Goal: Information Seeking & Learning: Learn about a topic

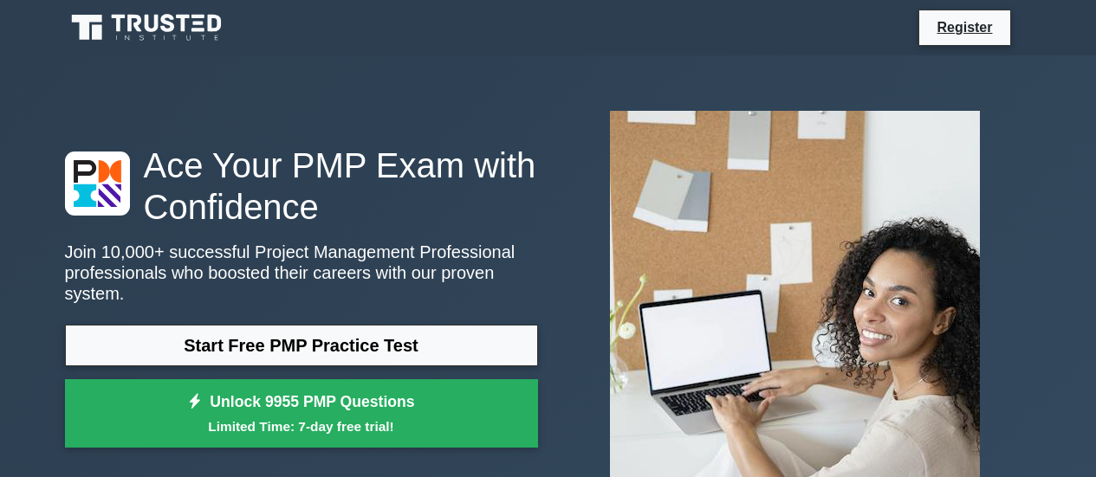
click at [198, 26] on icon at bounding box center [148, 27] width 166 height 33
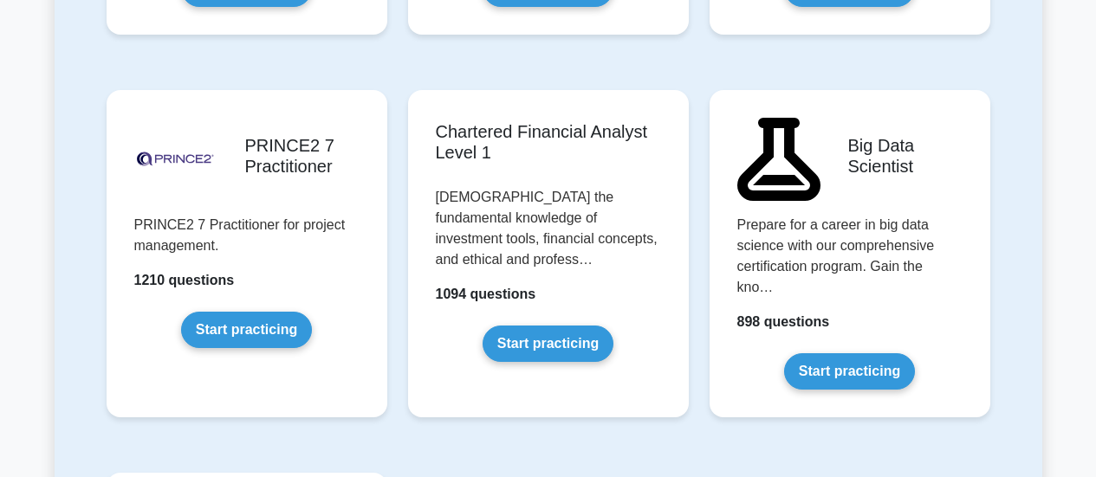
scroll to position [3639, 0]
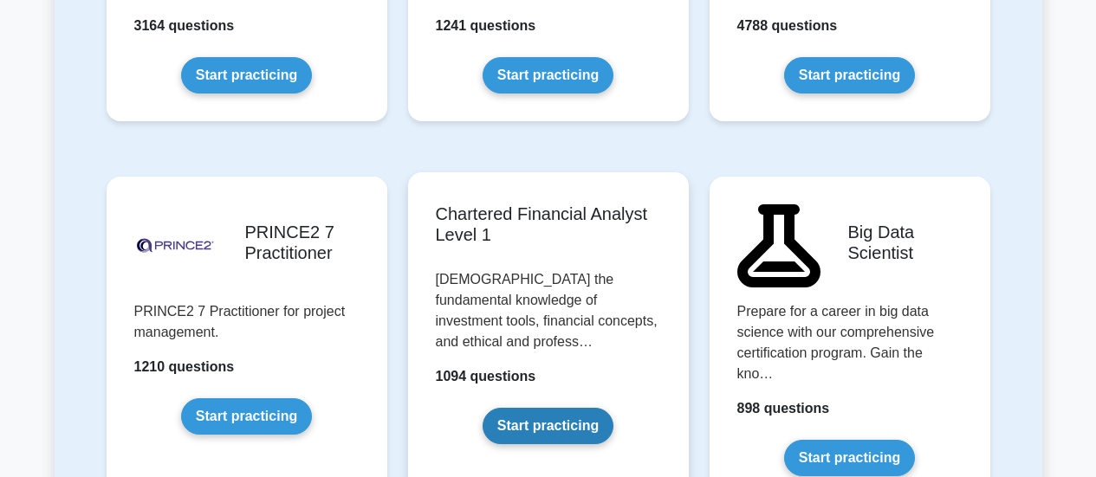
click at [568, 408] on link "Start practicing" at bounding box center [548, 426] width 131 height 36
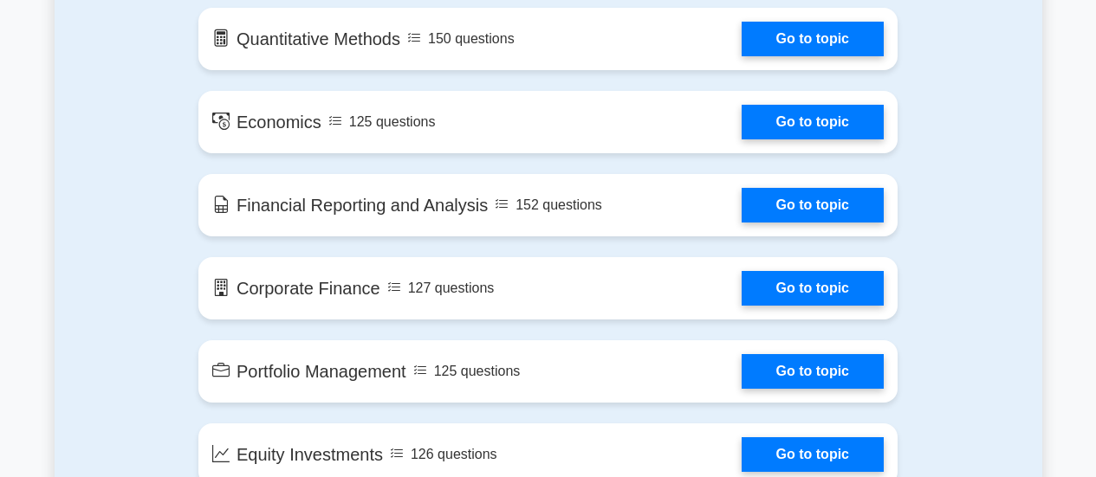
scroll to position [866, 0]
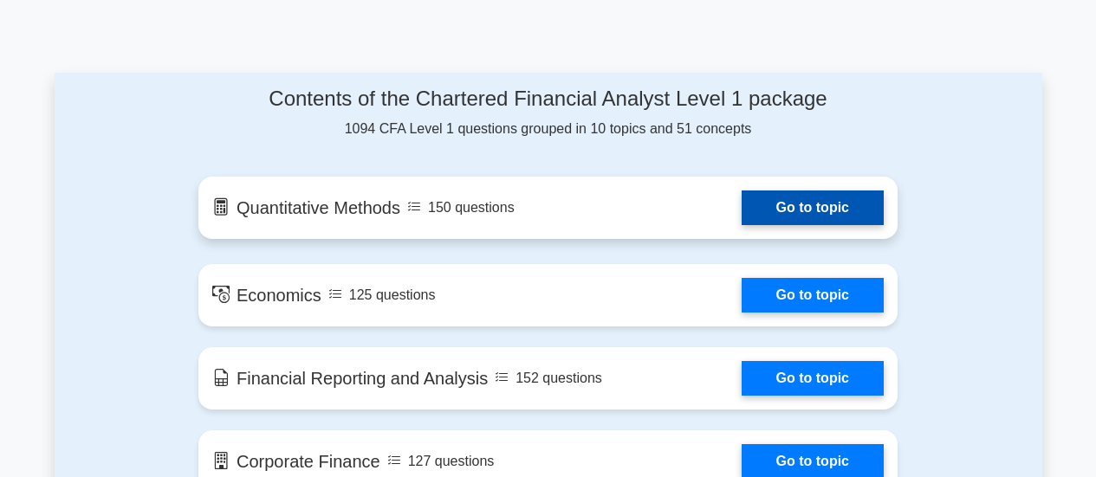
click at [827, 216] on link "Go to topic" at bounding box center [813, 208] width 142 height 35
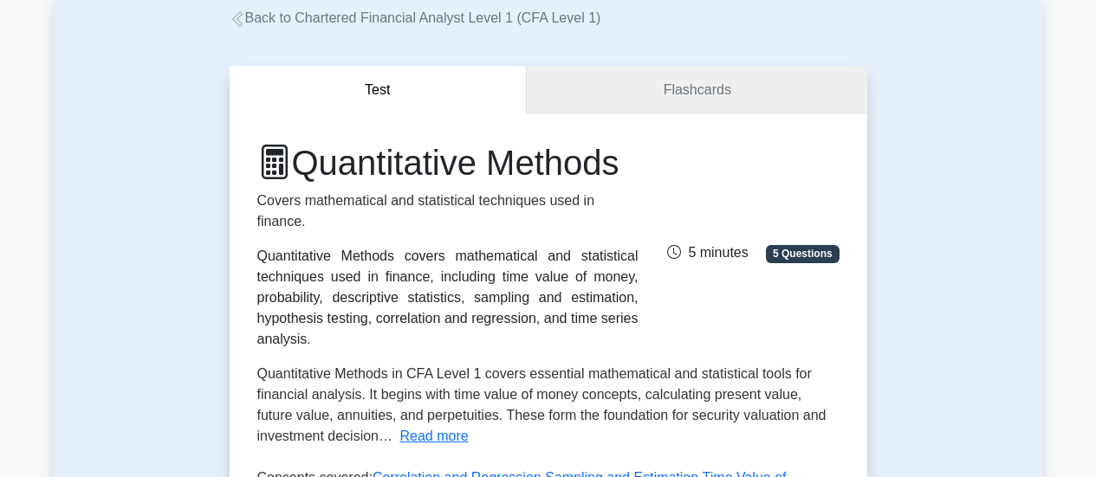
scroll to position [87, 0]
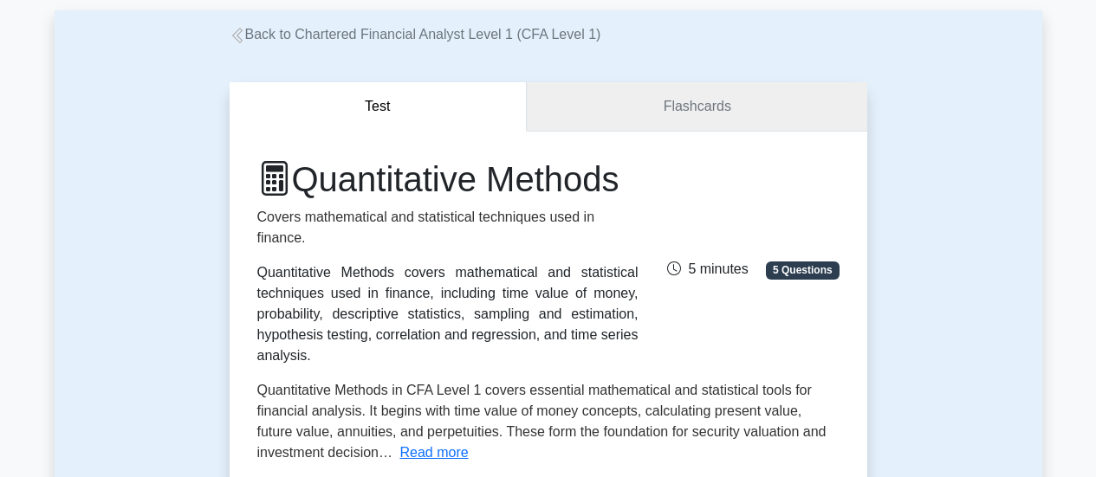
click at [663, 101] on link "Flashcards" at bounding box center [697, 106] width 340 height 49
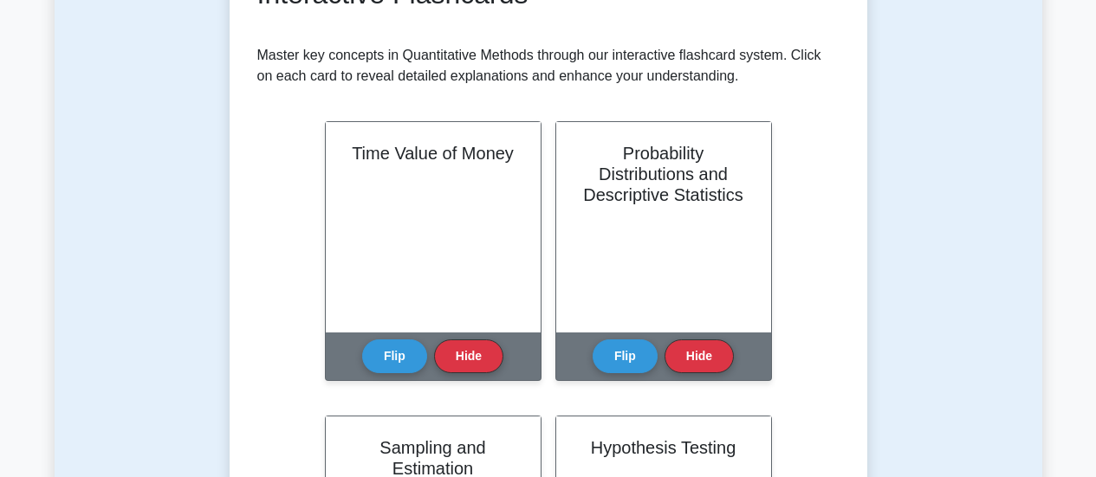
scroll to position [347, 0]
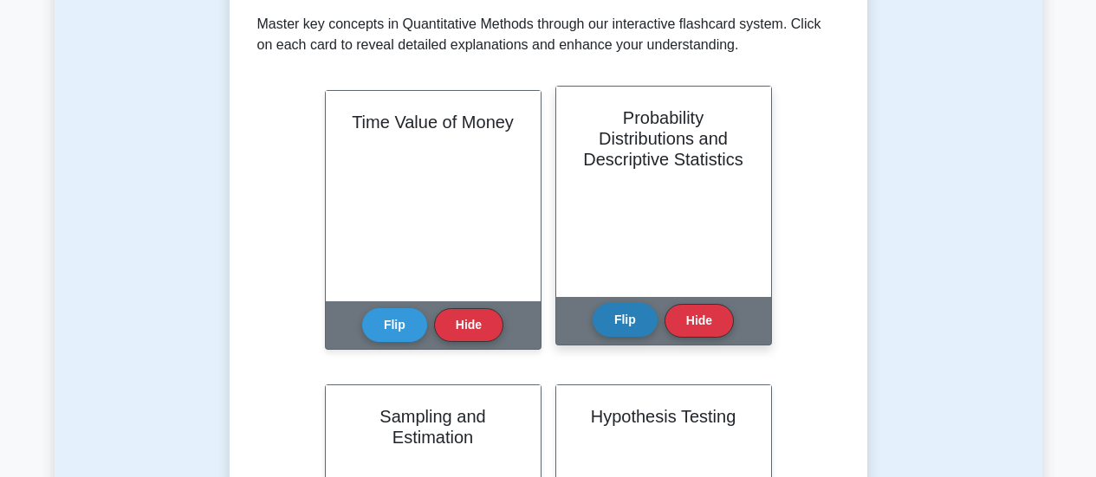
click at [633, 322] on button "Flip" at bounding box center [625, 320] width 65 height 34
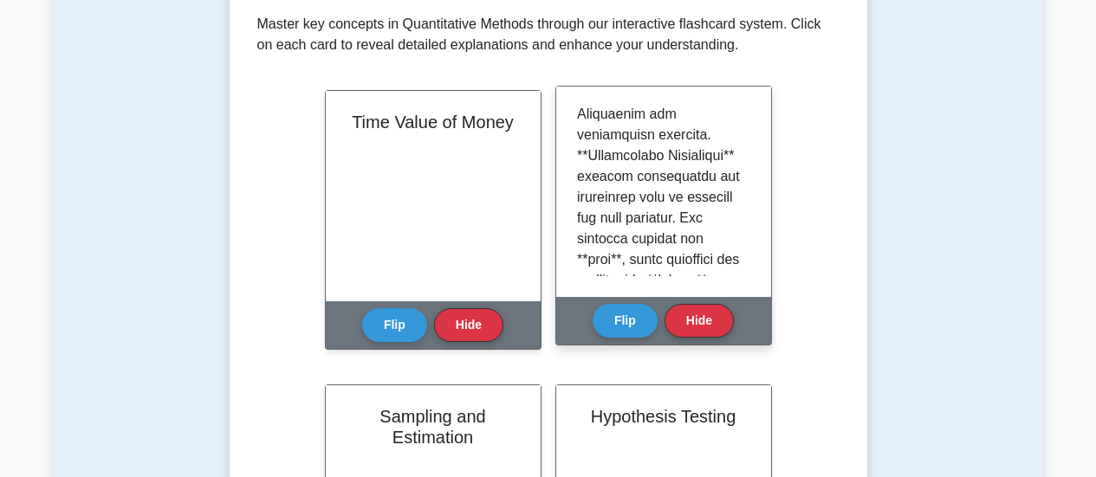
scroll to position [173, 0]
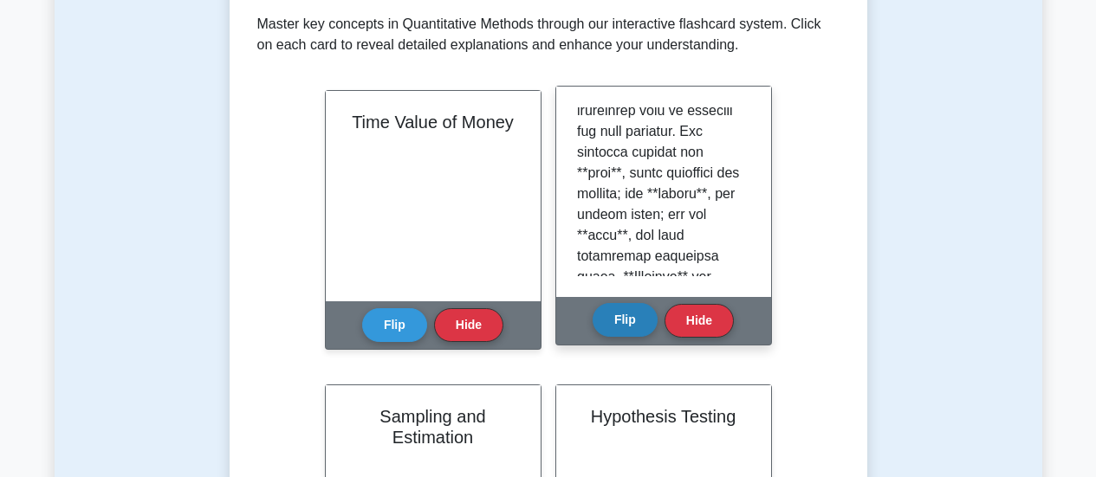
click at [630, 317] on button "Flip" at bounding box center [625, 320] width 65 height 34
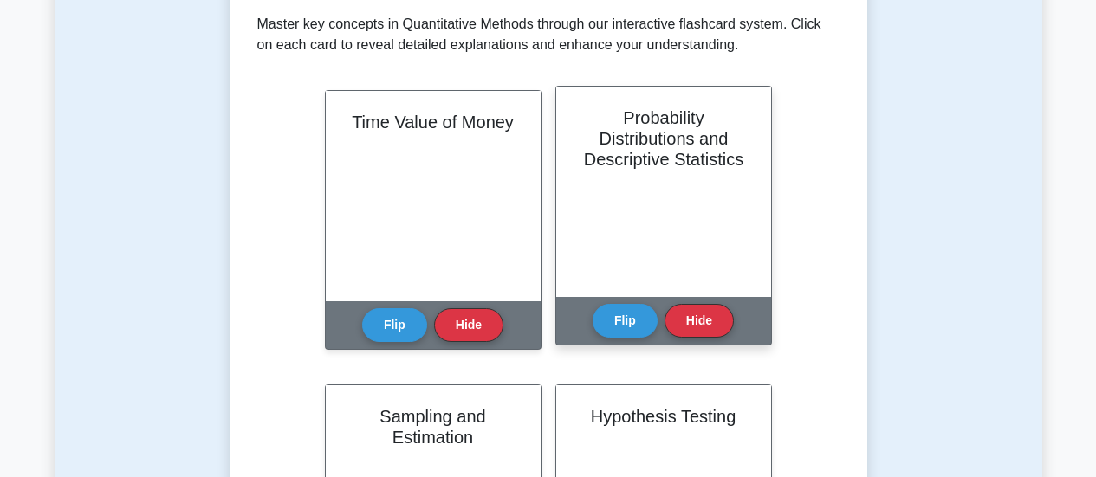
scroll to position [260, 0]
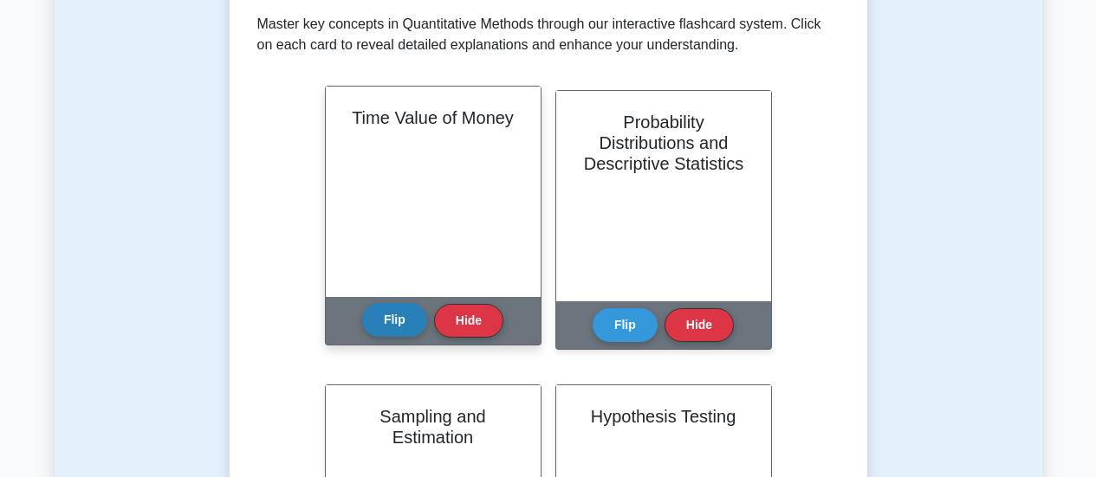
click at [382, 323] on button "Flip" at bounding box center [394, 320] width 65 height 34
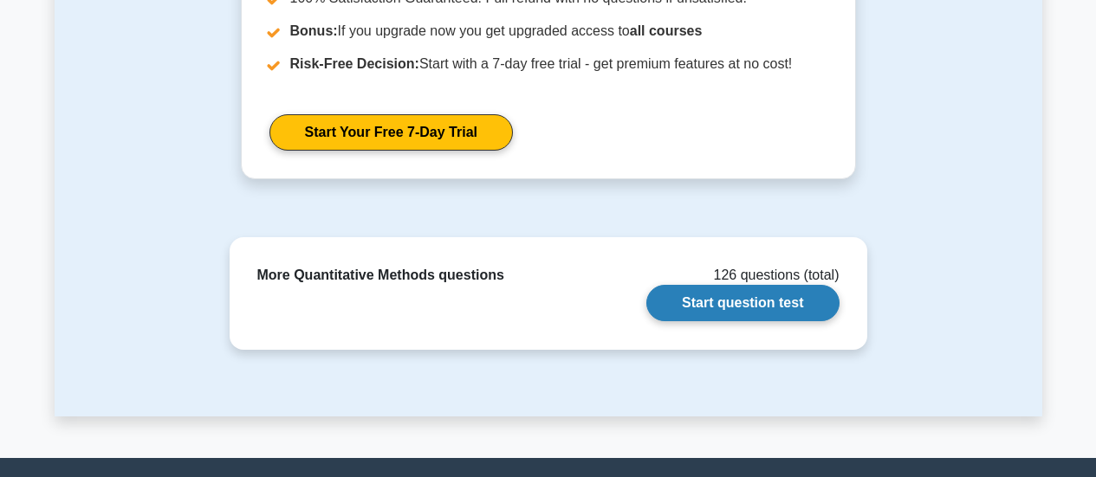
scroll to position [1574, 0]
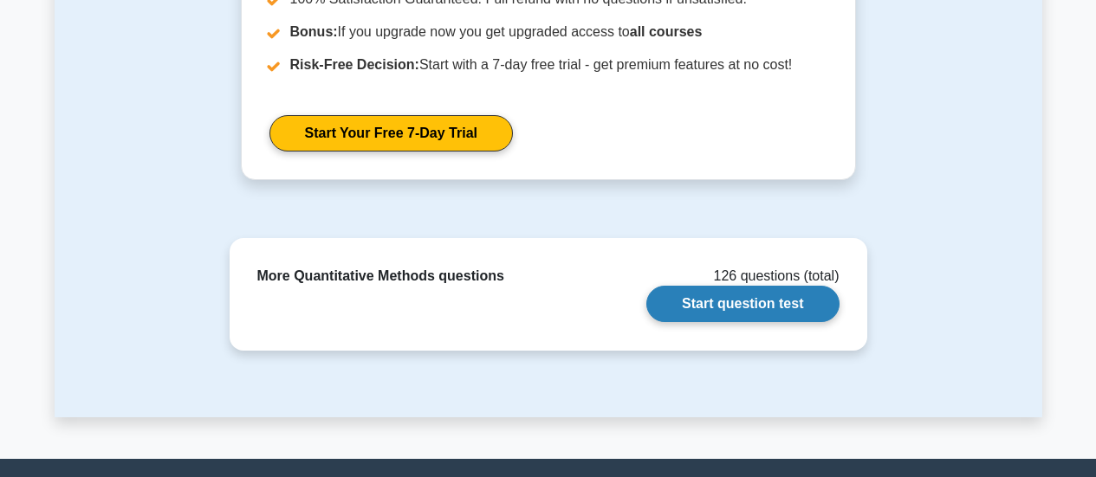
click at [736, 311] on link "Start question test" at bounding box center [742, 304] width 192 height 36
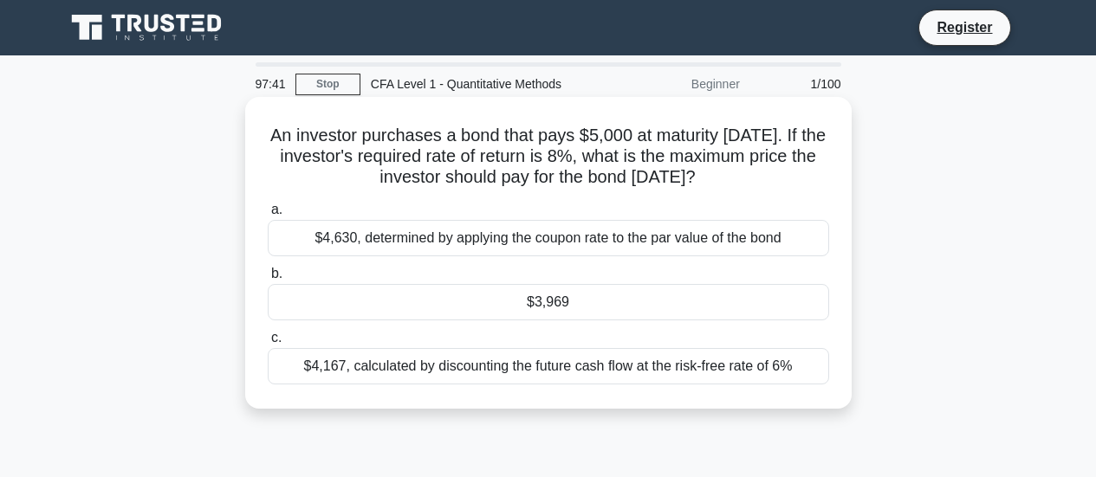
click at [590, 310] on div "$3,969" at bounding box center [548, 302] width 561 height 36
click at [268, 280] on input "b. $3,969" at bounding box center [268, 274] width 0 height 11
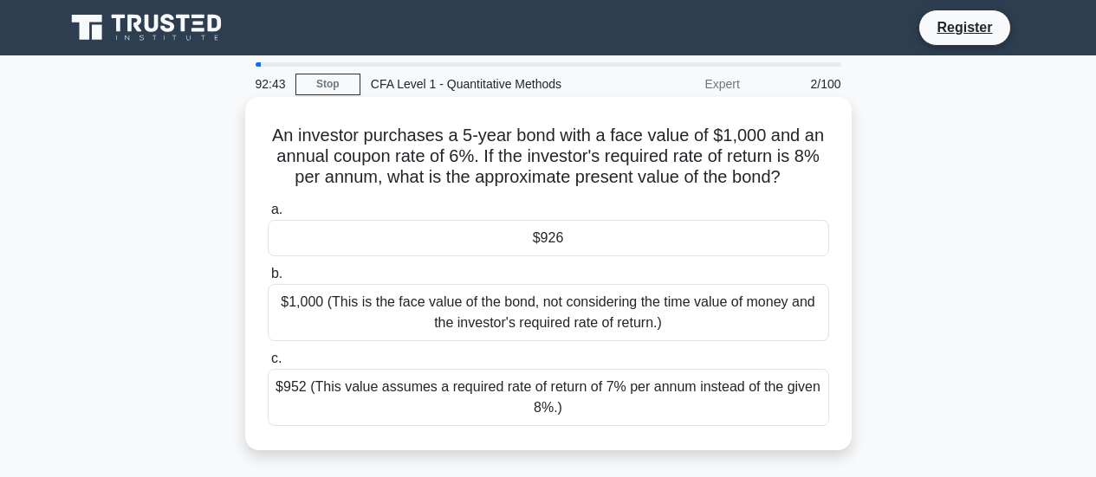
click at [423, 239] on div "$926" at bounding box center [548, 238] width 561 height 36
click at [268, 216] on input "a. $926" at bounding box center [268, 209] width 0 height 11
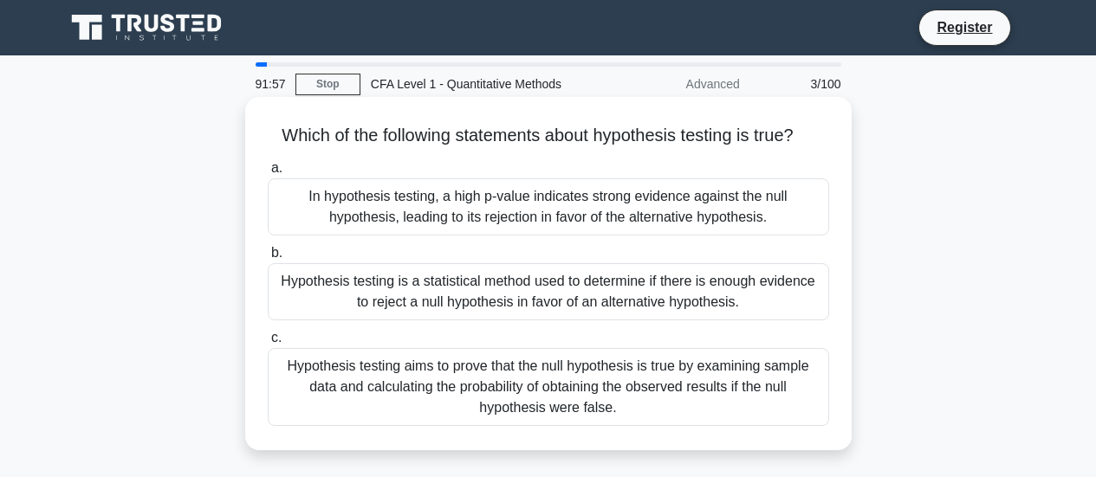
click at [531, 220] on div "In hypothesis testing, a high p-value indicates strong evidence against the nul…" at bounding box center [548, 206] width 561 height 57
click at [268, 174] on input "a. In hypothesis testing, a high p-value indicates strong evidence against the …" at bounding box center [268, 168] width 0 height 11
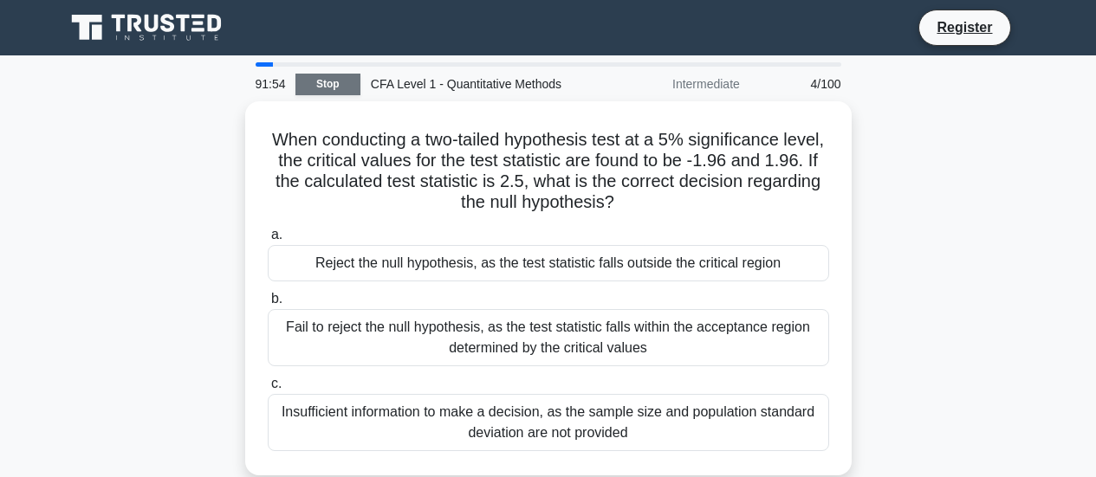
click at [341, 85] on link "Stop" at bounding box center [327, 85] width 65 height 22
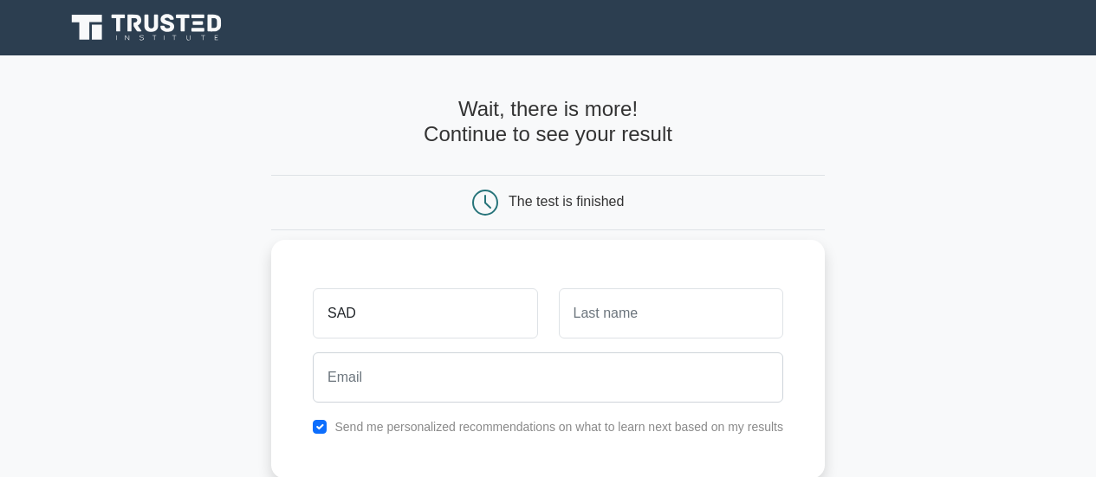
type input "SAD"
click at [650, 308] on input "text" at bounding box center [671, 314] width 224 height 50
type input "DSAD"
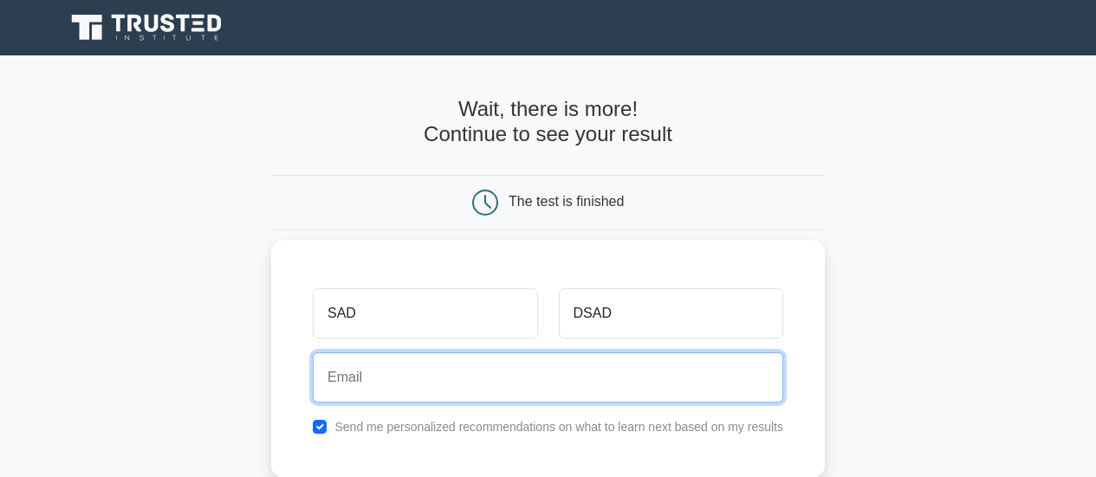
click at [433, 373] on input "email" at bounding box center [548, 378] width 470 height 50
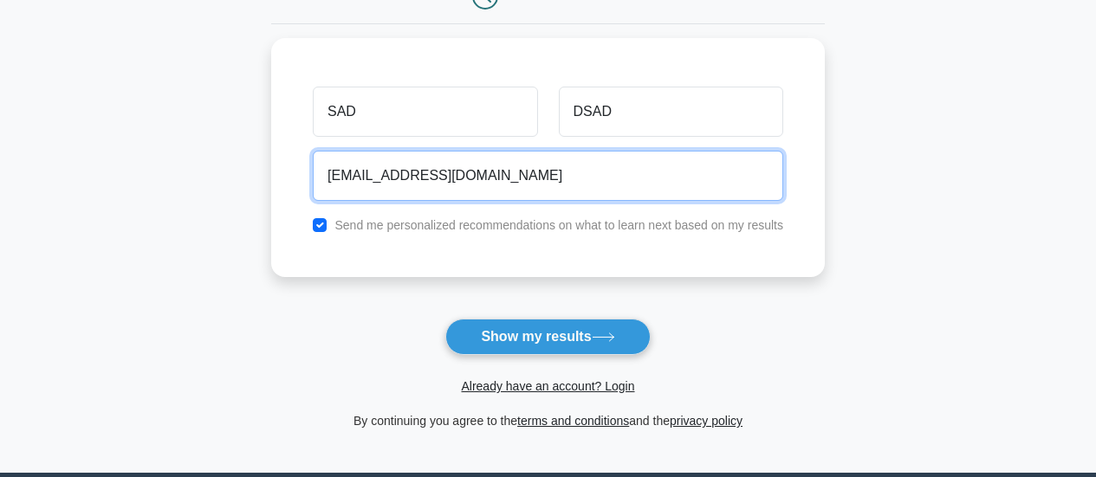
scroll to position [394, 0]
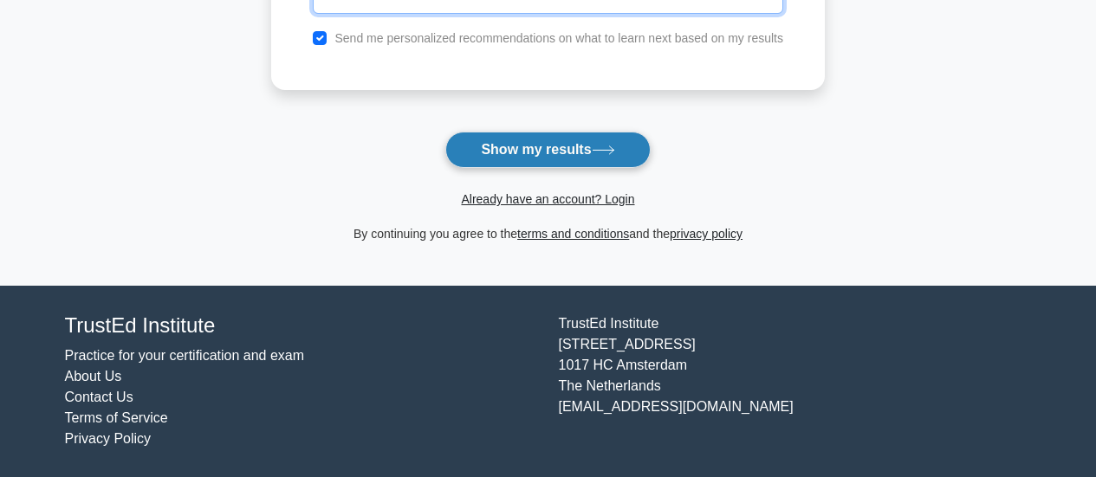
type input "WEWDFE@DAFS.COM"
click at [579, 146] on button "Show my results" at bounding box center [547, 150] width 204 height 36
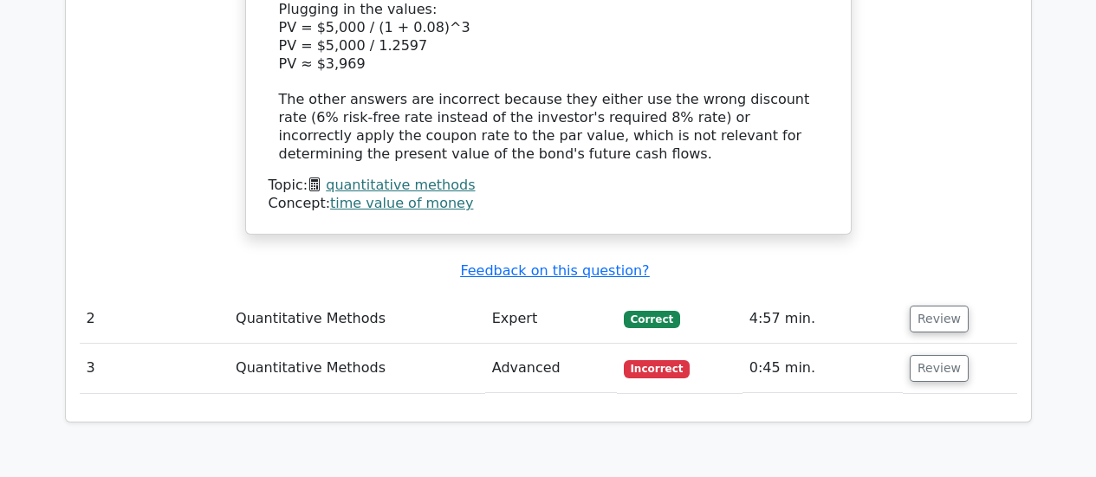
scroll to position [1906, 0]
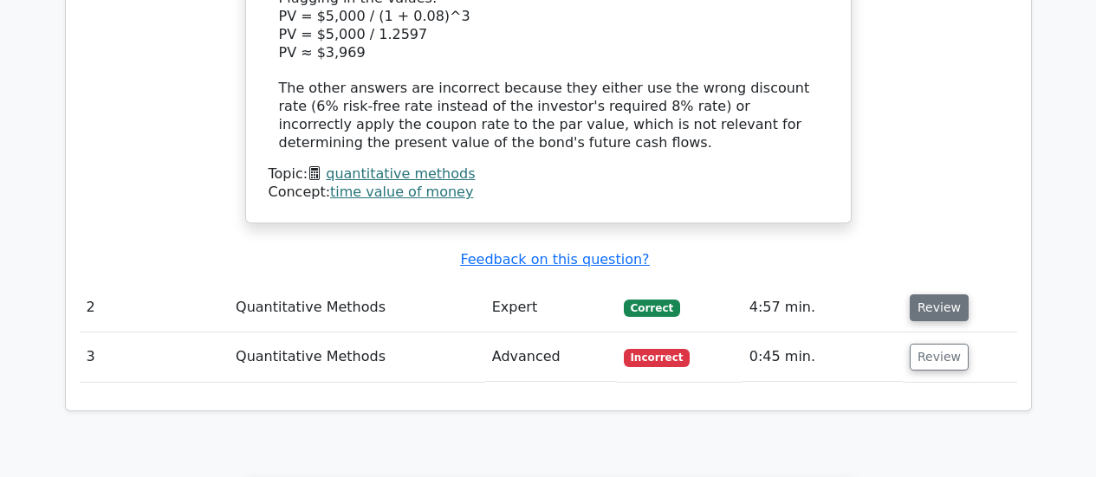
click at [944, 295] on button "Review" at bounding box center [939, 308] width 59 height 27
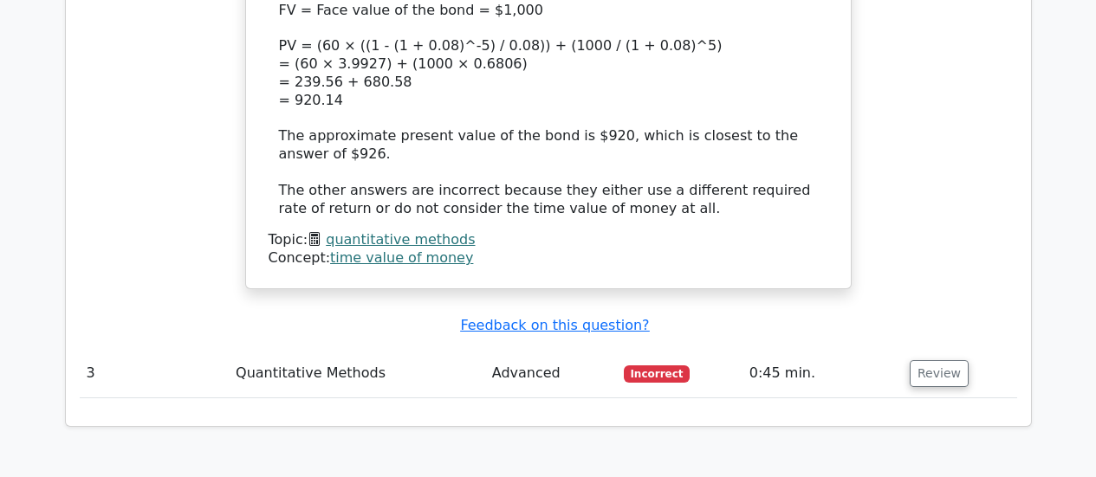
scroll to position [2946, 0]
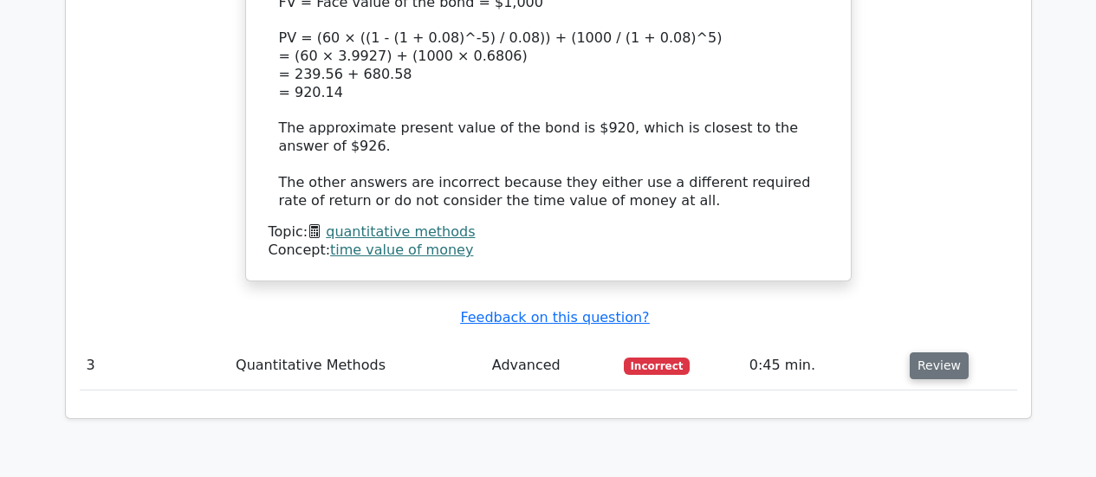
click at [937, 353] on button "Review" at bounding box center [939, 366] width 59 height 27
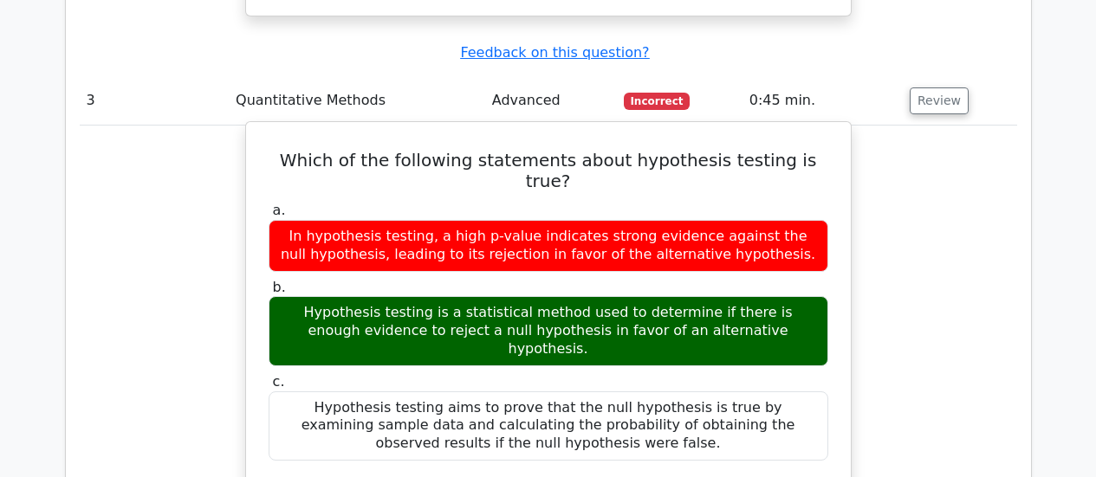
scroll to position [3206, 0]
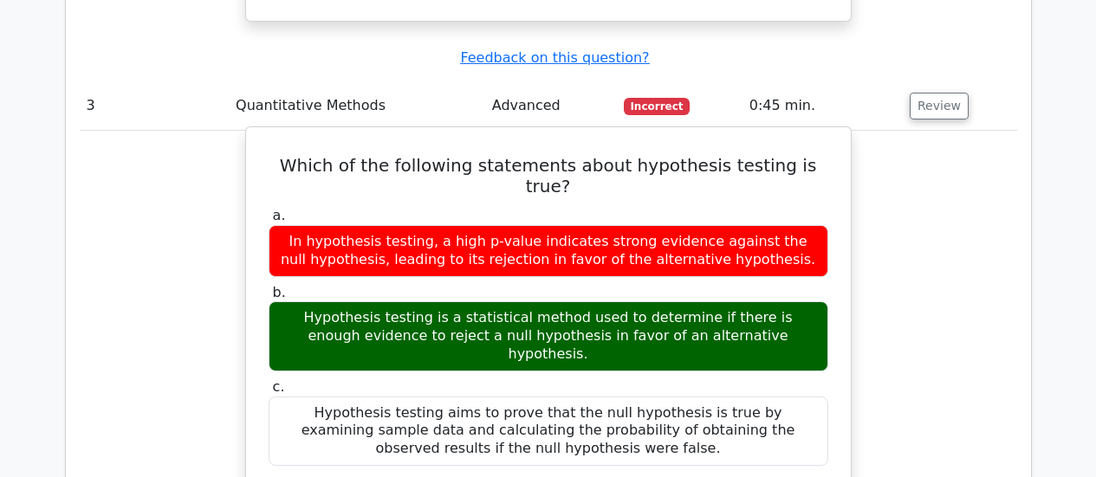
click at [769, 302] on div "Hypothesis testing is a statistical method used to determine if there is enough…" at bounding box center [549, 336] width 560 height 69
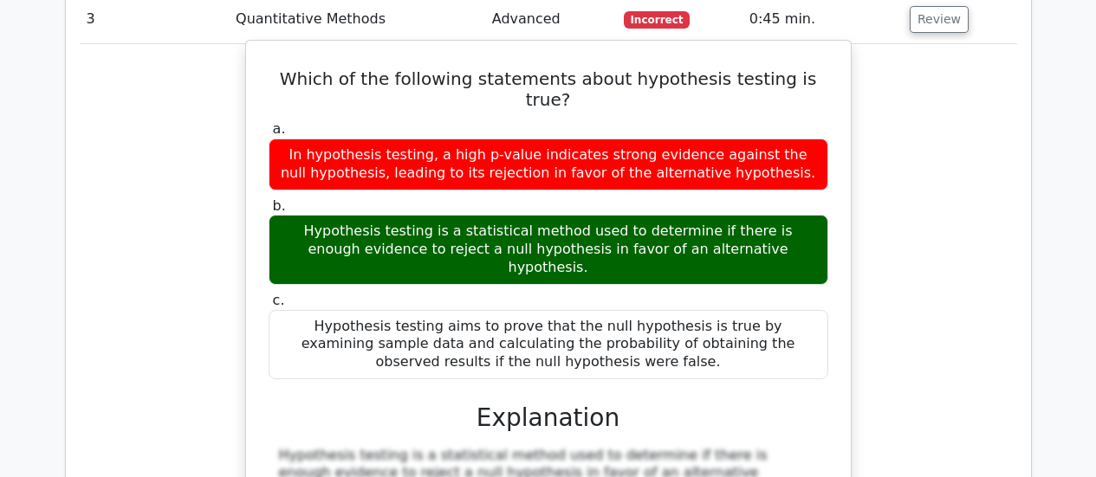
scroll to position [3119, 0]
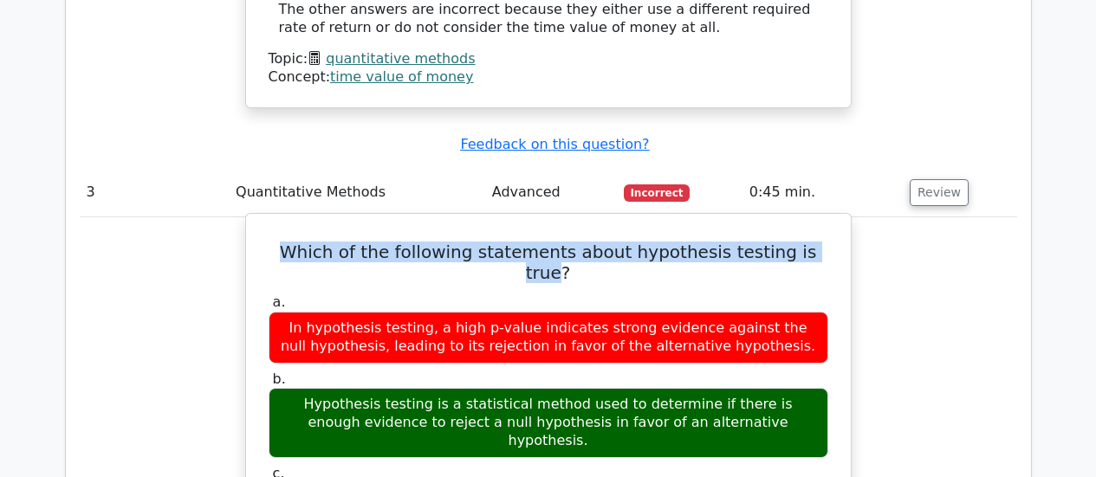
drag, startPoint x: 282, startPoint y: 112, endPoint x: 722, endPoint y: 105, distance: 439.3
click at [794, 242] on h5 "Which of the following statements about hypothesis testing is true?" at bounding box center [548, 263] width 563 height 42
click at [614, 242] on h5 "Which of the following statements about hypothesis testing is true?" at bounding box center [548, 263] width 563 height 42
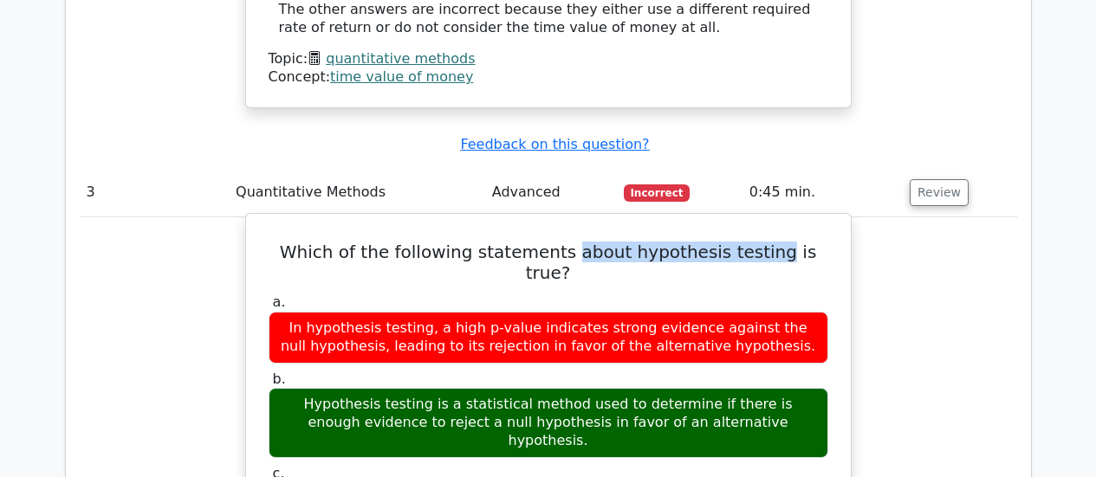
drag, startPoint x: 558, startPoint y: 111, endPoint x: 751, endPoint y: 117, distance: 193.3
click at [751, 242] on h5 "Which of the following statements about hypothesis testing is true?" at bounding box center [548, 263] width 563 height 42
click at [602, 242] on h5 "Which of the following statements about hypothesis testing is true?" at bounding box center [548, 263] width 563 height 42
drag, startPoint x: 603, startPoint y: 115, endPoint x: 634, endPoint y: 152, distance: 47.9
click at [603, 242] on h5 "Which of the following statements about hypothesis testing is true?" at bounding box center [548, 263] width 563 height 42
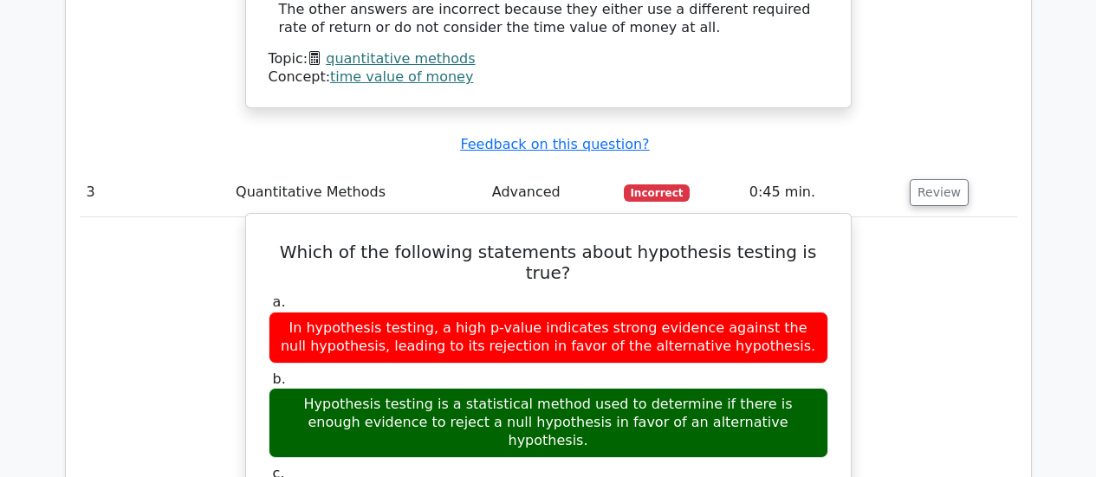
click at [665, 312] on div "In hypothesis testing, a high p-value indicates strong evidence against the nul…" at bounding box center [549, 338] width 560 height 52
drag, startPoint x: 603, startPoint y: 110, endPoint x: 754, endPoint y: 114, distance: 150.8
click at [754, 242] on h5 "Which of the following statements about hypothesis testing is true?" at bounding box center [548, 263] width 563 height 42
copy h5 "hypothesis testing"
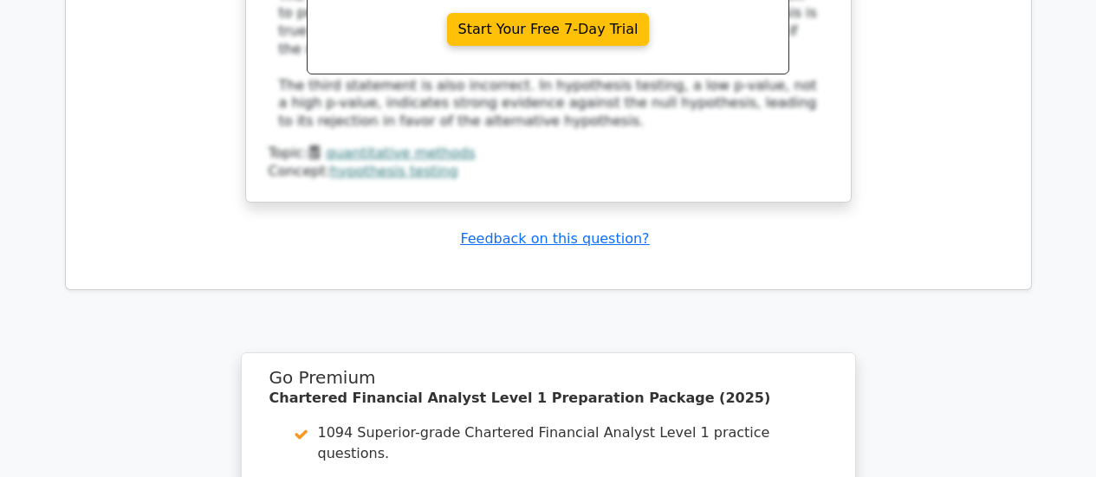
scroll to position [4224, 0]
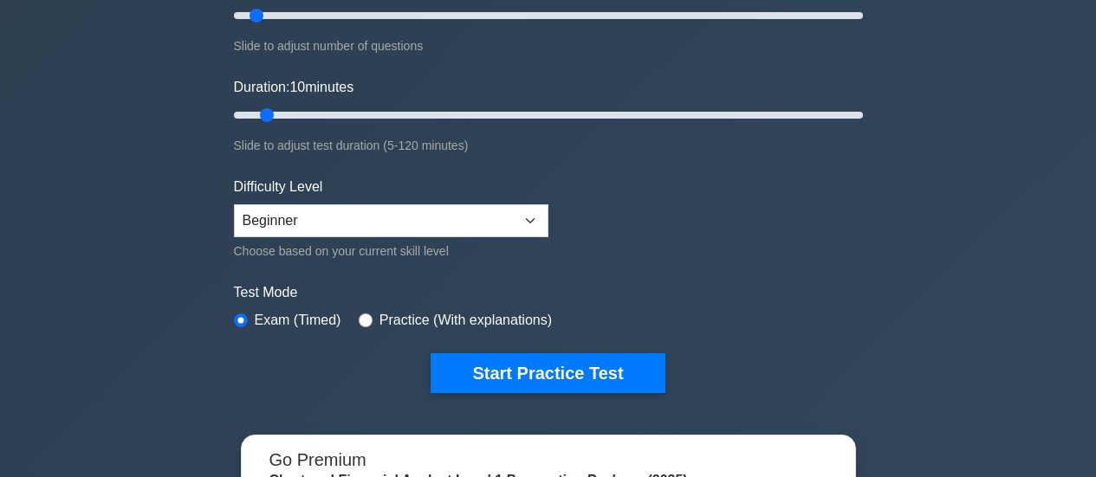
click at [442, 235] on div "Difficulty Level Beginner Intermediate Expert Choose based on your current skil…" at bounding box center [391, 219] width 315 height 85
click at [460, 224] on select "Beginner Intermediate Expert" at bounding box center [391, 220] width 315 height 33
select select "expert"
click at [234, 204] on select "Beginner Intermediate Expert" at bounding box center [391, 220] width 315 height 33
click at [365, 311] on div "Practice (With explanations)" at bounding box center [455, 320] width 193 height 21
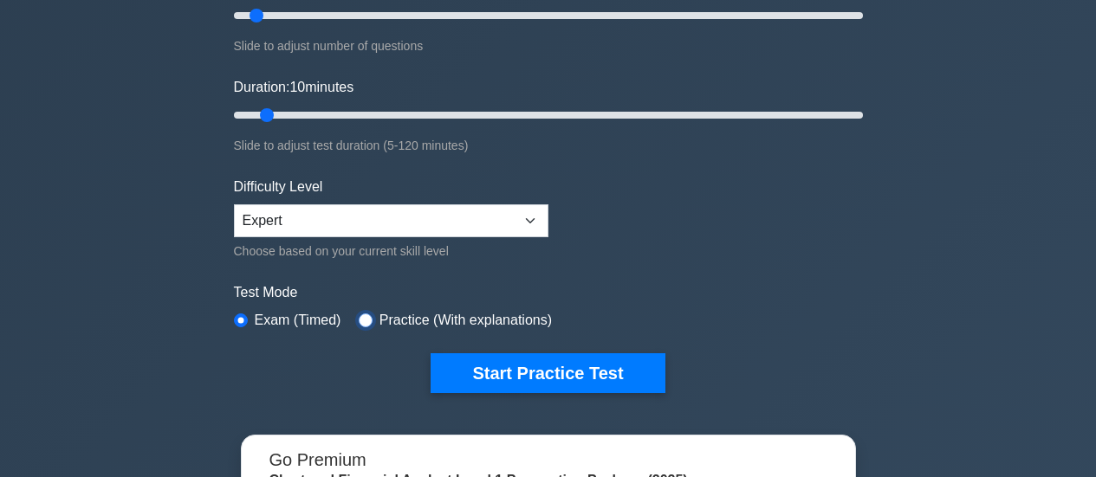
click at [362, 316] on input "radio" at bounding box center [366, 321] width 14 height 14
radio input "true"
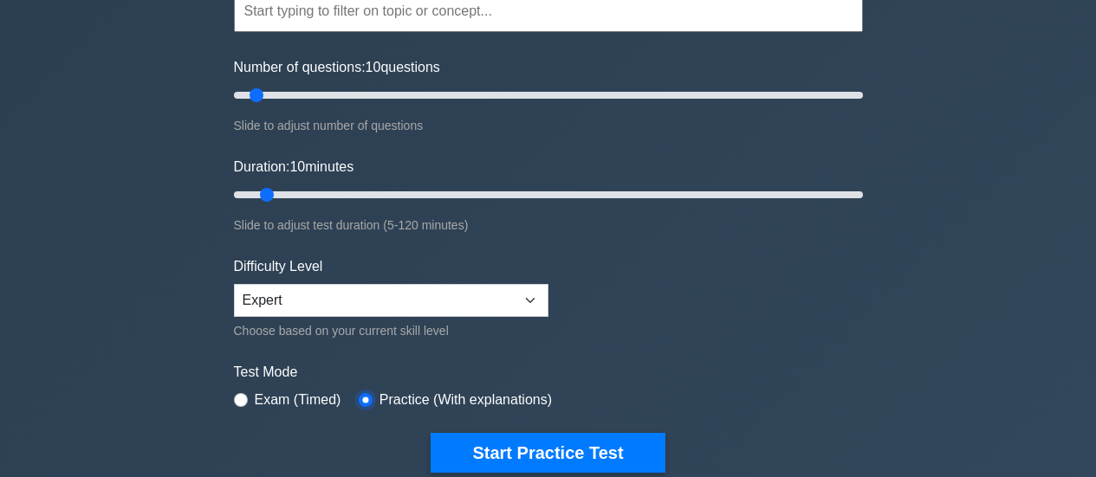
scroll to position [173, 0]
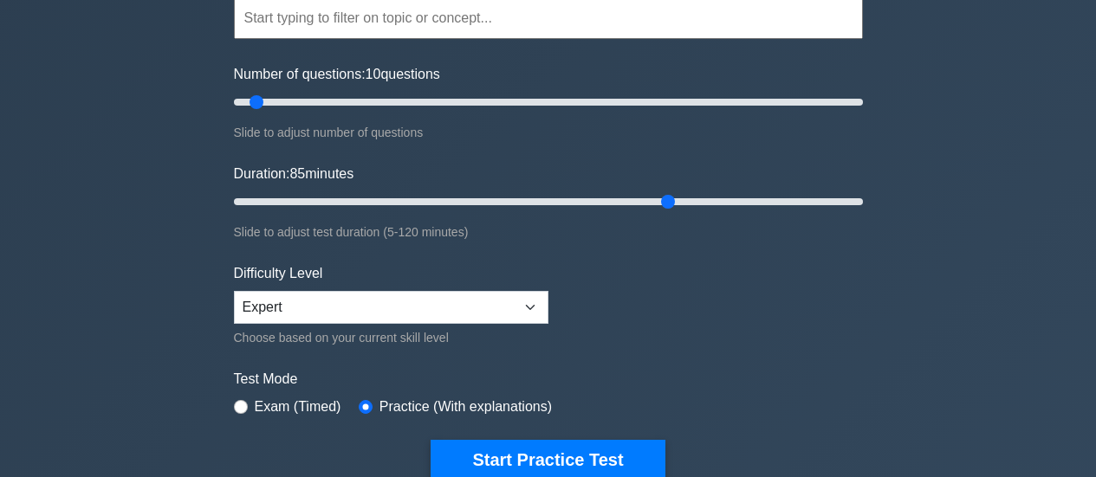
drag, startPoint x: 269, startPoint y: 202, endPoint x: 673, endPoint y: 217, distance: 404.0
type input "85"
click at [673, 212] on input "Duration: 85 minutes" at bounding box center [548, 201] width 629 height 21
drag, startPoint x: 256, startPoint y: 104, endPoint x: 287, endPoint y: 113, distance: 31.5
type input "20"
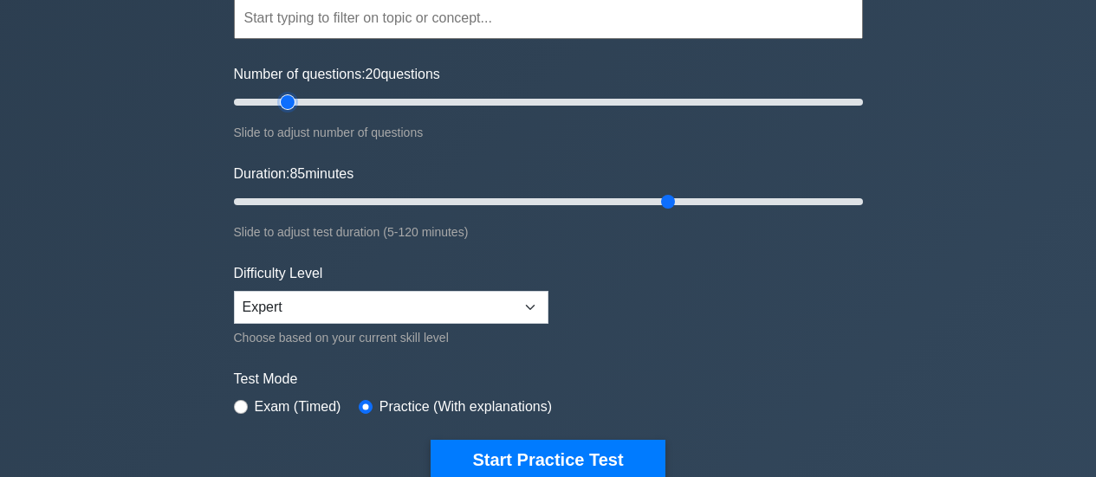
click at [287, 113] on input "Number of questions: 20 questions" at bounding box center [548, 102] width 629 height 21
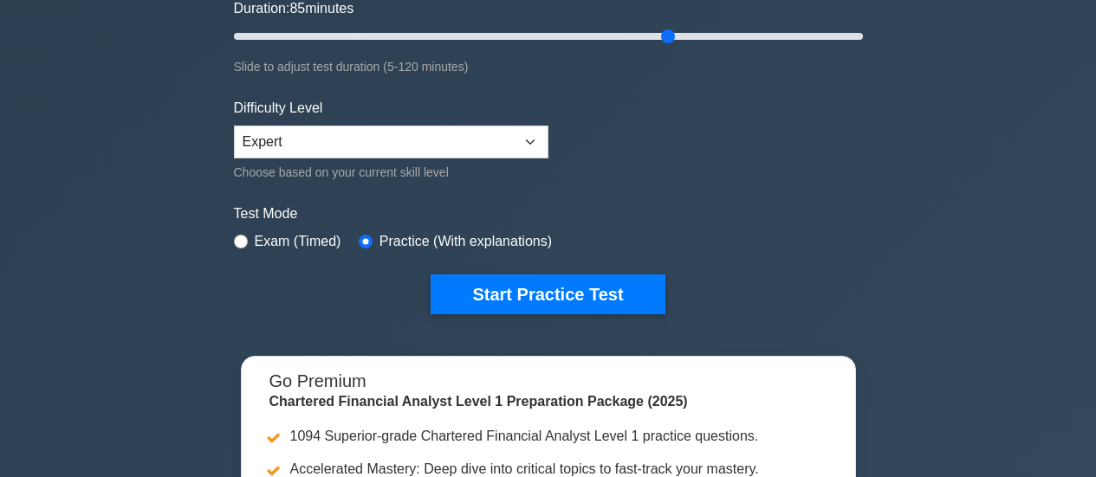
scroll to position [347, 0]
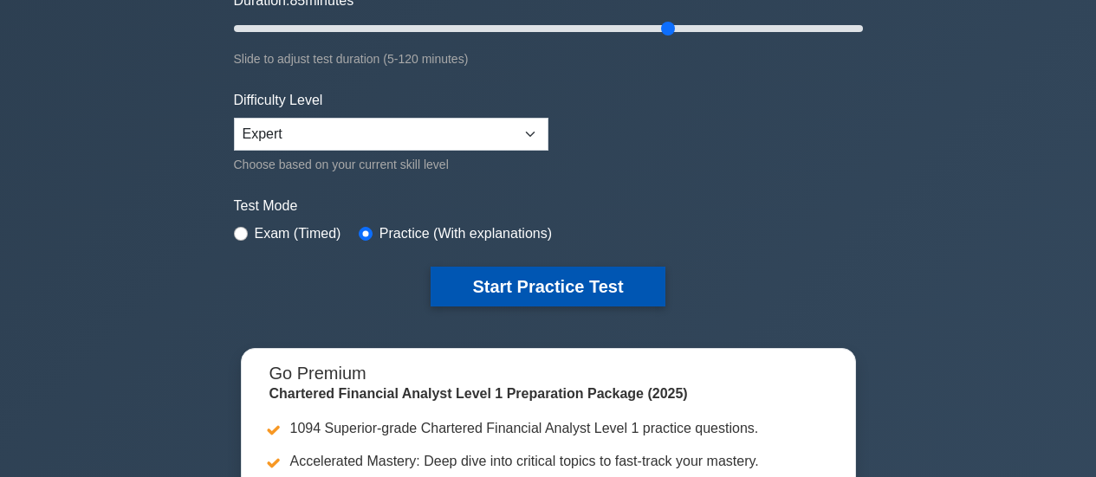
click at [495, 277] on button "Start Practice Test" at bounding box center [548, 287] width 234 height 40
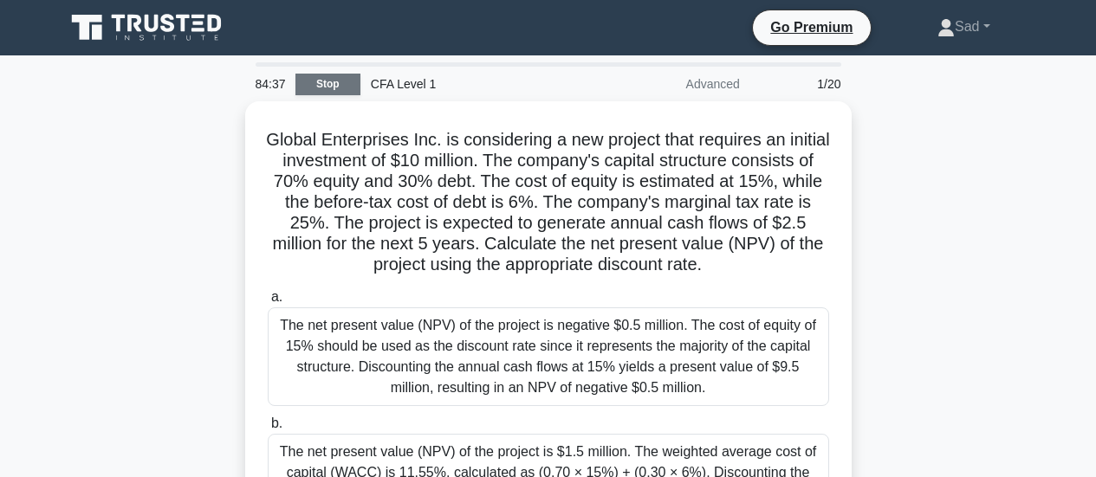
click at [303, 92] on link "Stop" at bounding box center [327, 85] width 65 height 22
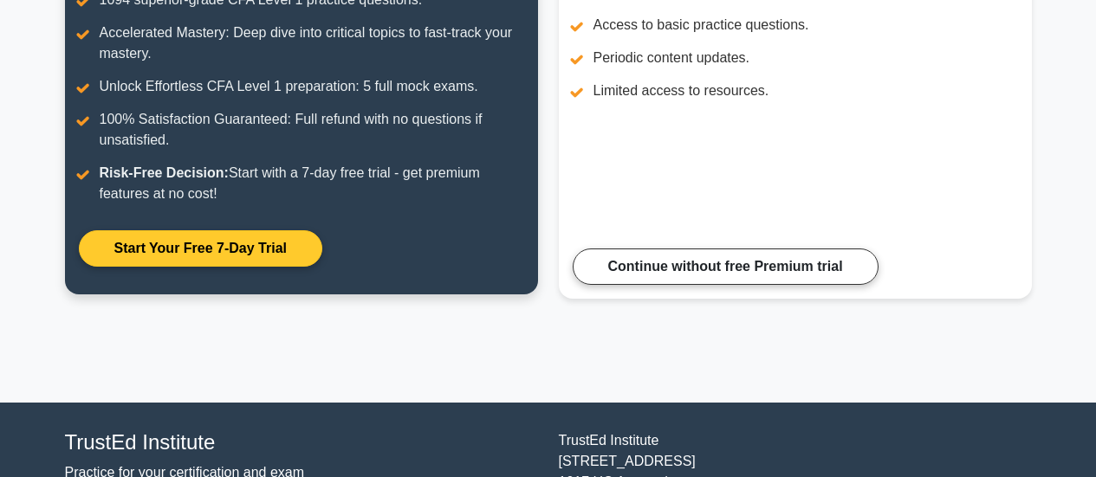
scroll to position [430, 0]
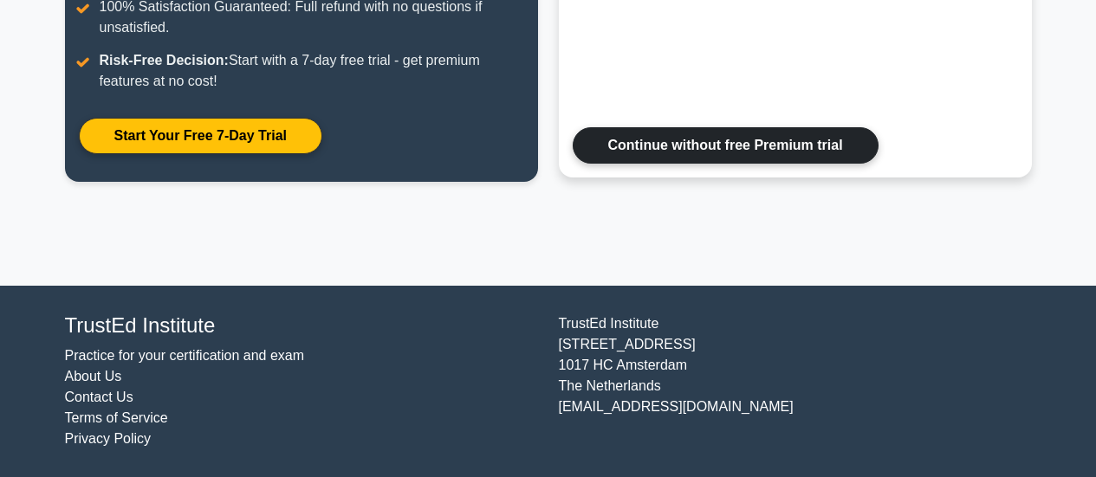
click at [730, 143] on link "Continue without free Premium trial" at bounding box center [726, 145] width 306 height 36
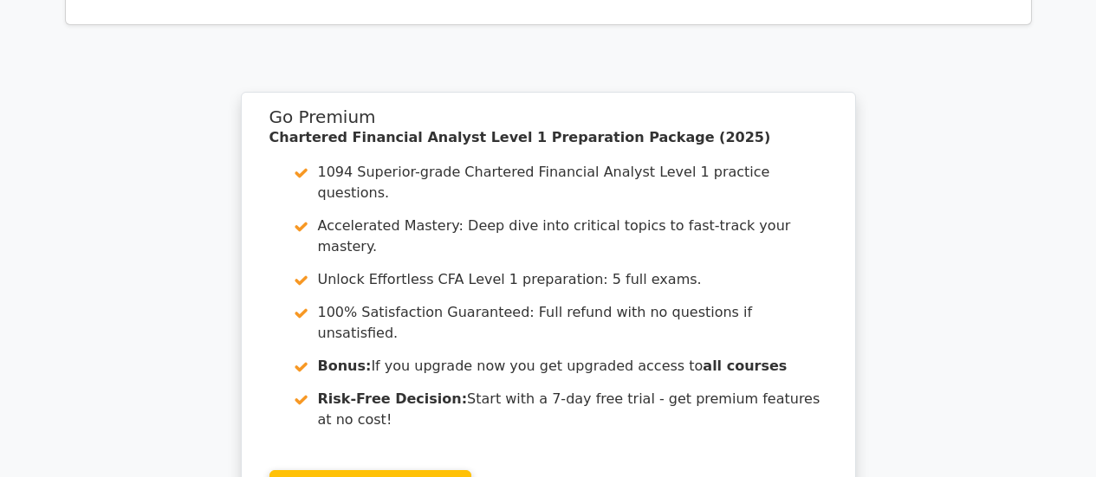
scroll to position [2426, 0]
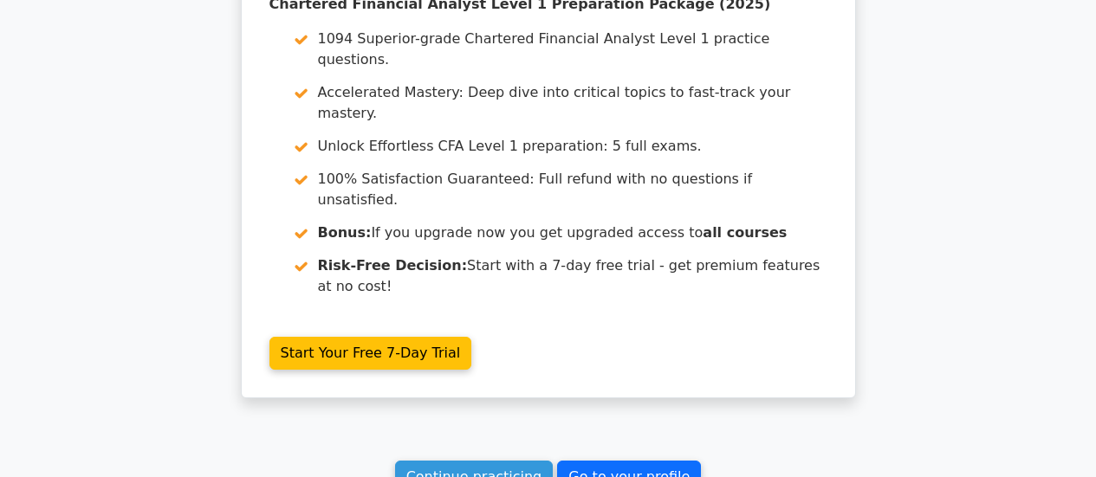
click at [620, 461] on link "Go to your profile" at bounding box center [629, 477] width 144 height 33
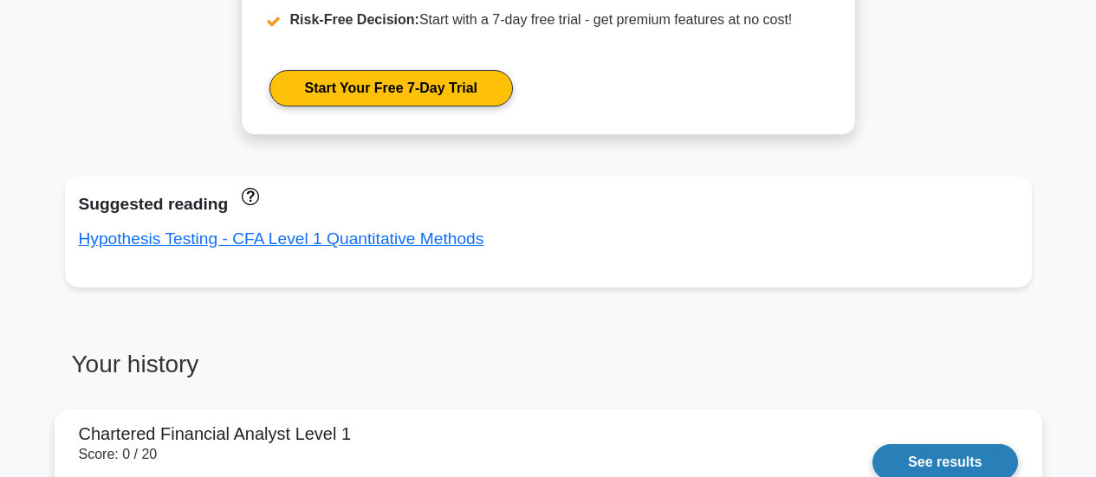
scroll to position [1126, 0]
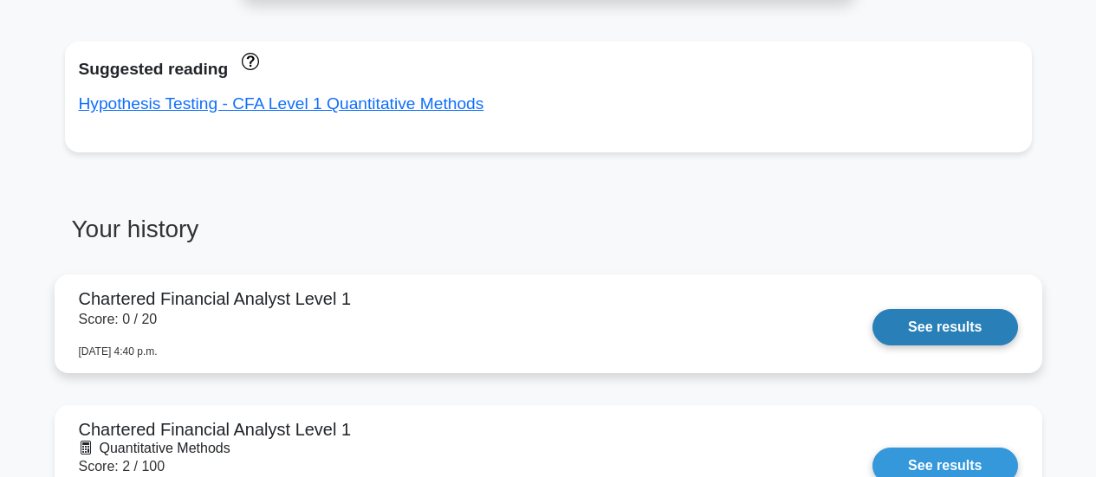
click at [872, 320] on link "See results" at bounding box center [944, 327] width 145 height 36
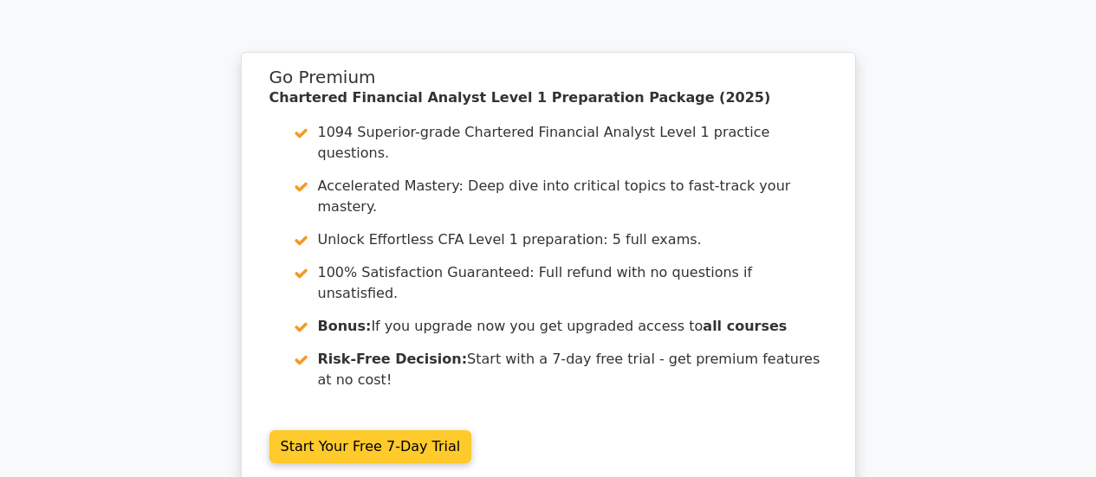
scroll to position [1473, 0]
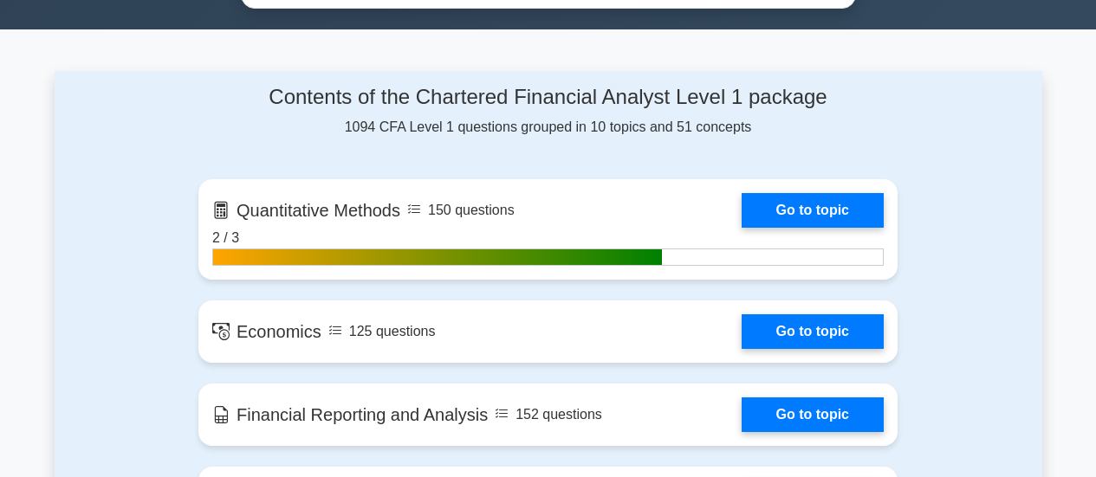
scroll to position [1040, 0]
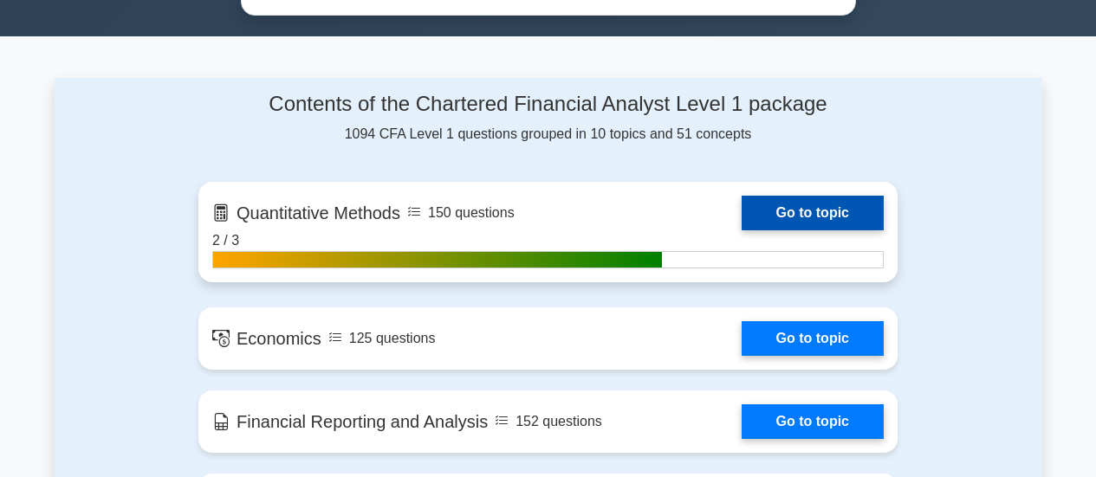
click at [791, 209] on link "Go to topic" at bounding box center [813, 213] width 142 height 35
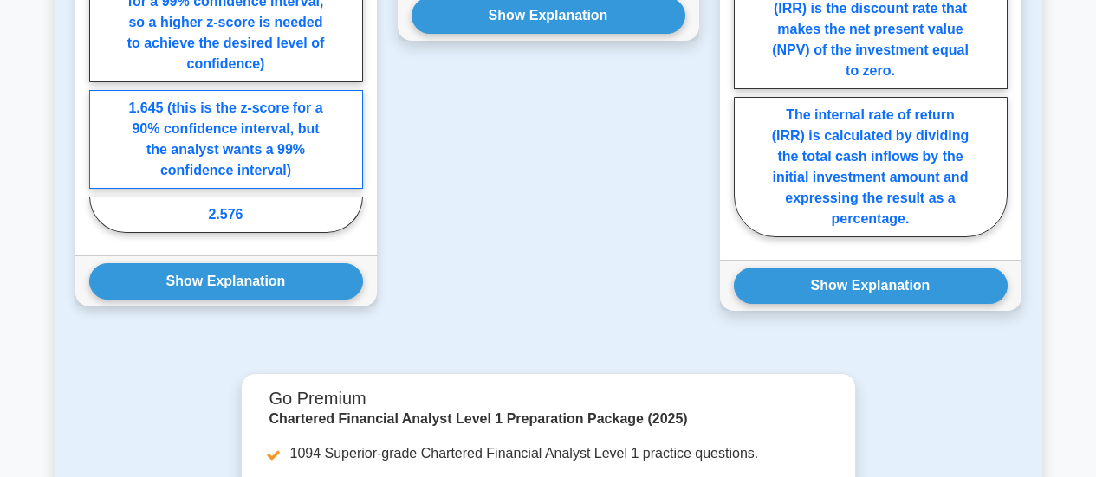
scroll to position [1386, 0]
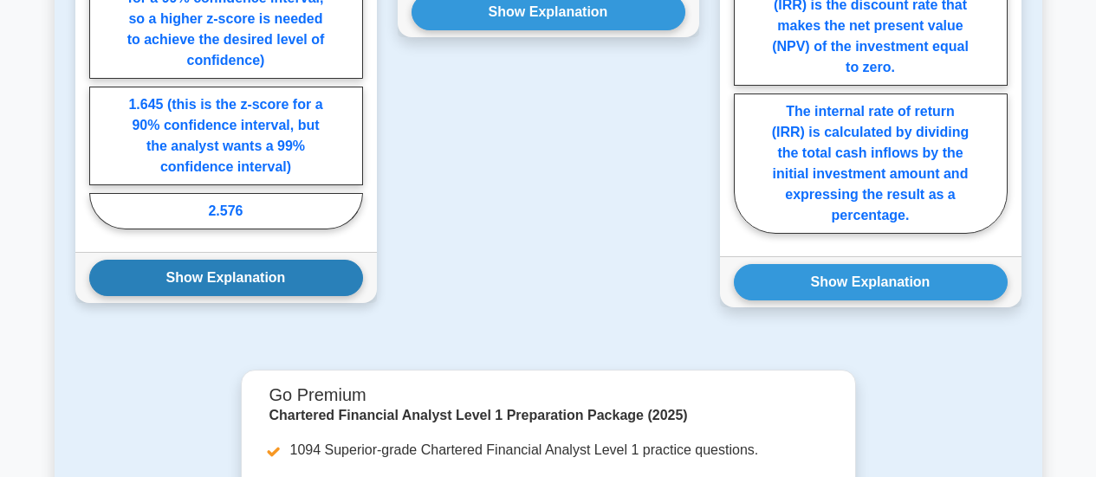
click at [282, 296] on button "Show Explanation" at bounding box center [226, 278] width 274 height 36
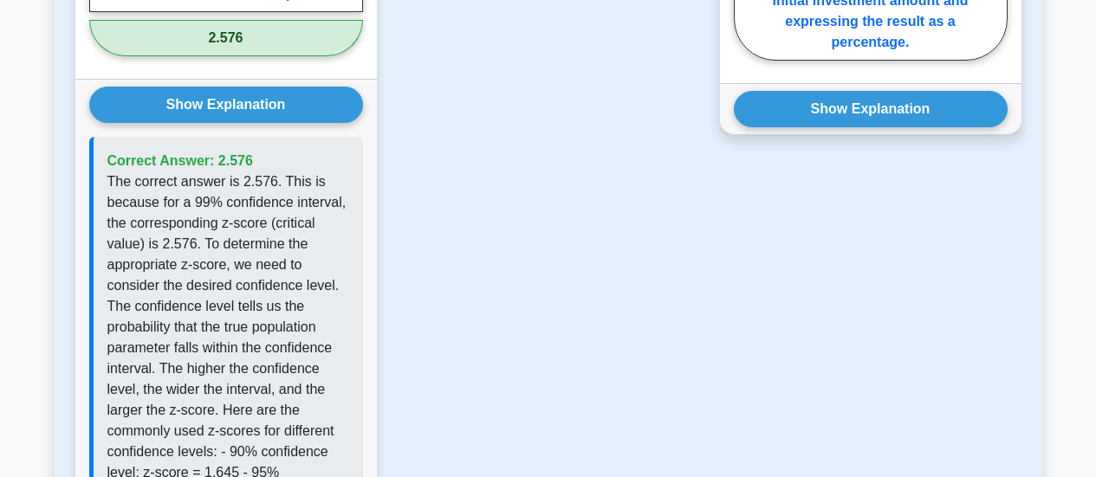
scroll to position [1646, 0]
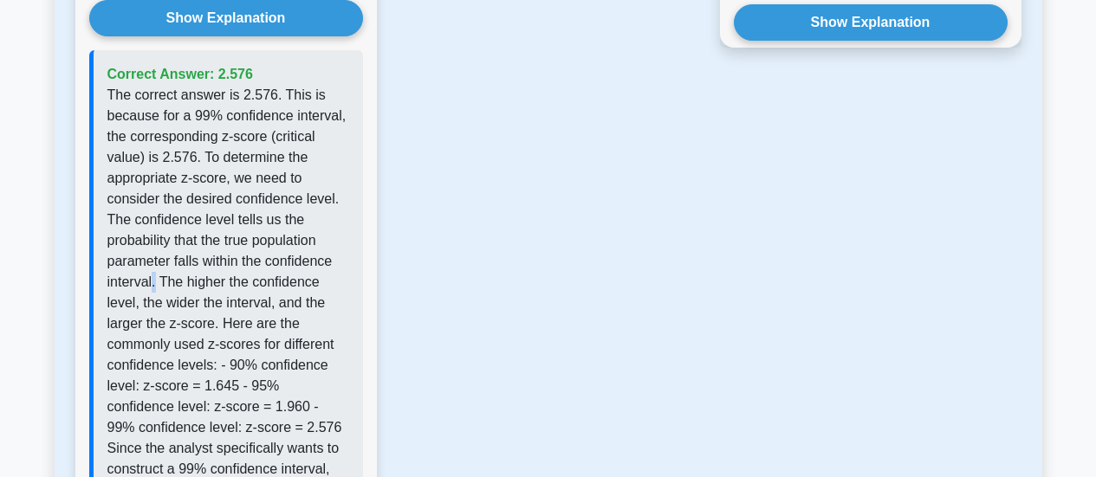
click at [153, 303] on p "The correct answer is 2.576. This is because for a 99% confidence interval, the…" at bounding box center [228, 303] width 242 height 437
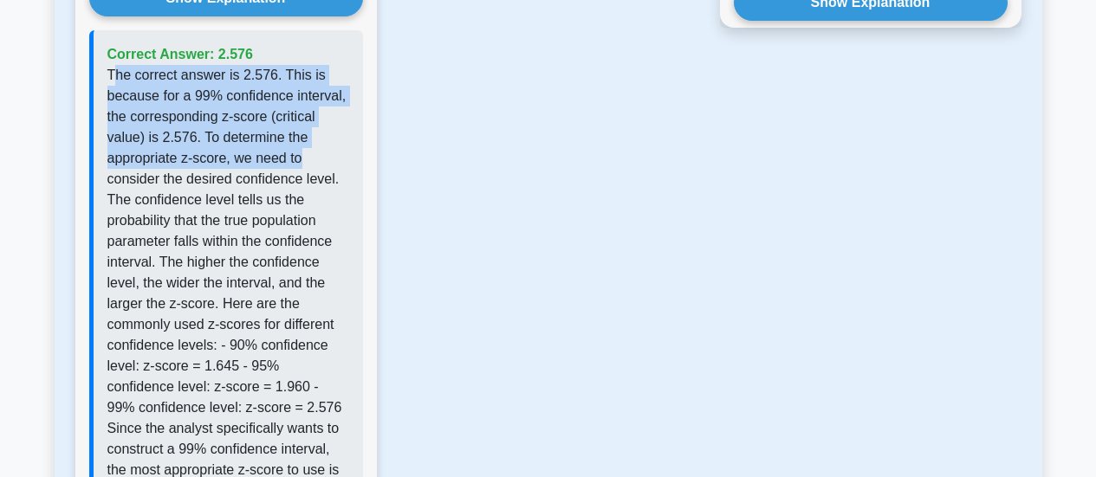
scroll to position [1993, 0]
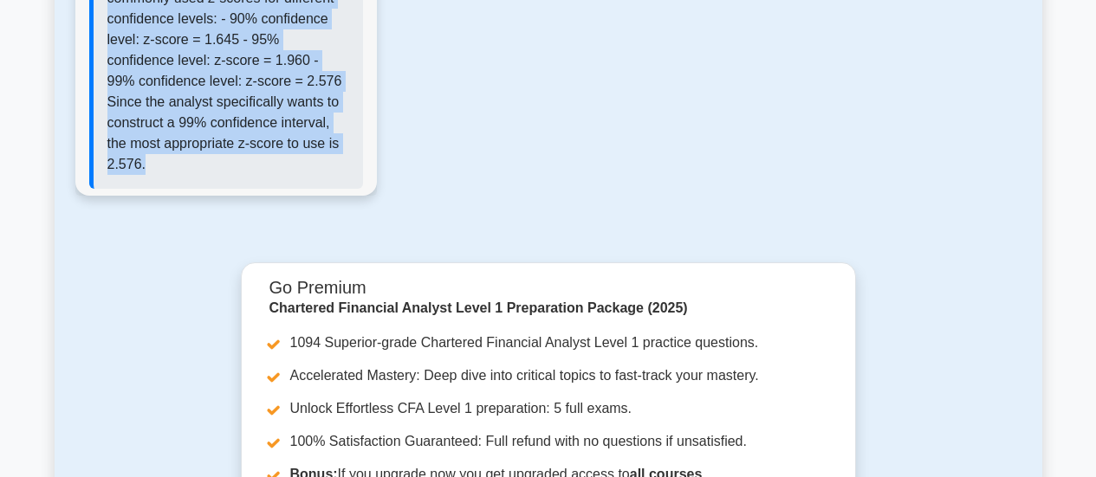
drag, startPoint x: 115, startPoint y: 114, endPoint x: 337, endPoint y: 177, distance: 230.6
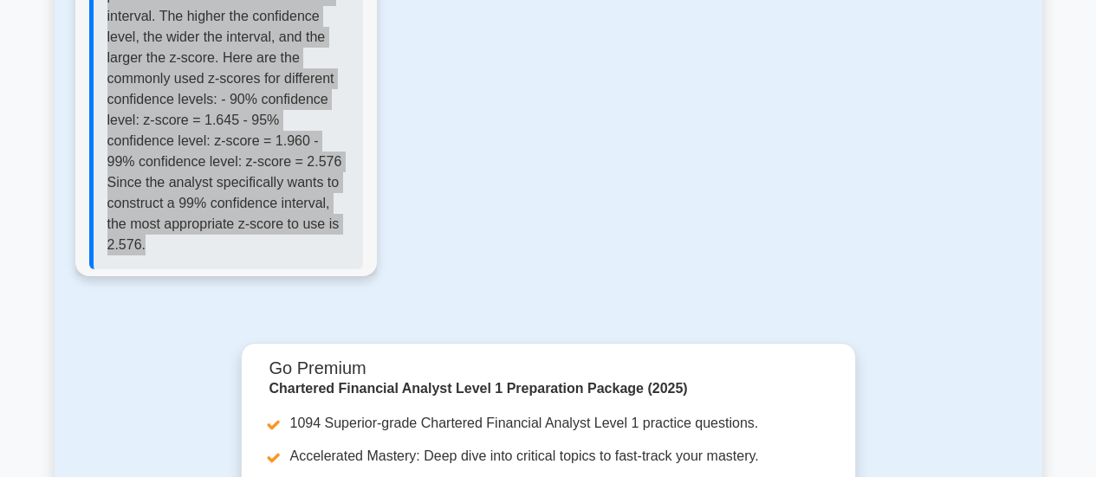
scroll to position [1906, 0]
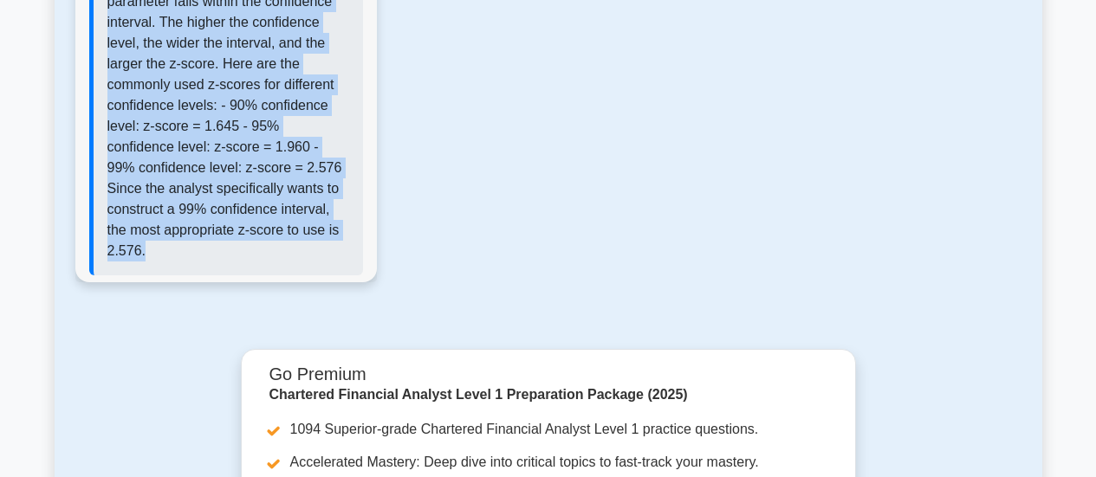
click at [292, 131] on p "The correct answer is 2.576. This is because for a 99% confidence interval, the…" at bounding box center [228, 43] width 242 height 437
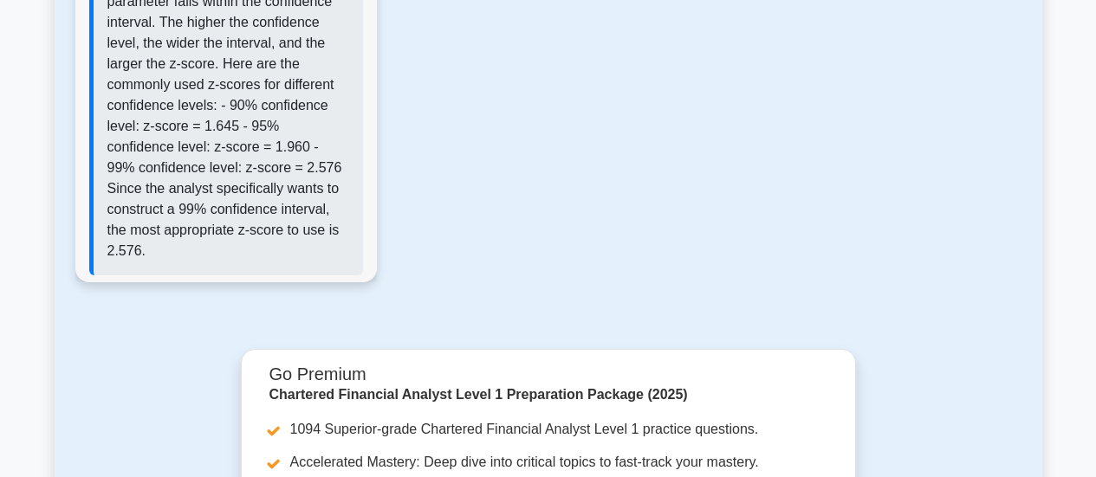
scroll to position [1819, 0]
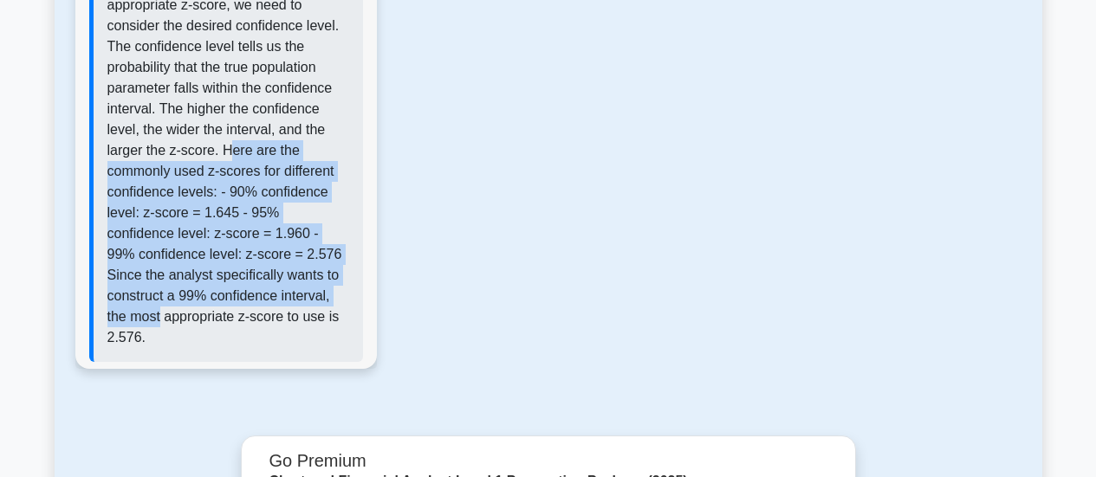
drag, startPoint x: 230, startPoint y: 169, endPoint x: 289, endPoint y: 264, distance: 112.5
click at [303, 295] on p "The correct answer is 2.576. This is because for a 99% confidence interval, the…" at bounding box center [228, 130] width 242 height 437
drag, startPoint x: 222, startPoint y: 166, endPoint x: 335, endPoint y: 347, distance: 213.7
click at [335, 347] on p "The correct answer is 2.576. This is because for a 99% confidence interval, the…" at bounding box center [228, 130] width 242 height 437
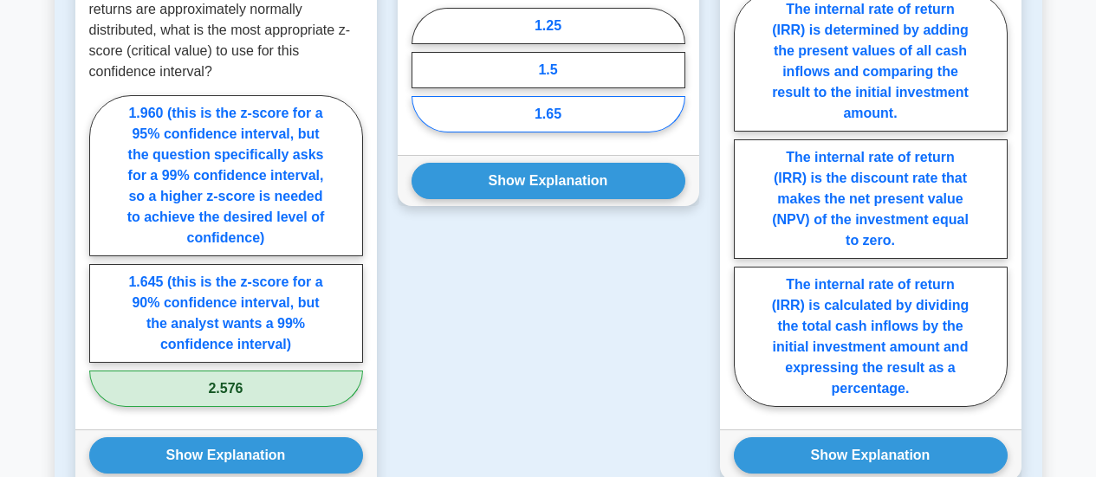
scroll to position [1040, 0]
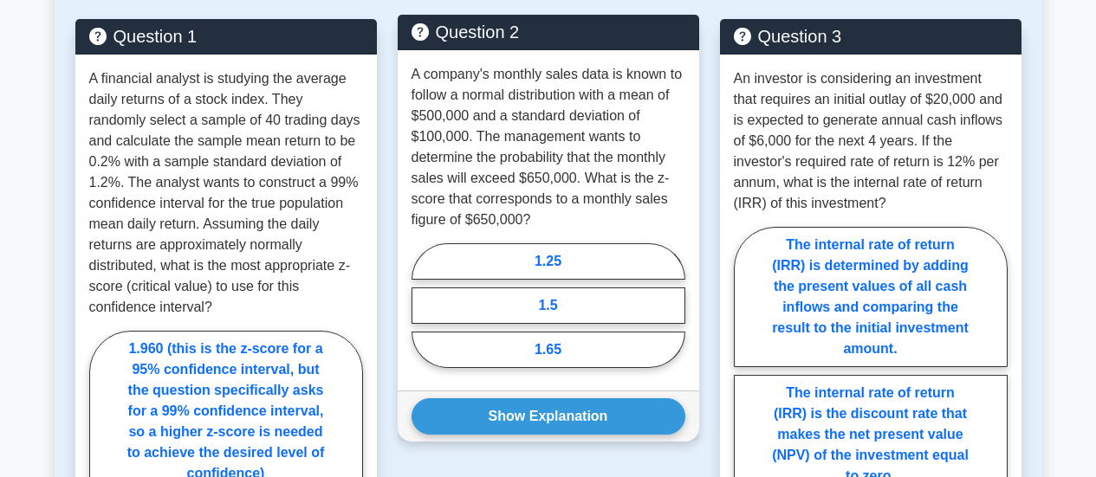
scroll to position [1049, 0]
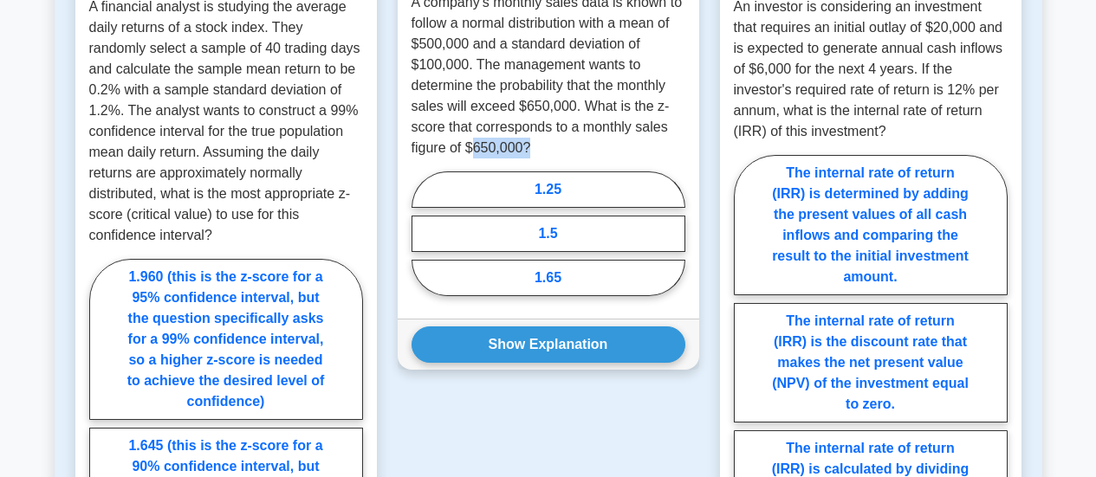
drag, startPoint x: 474, startPoint y: 174, endPoint x: 535, endPoint y: 177, distance: 61.6
click at [535, 159] on p "A company's monthly sales data is known to follow a normal distribution with a …" at bounding box center [549, 75] width 274 height 166
click at [552, 159] on p "A company's monthly sales data is known to follow a normal distribution with a …" at bounding box center [549, 75] width 274 height 166
drag, startPoint x: 470, startPoint y: 85, endPoint x: 518, endPoint y: 94, distance: 48.4
click at [518, 94] on p "A company's monthly sales data is known to follow a normal distribution with a …" at bounding box center [549, 75] width 274 height 166
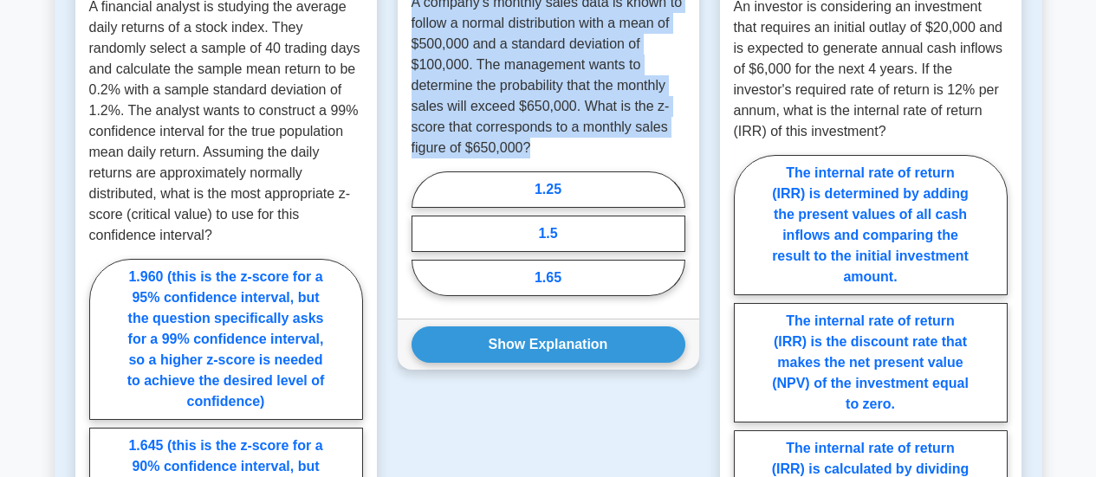
drag, startPoint x: 547, startPoint y: 169, endPoint x: 410, endPoint y: 27, distance: 197.3
click at [410, 27] on div "A company's monthly sales data is known to follow a normal distribution with a …" at bounding box center [549, 148] width 302 height 341
copy p "A company's monthly sales data is known to follow a normal distribution with a …"
click at [543, 252] on label "1.5" at bounding box center [549, 234] width 274 height 36
click at [423, 244] on input "1.5" at bounding box center [417, 238] width 11 height 11
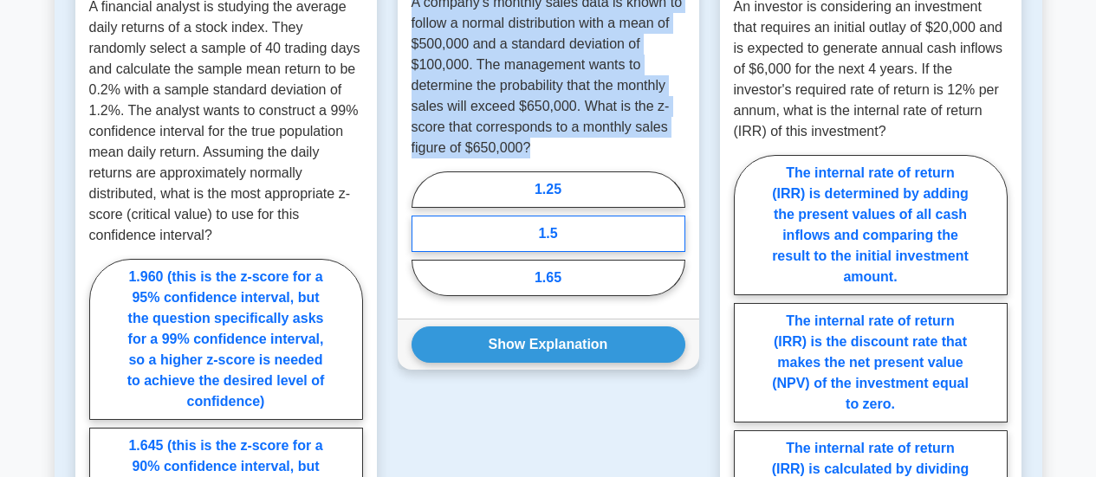
radio input "true"
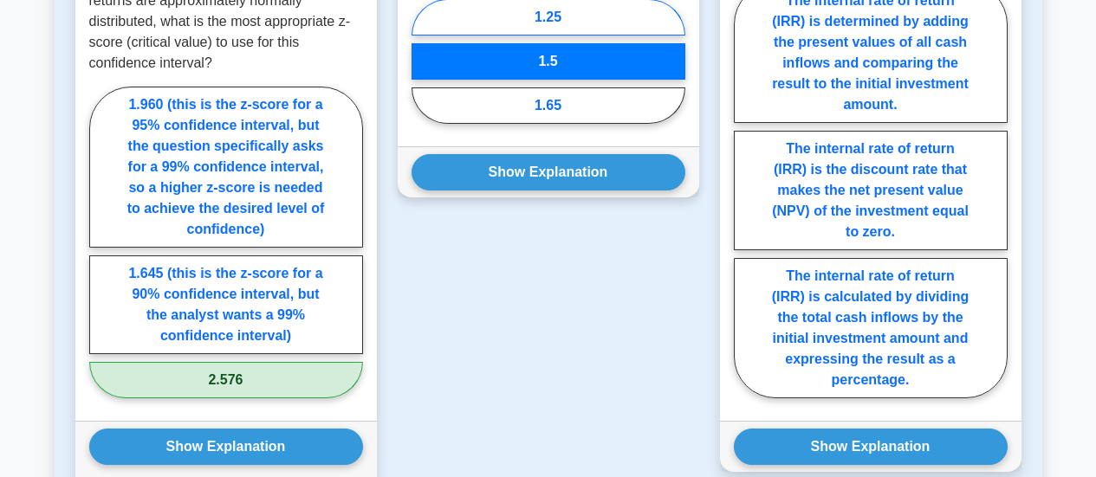
scroll to position [1309, 0]
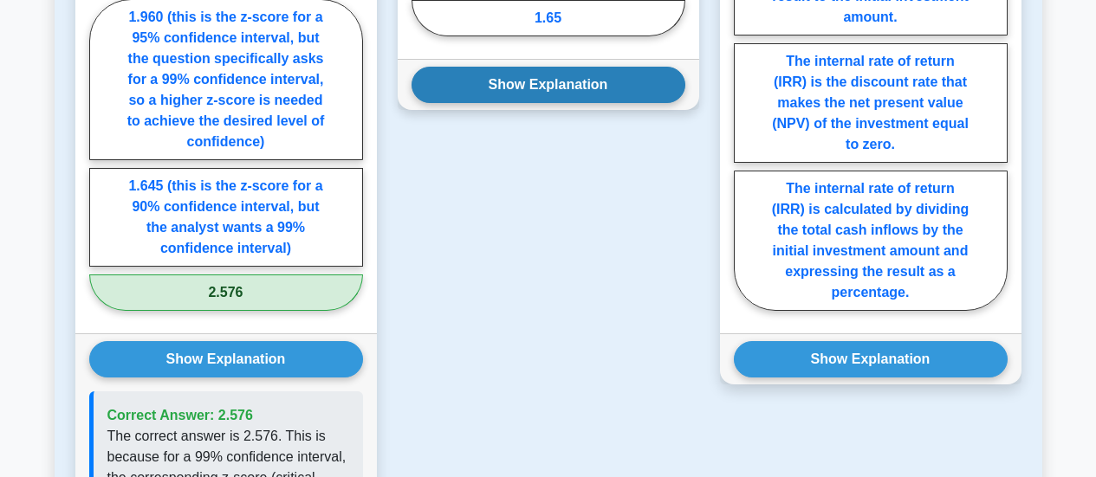
click at [545, 103] on button "Show Explanation" at bounding box center [549, 85] width 274 height 36
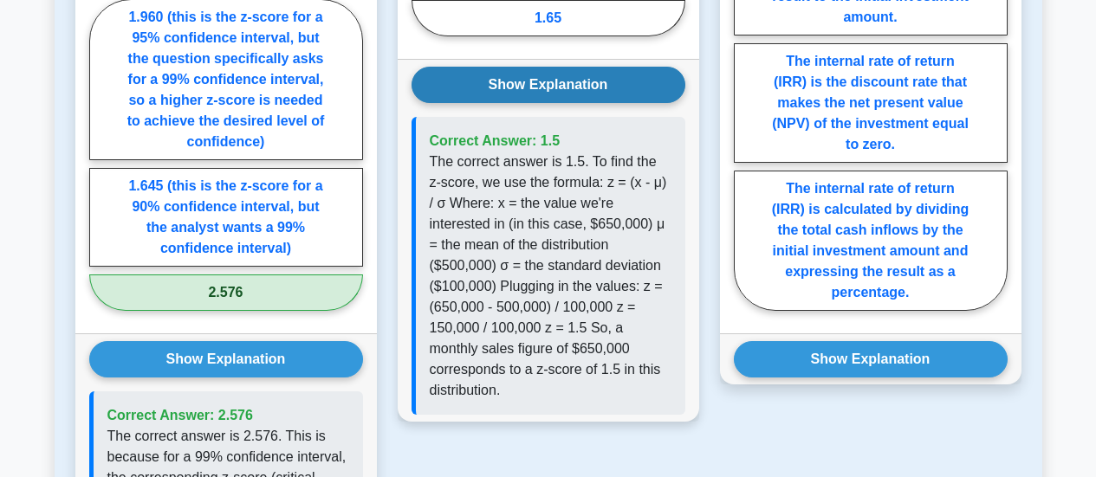
click at [559, 103] on button "Show Explanation" at bounding box center [549, 85] width 274 height 36
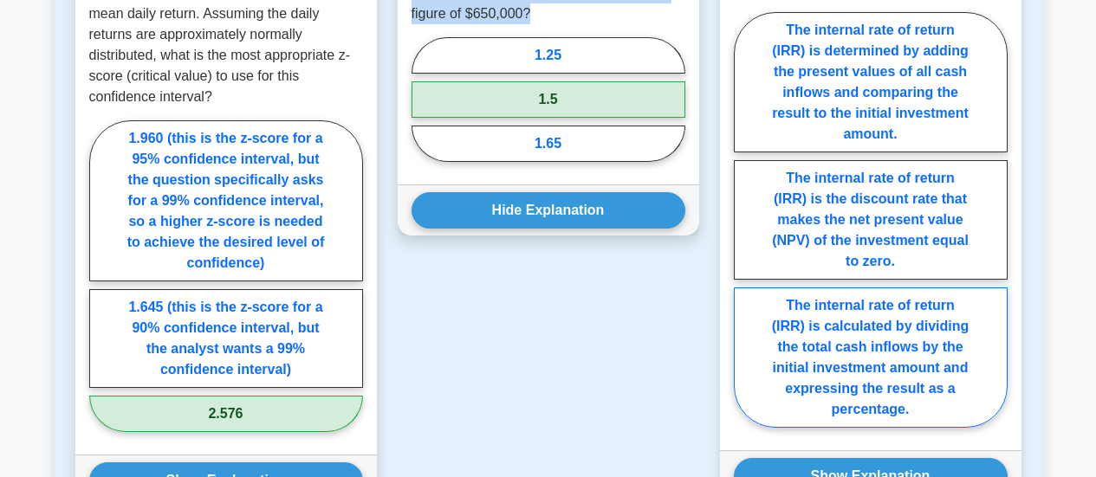
scroll to position [1223, 0]
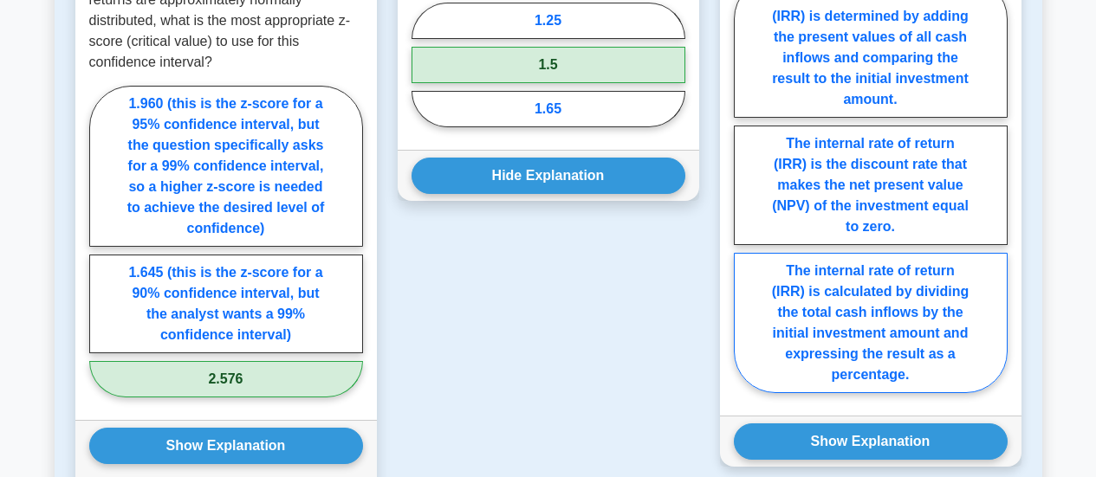
click at [902, 330] on label "The internal rate of return (IRR) is calculated by dividing the total cash infl…" at bounding box center [871, 323] width 274 height 140
click at [745, 196] on input "The internal rate of return (IRR) is calculated by dividing the total cash infl…" at bounding box center [739, 190] width 11 height 11
radio input "true"
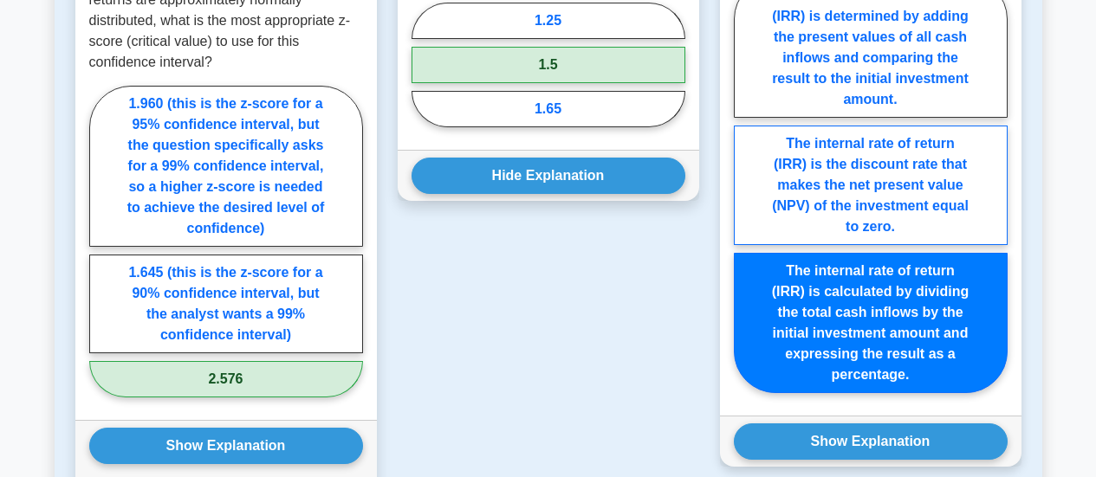
click at [924, 185] on label "The internal rate of return (IRR) is the discount rate that makes the net prese…" at bounding box center [871, 186] width 274 height 120
click at [745, 185] on input "The internal rate of return (IRR) is the discount rate that makes the net prese…" at bounding box center [739, 190] width 11 height 11
radio input "true"
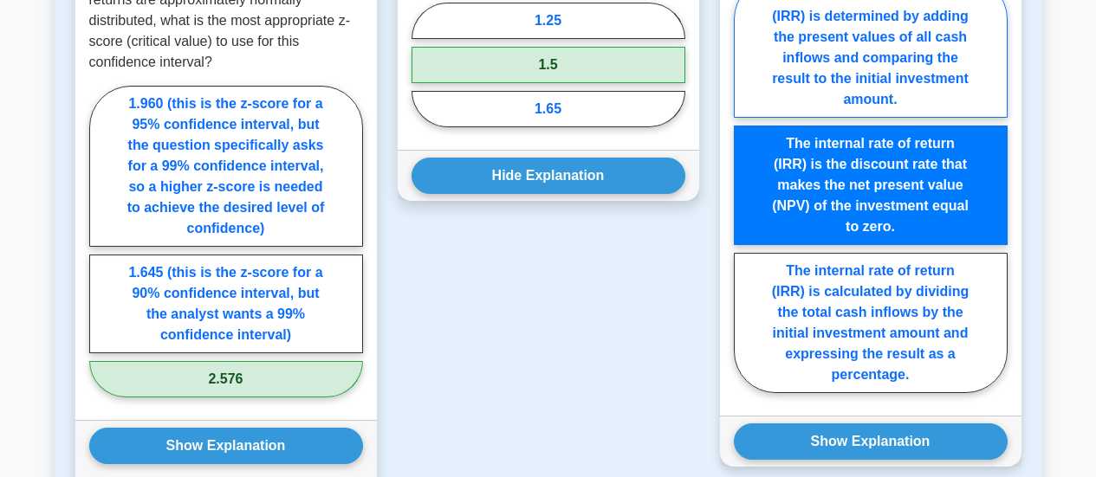
click at [840, 104] on label "The internal rate of return (IRR) is determined by adding the present values of…" at bounding box center [871, 47] width 274 height 140
click at [745, 185] on input "The internal rate of return (IRR) is determined by adding the present values of…" at bounding box center [739, 190] width 11 height 11
radio input "true"
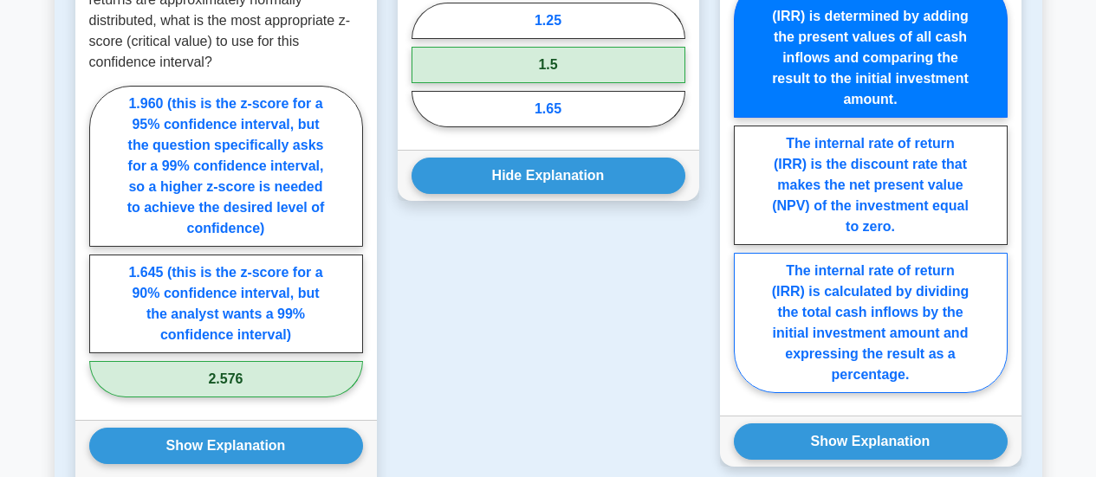
click at [937, 341] on label "The internal rate of return (IRR) is calculated by dividing the total cash infl…" at bounding box center [871, 323] width 274 height 140
click at [745, 196] on input "The internal rate of return (IRR) is calculated by dividing the total cash infl…" at bounding box center [739, 190] width 11 height 11
radio input "true"
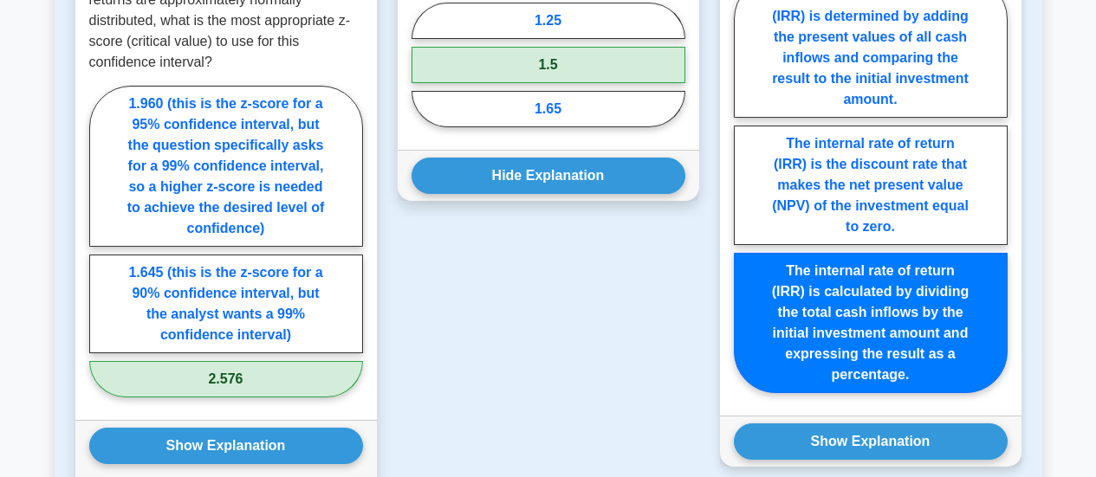
scroll to position [1396, 0]
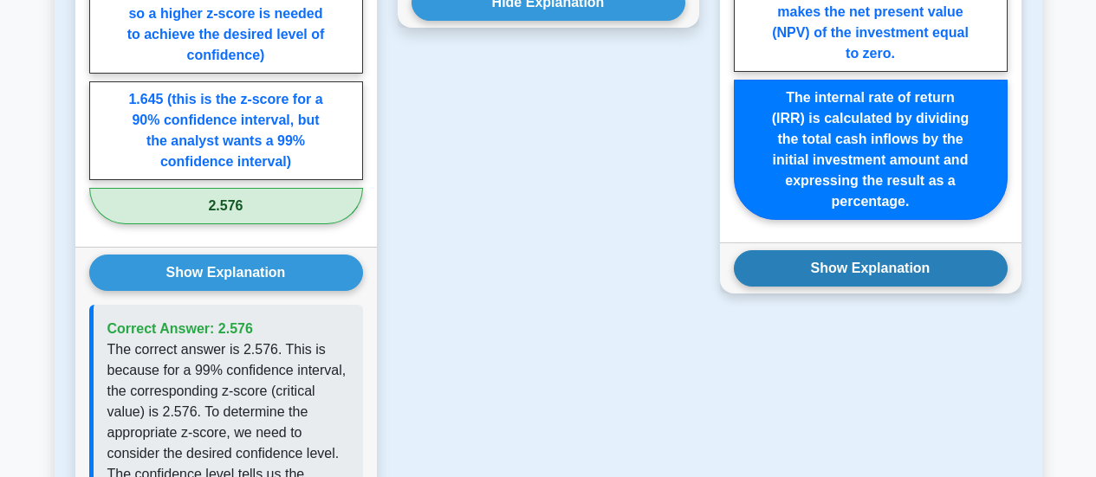
click at [927, 287] on button "Show Explanation" at bounding box center [871, 268] width 274 height 36
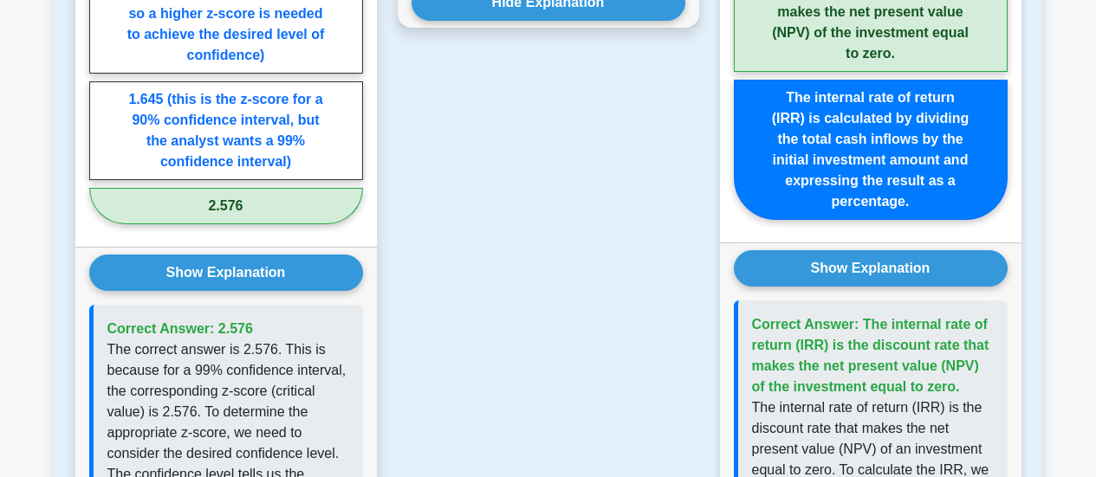
scroll to position [1223, 0]
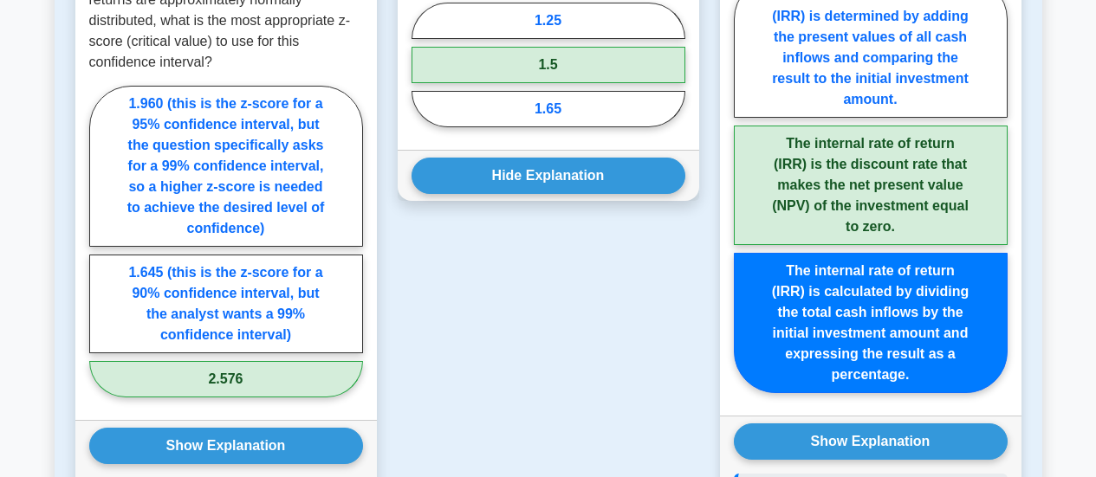
click at [876, 179] on label "The internal rate of return (IRR) is the discount rate that makes the net prese…" at bounding box center [871, 186] width 274 height 120
click at [745, 185] on input "The internal rate of return (IRR) is the discount rate that makes the net prese…" at bounding box center [739, 190] width 11 height 11
radio input "true"
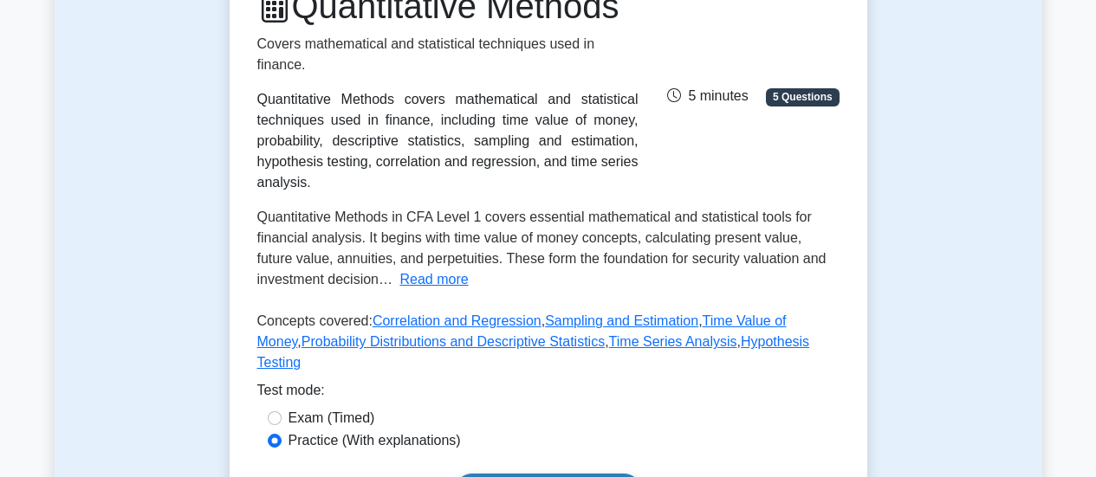
scroll to position [433, 0]
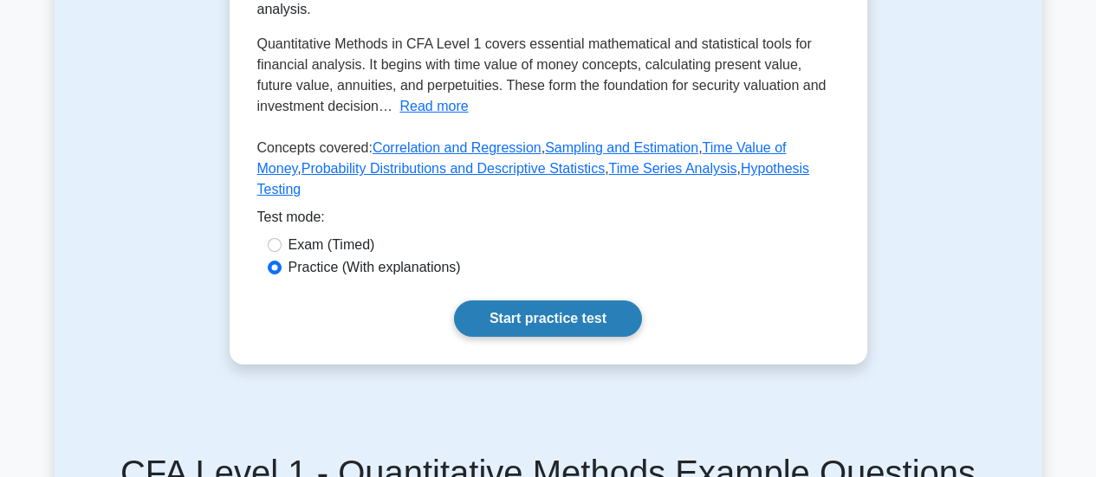
click at [563, 337] on link "Start practice test" at bounding box center [548, 319] width 188 height 36
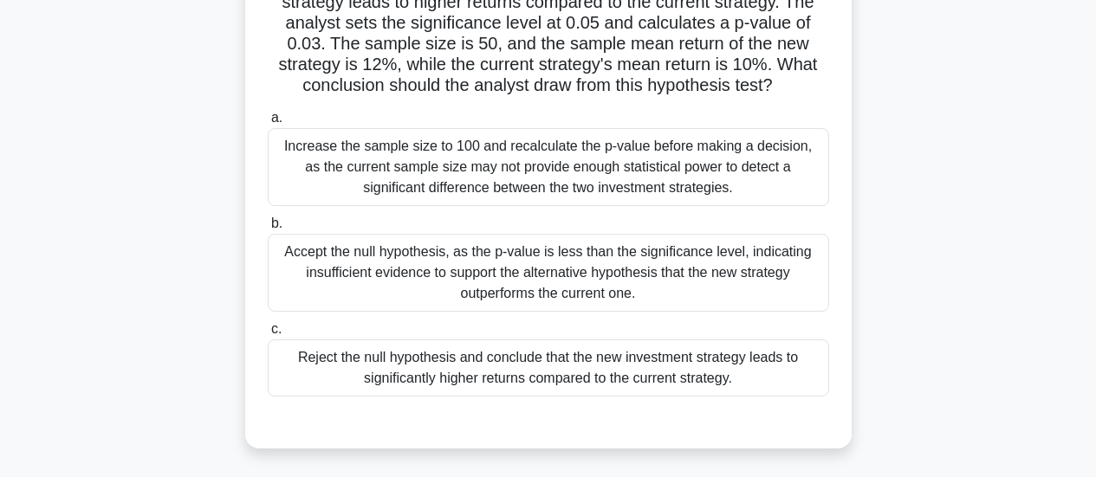
scroll to position [173, 0]
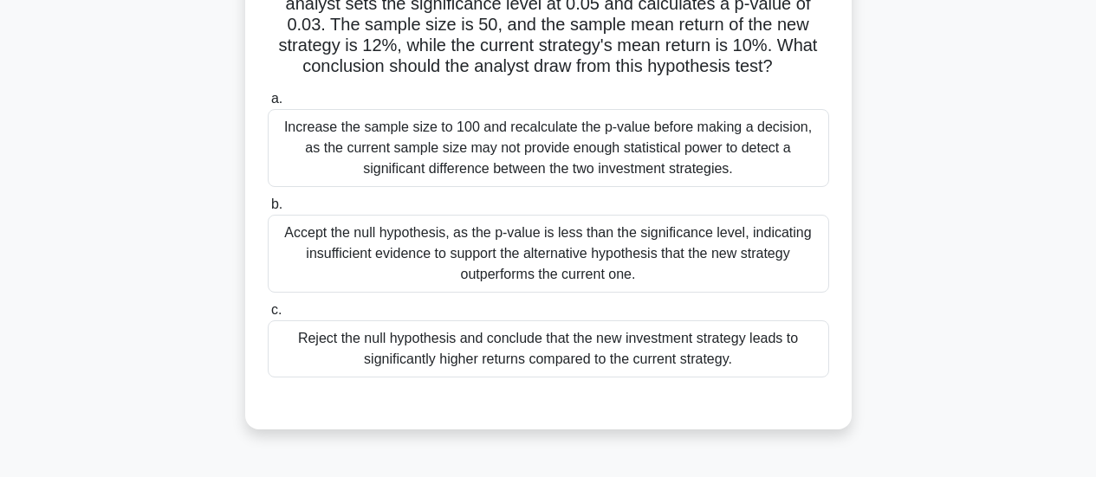
click at [504, 345] on div "Reject the null hypothesis and conclude that the new investment strategy leads …" at bounding box center [548, 349] width 561 height 57
click at [268, 316] on input "c. Reject the null hypothesis and conclude that the new investment strategy lea…" at bounding box center [268, 310] width 0 height 11
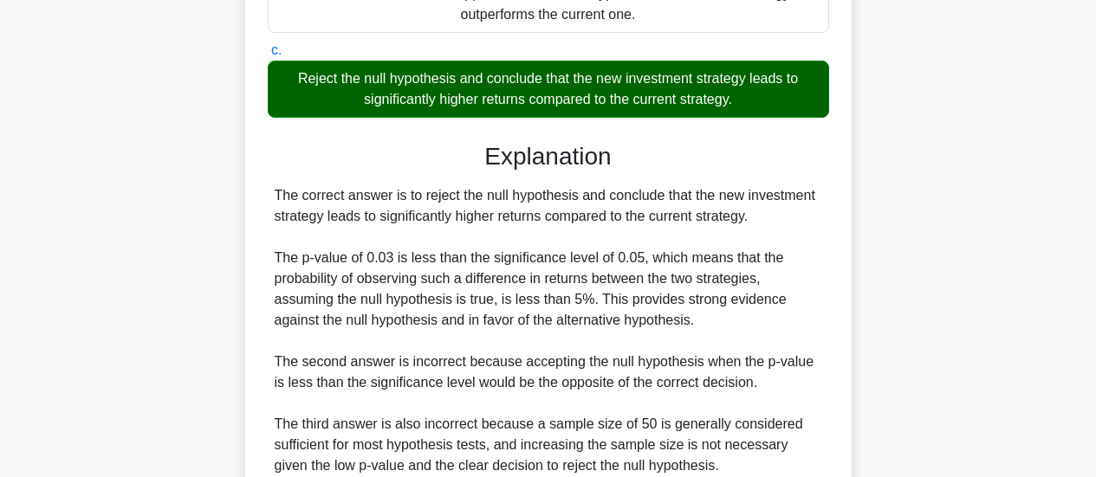
scroll to position [590, 0]
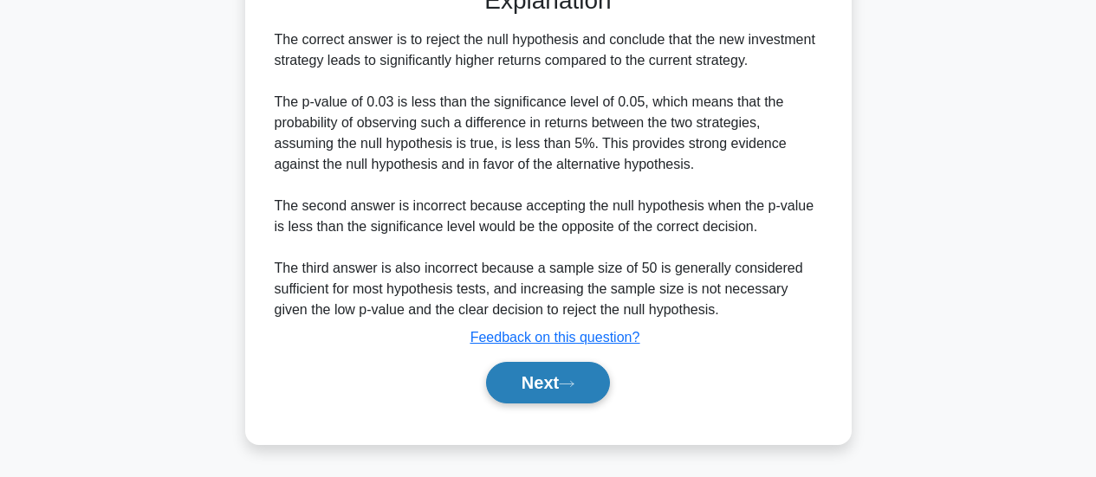
click at [566, 376] on button "Next" at bounding box center [548, 383] width 124 height 42
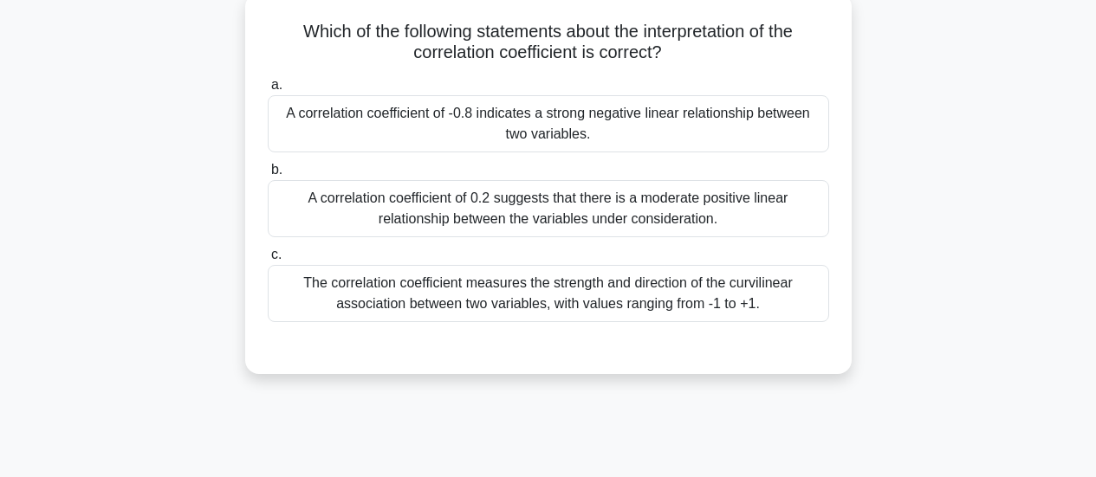
scroll to position [112, 0]
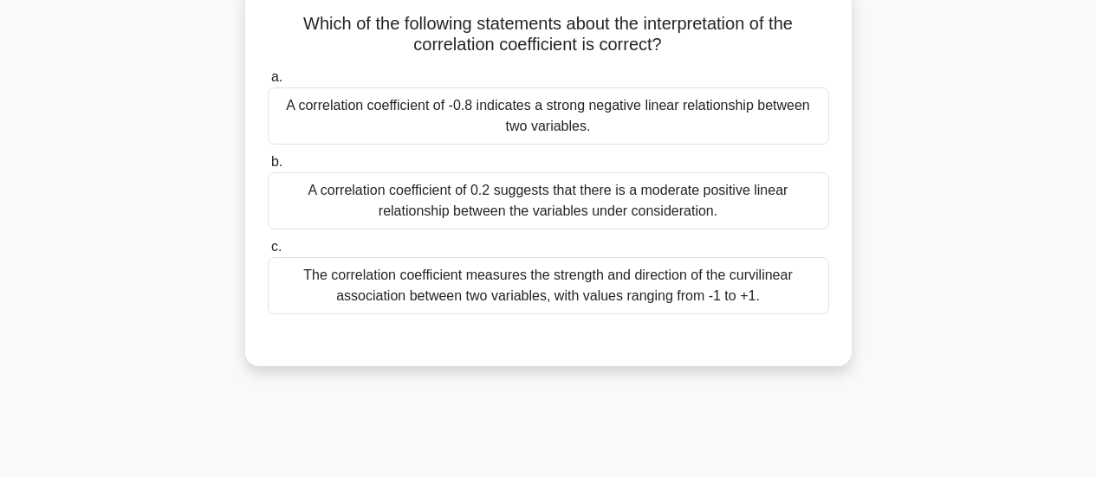
click at [629, 293] on div "The correlation coefficient measures the strength and direction of the curvilin…" at bounding box center [548, 285] width 561 height 57
click at [268, 253] on input "c. The correlation coefficient measures the strength and direction of the curvi…" at bounding box center [268, 247] width 0 height 11
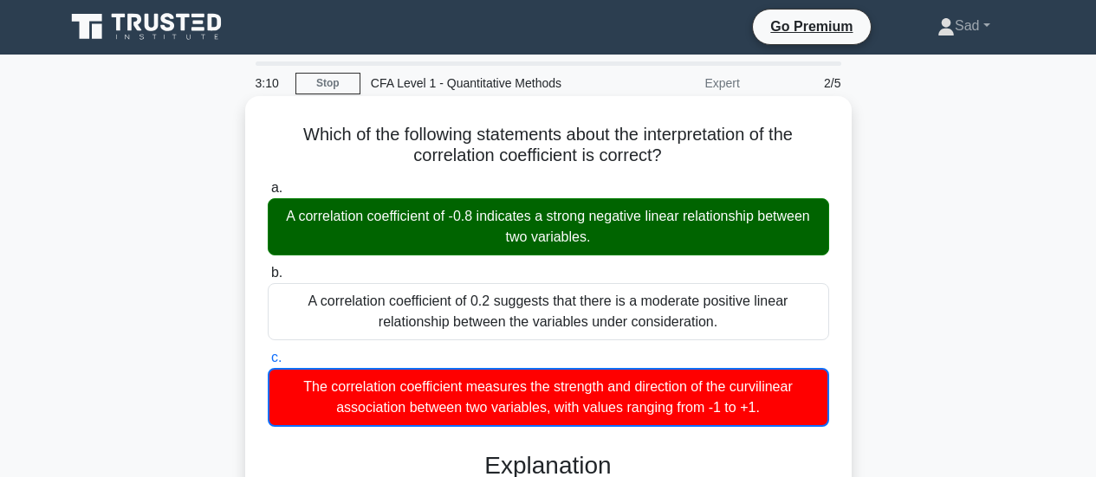
scroll to position [0, 0]
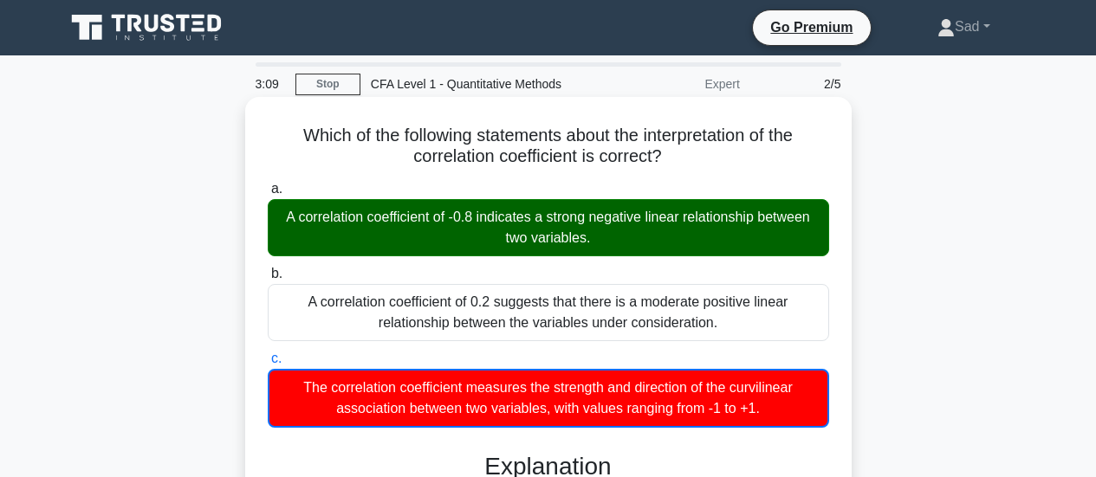
click at [489, 226] on div "A correlation coefficient of -0.8 indicates a strong negative linear relationsh…" at bounding box center [548, 227] width 561 height 57
click at [268, 195] on input "a. A correlation coefficient of -0.8 indicates a strong negative linear relatio…" at bounding box center [268, 189] width 0 height 11
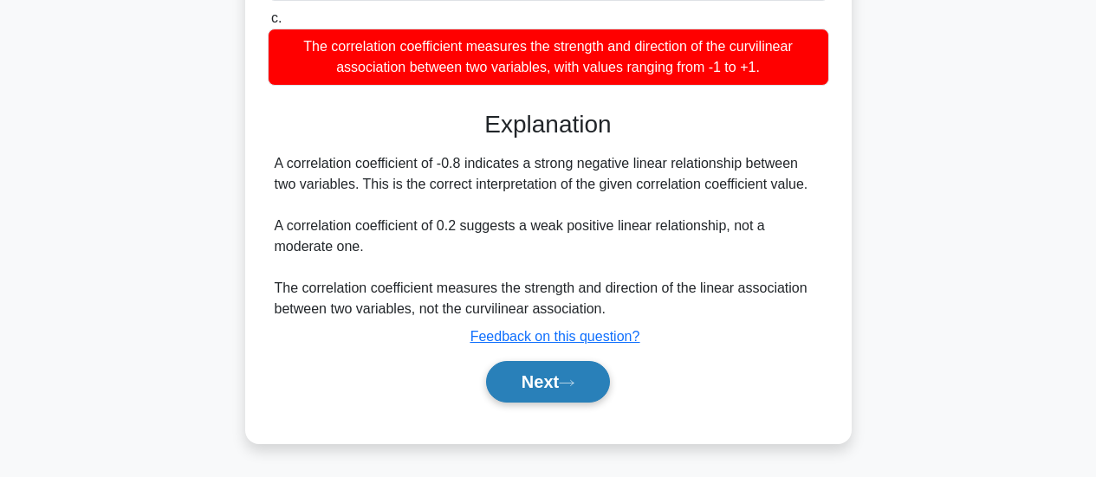
scroll to position [347, 0]
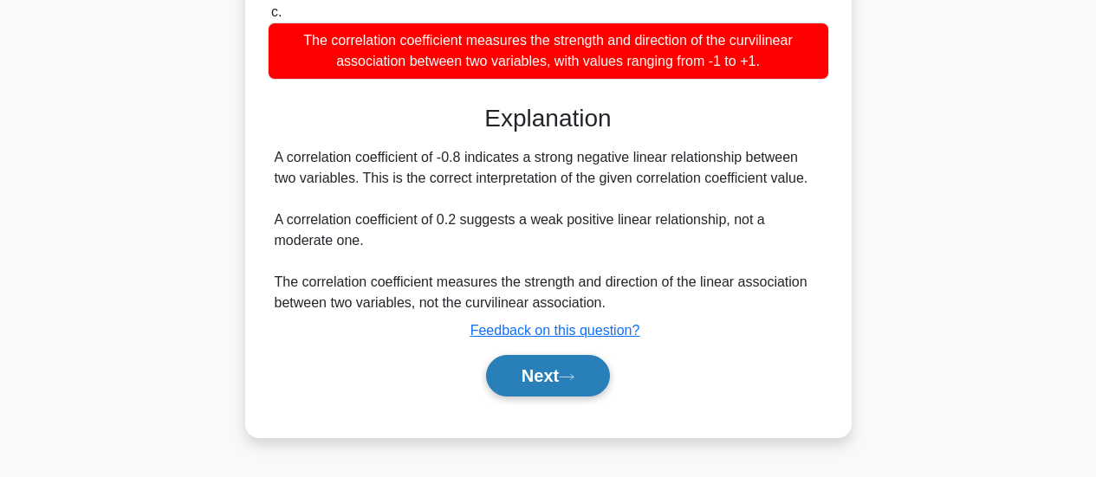
click at [541, 366] on button "Next" at bounding box center [548, 376] width 124 height 42
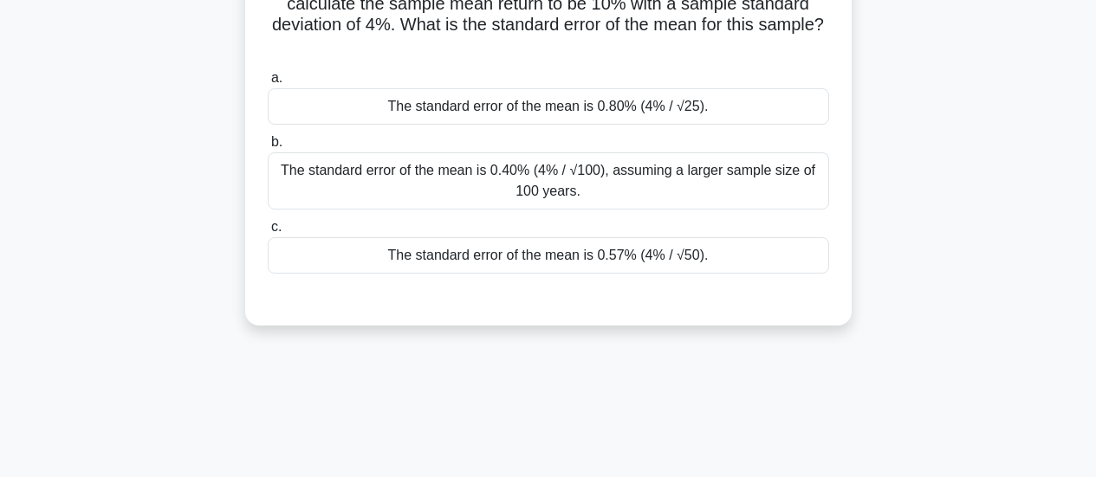
scroll to position [87, 0]
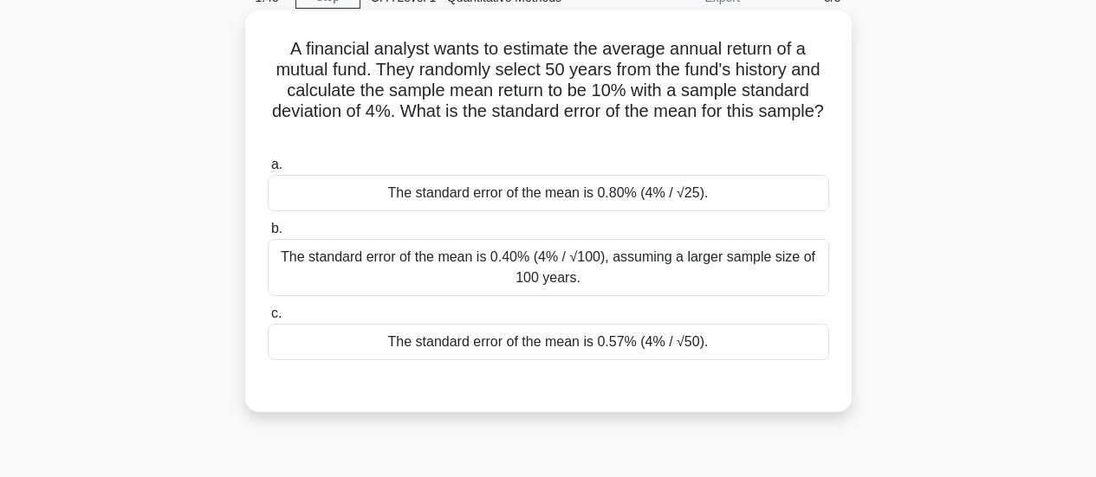
drag, startPoint x: 579, startPoint y: 130, endPoint x: 363, endPoint y: 75, distance: 222.5
click at [363, 75] on h5 "A financial analyst wants to estimate the average annual return of a mutual fun…" at bounding box center [548, 91] width 565 height 106
click at [664, 198] on div "The standard error of the mean is 0.80% (4% / √25)." at bounding box center [548, 193] width 561 height 36
click at [268, 171] on input "a. The standard error of the mean is 0.80% (4% / √25)." at bounding box center [268, 164] width 0 height 11
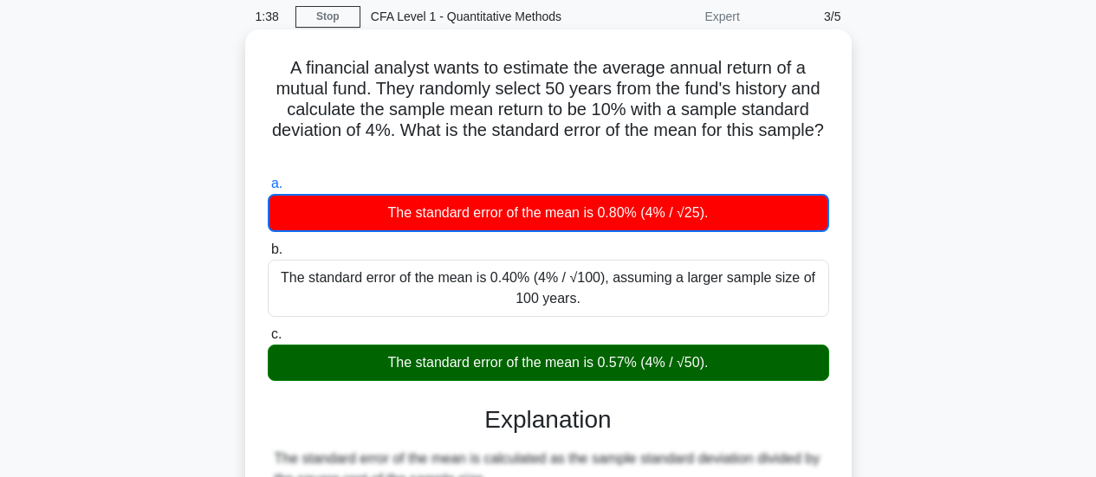
scroll to position [0, 0]
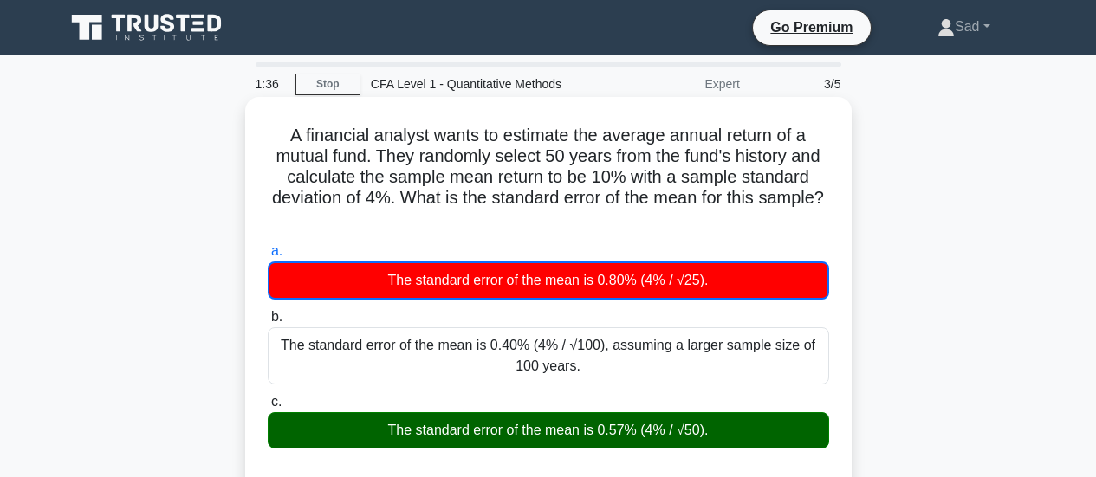
drag, startPoint x: 634, startPoint y: 228, endPoint x: 282, endPoint y: 133, distance: 365.1
click at [282, 133] on h5 "A financial analyst wants to estimate the average annual return of a mutual fun…" at bounding box center [548, 178] width 565 height 106
copy h5 "A financial analyst wants to estimate the average annual return of a mutual fun…"
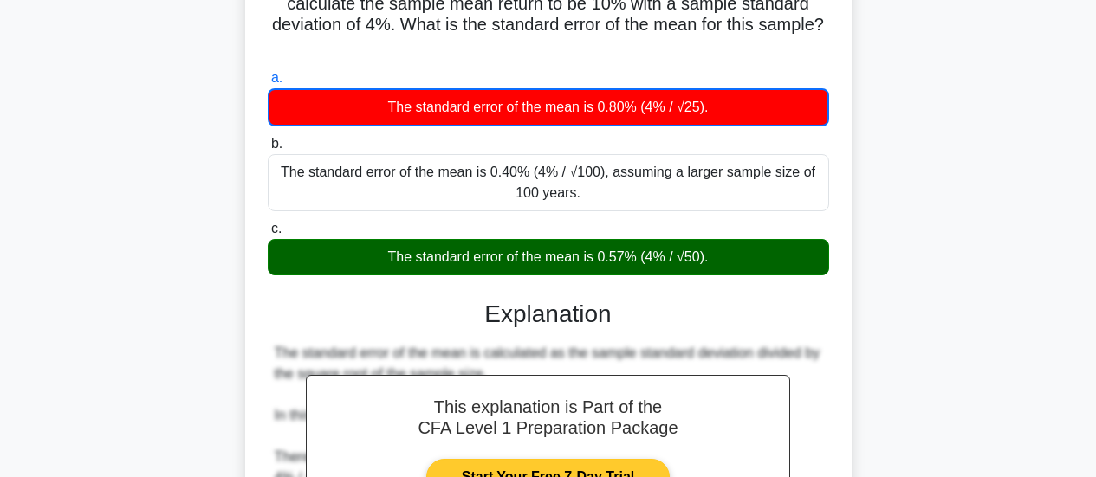
scroll to position [433, 0]
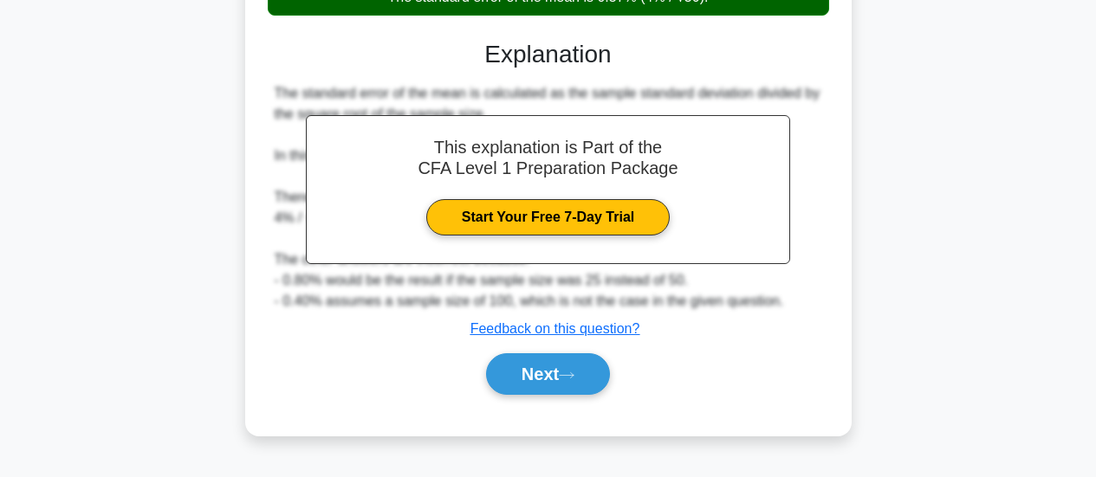
drag, startPoint x: 599, startPoint y: 371, endPoint x: 629, endPoint y: 306, distance: 71.7
click at [600, 372] on button "Next" at bounding box center [548, 375] width 124 height 42
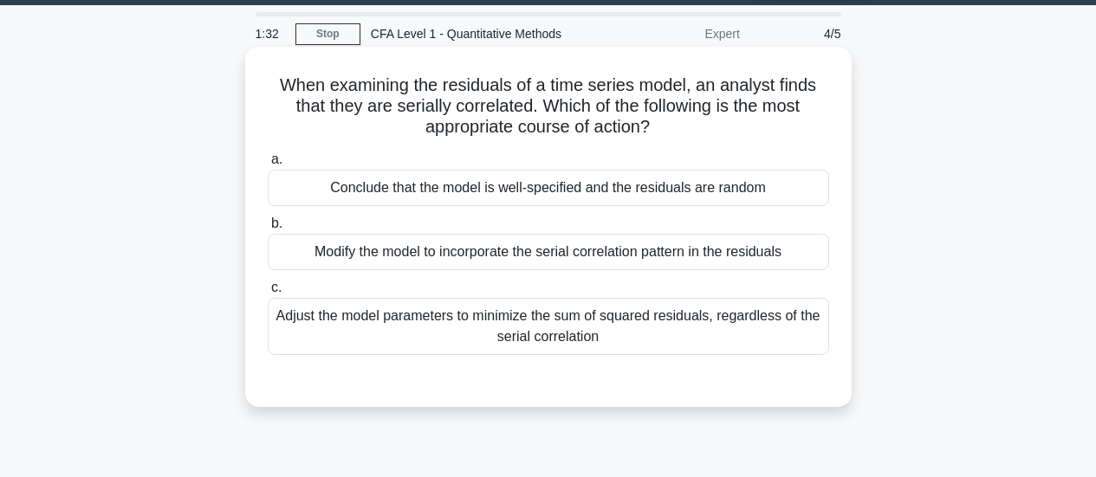
scroll to position [0, 0]
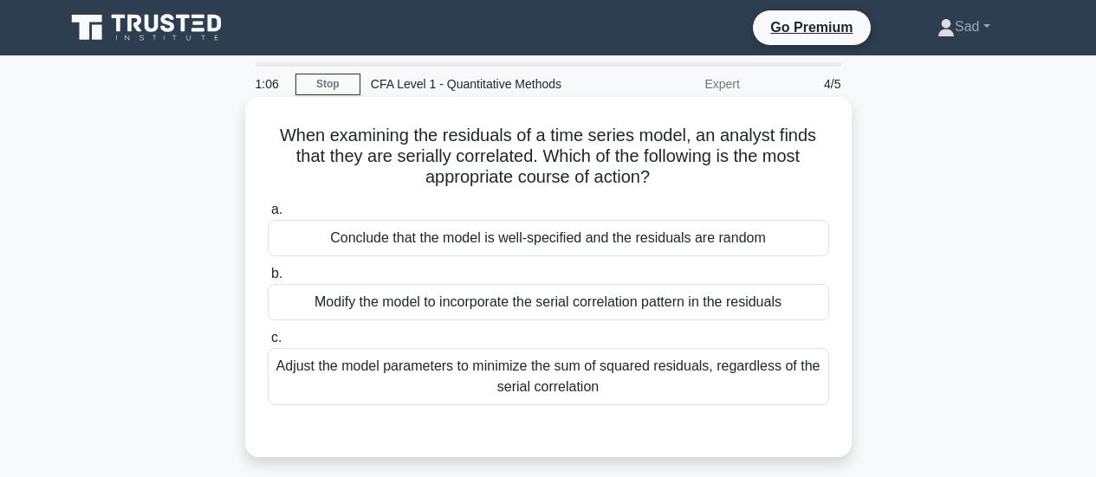
click at [704, 311] on div "Modify the model to incorporate the serial correlation pattern in the residuals" at bounding box center [548, 302] width 561 height 36
click at [268, 280] on input "b. Modify the model to incorporate the serial correlation pattern in the residu…" at bounding box center [268, 274] width 0 height 11
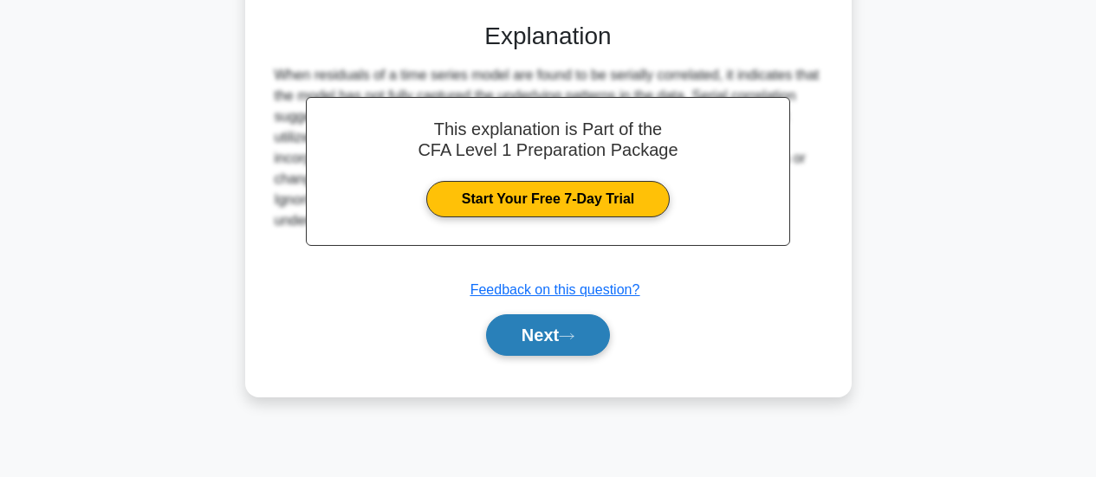
scroll to position [433, 0]
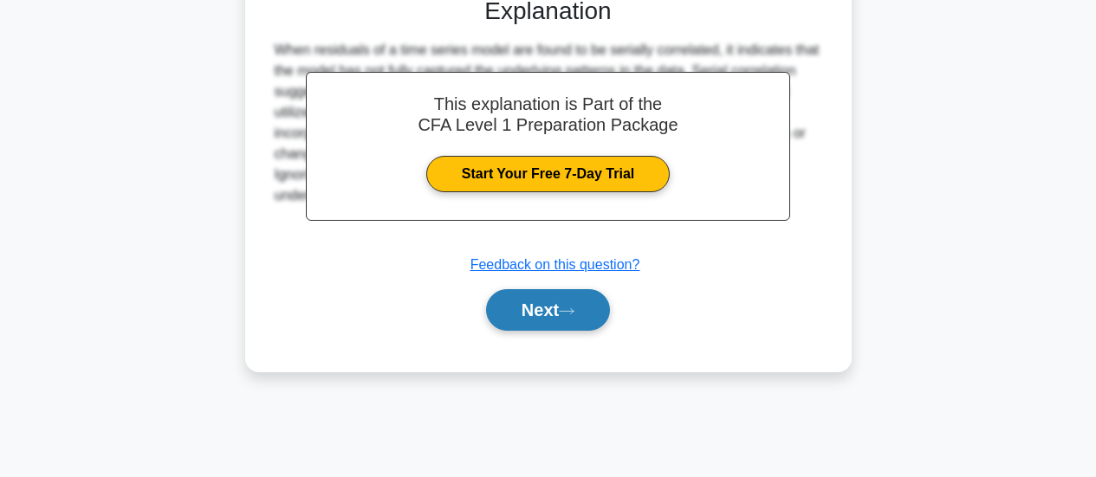
click at [590, 314] on button "Next" at bounding box center [548, 310] width 124 height 42
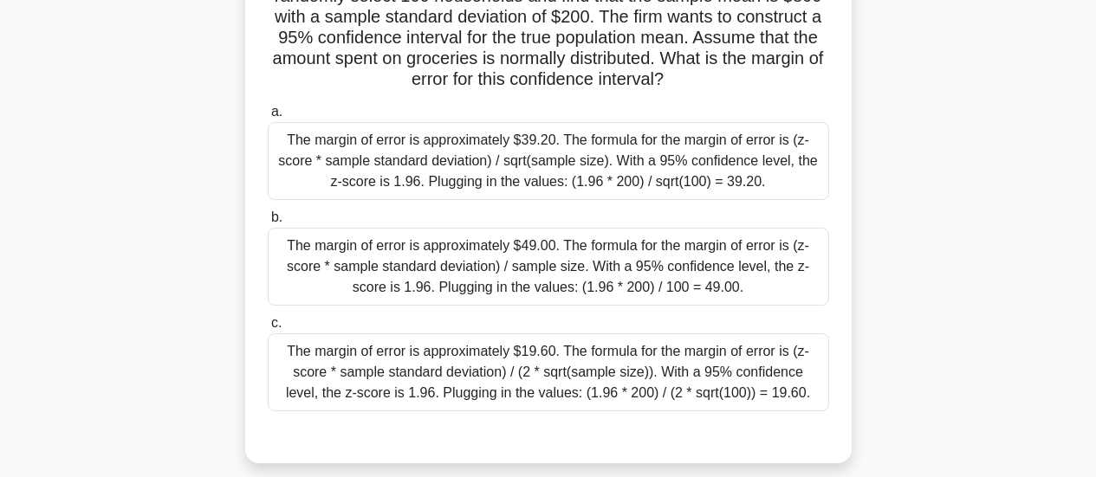
scroll to position [173, 0]
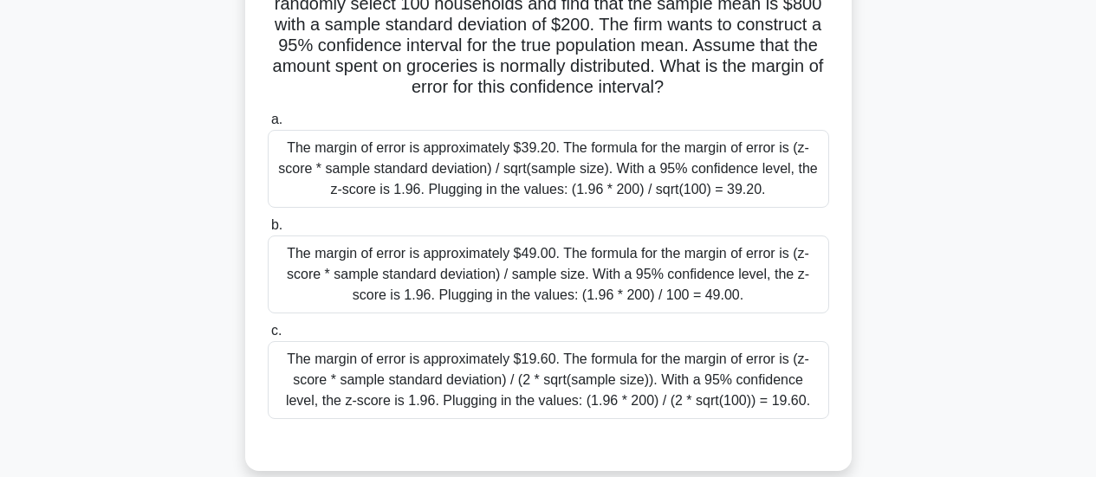
click at [698, 285] on div "The margin of error is approximately $49.00. The formula for the margin of erro…" at bounding box center [548, 275] width 561 height 78
click at [268, 231] on input "b. The margin of error is approximately $49.00. The formula for the margin of e…" at bounding box center [268, 225] width 0 height 11
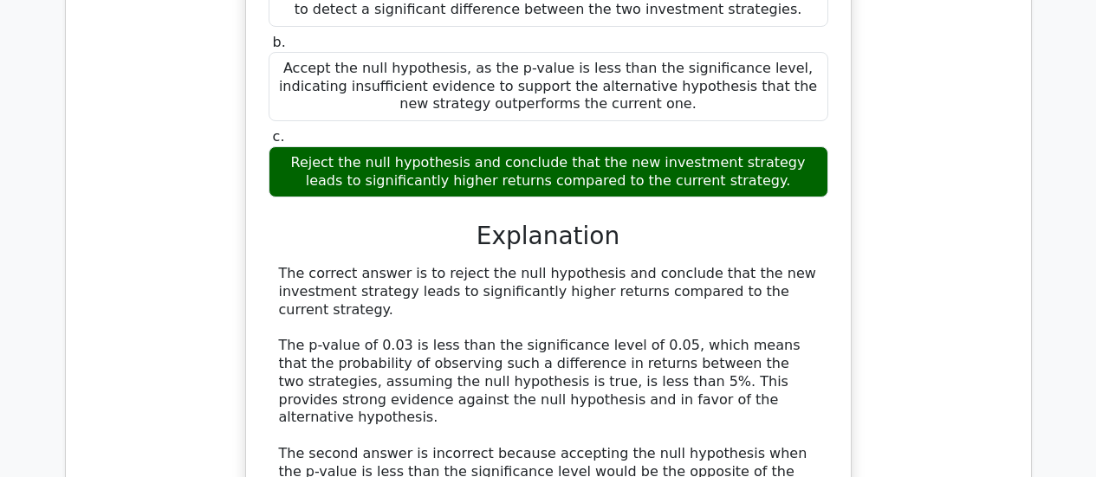
scroll to position [1993, 0]
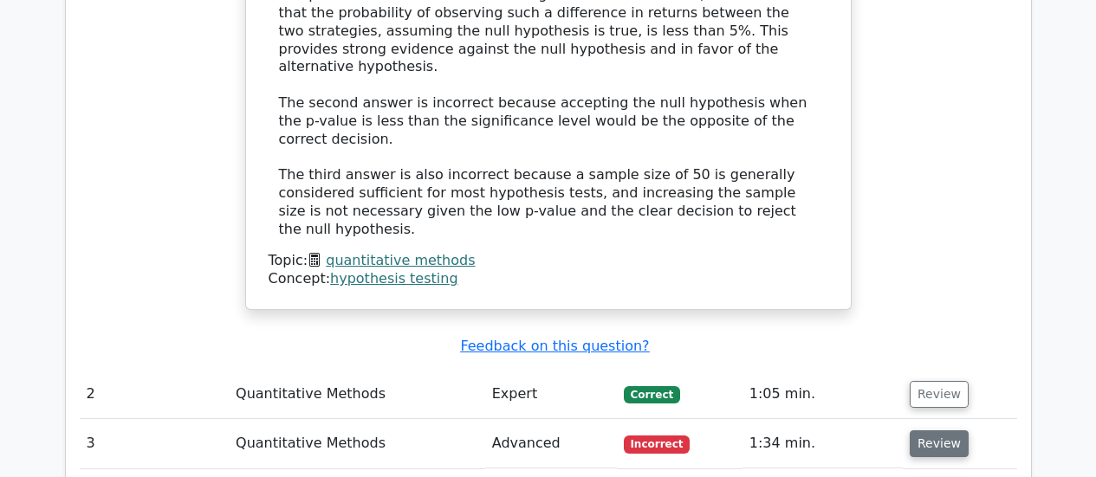
click at [928, 431] on button "Review" at bounding box center [939, 444] width 59 height 27
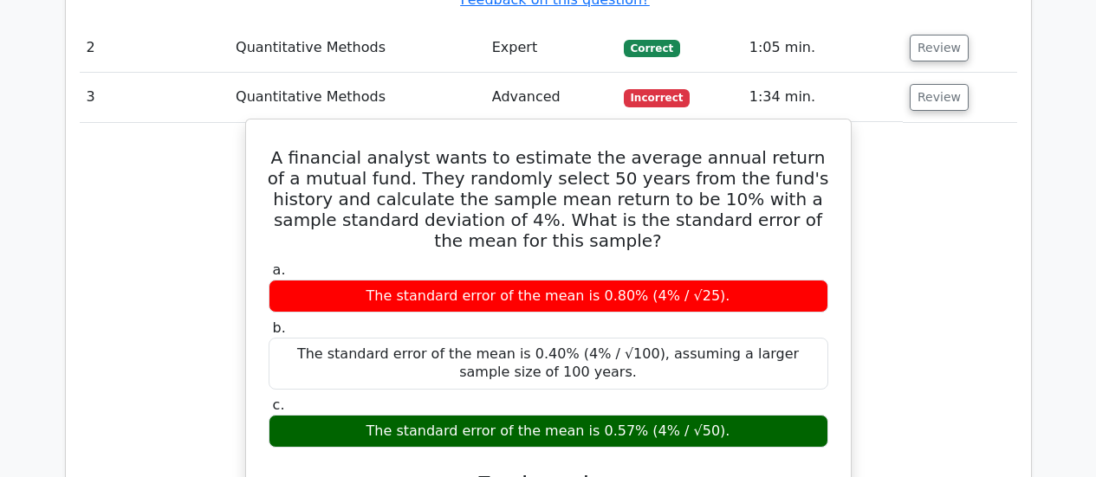
scroll to position [2079, 0]
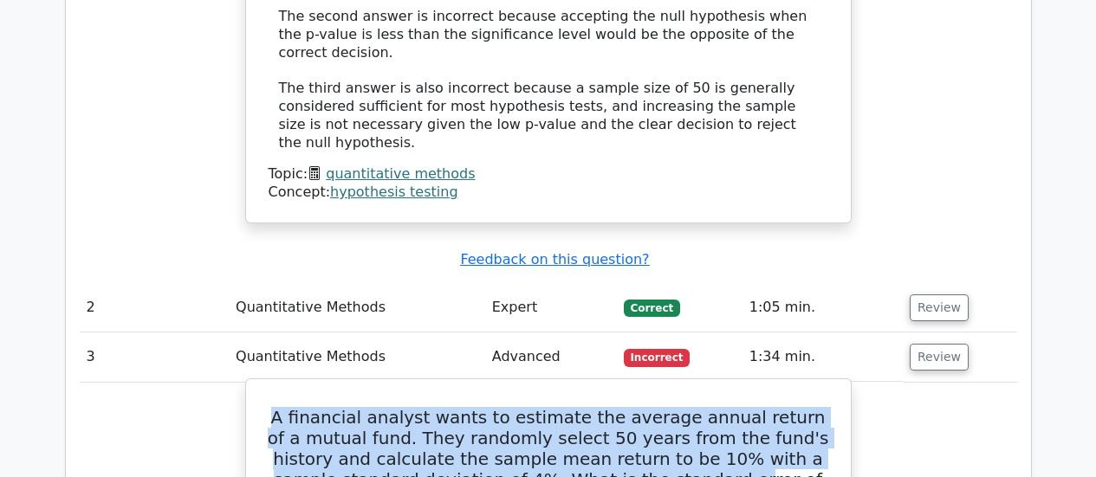
drag, startPoint x: 611, startPoint y: 332, endPoint x: 341, endPoint y: 273, distance: 276.7
click at [272, 407] on h5 "A financial analyst wants to estimate the average annual return of a mutual fun…" at bounding box center [548, 459] width 563 height 104
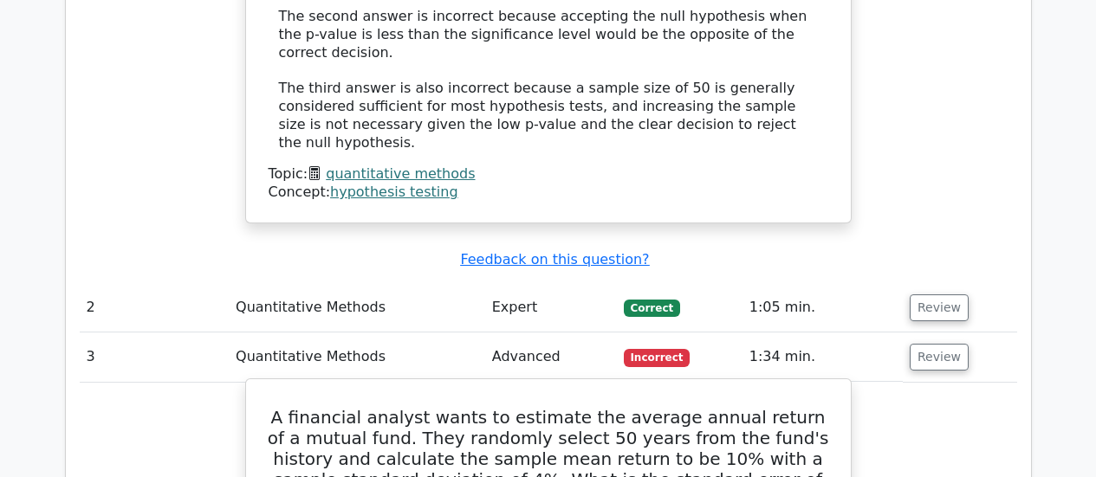
drag, startPoint x: 388, startPoint y: 273, endPoint x: 319, endPoint y: 256, distance: 71.4
click at [319, 407] on h5 "A financial analyst wants to estimate the average annual return of a mutual fun…" at bounding box center [548, 459] width 563 height 104
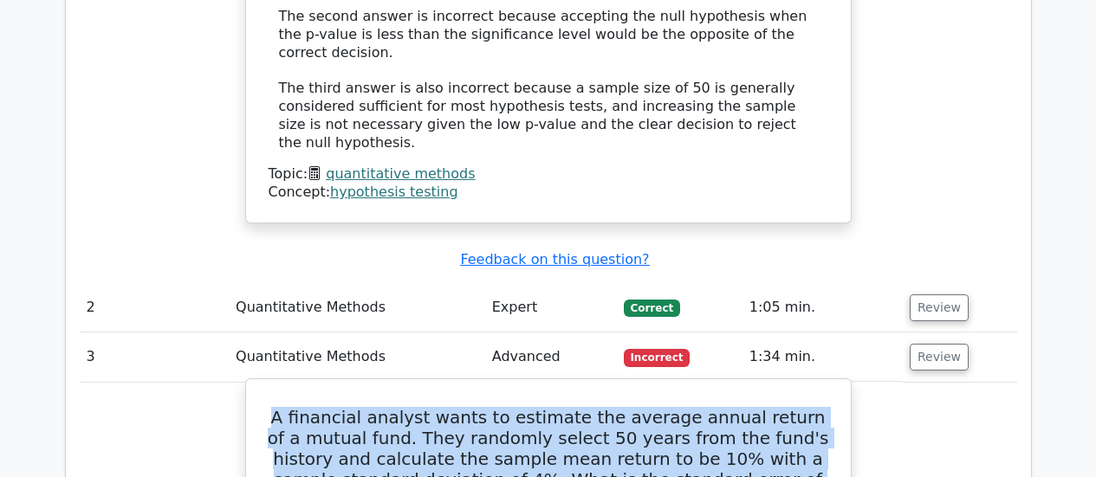
drag, startPoint x: 280, startPoint y: 251, endPoint x: 706, endPoint y: 338, distance: 435.0
click at [706, 407] on h5 "A financial analyst wants to estimate the average annual return of a mutual fun…" at bounding box center [548, 459] width 563 height 104
copy h5 "A financial analyst wants to estimate the average annual return of a mutual fun…"
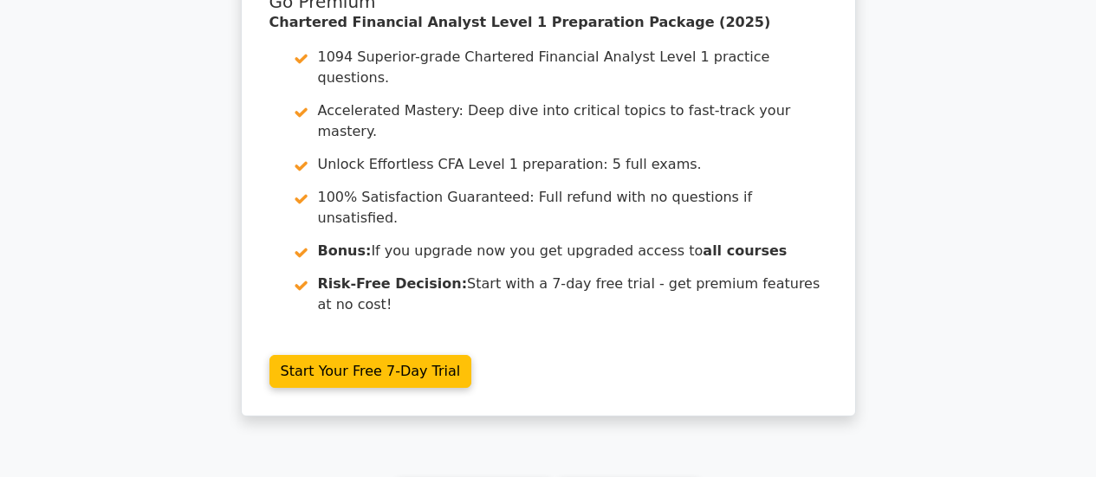
scroll to position [3410, 0]
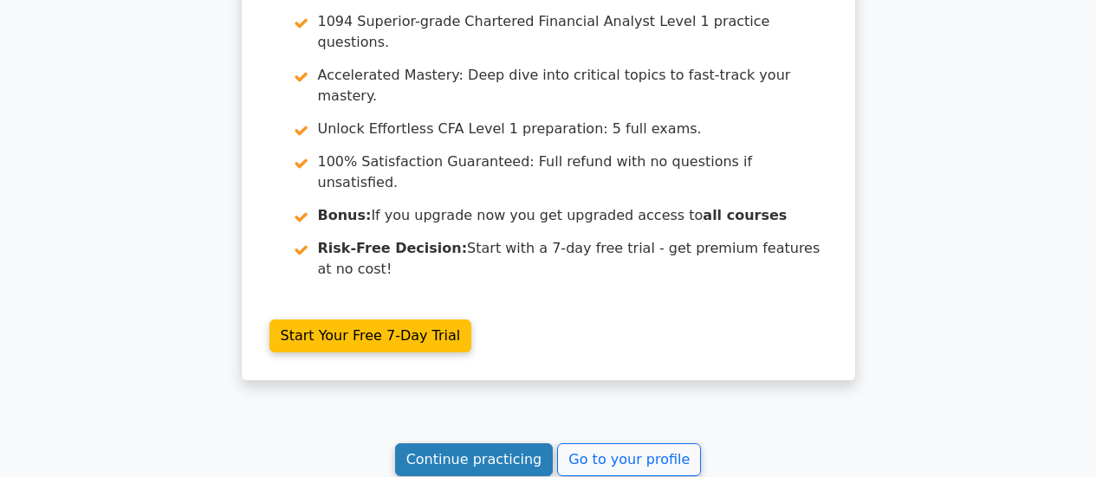
click at [506, 444] on link "Continue practicing" at bounding box center [474, 460] width 159 height 33
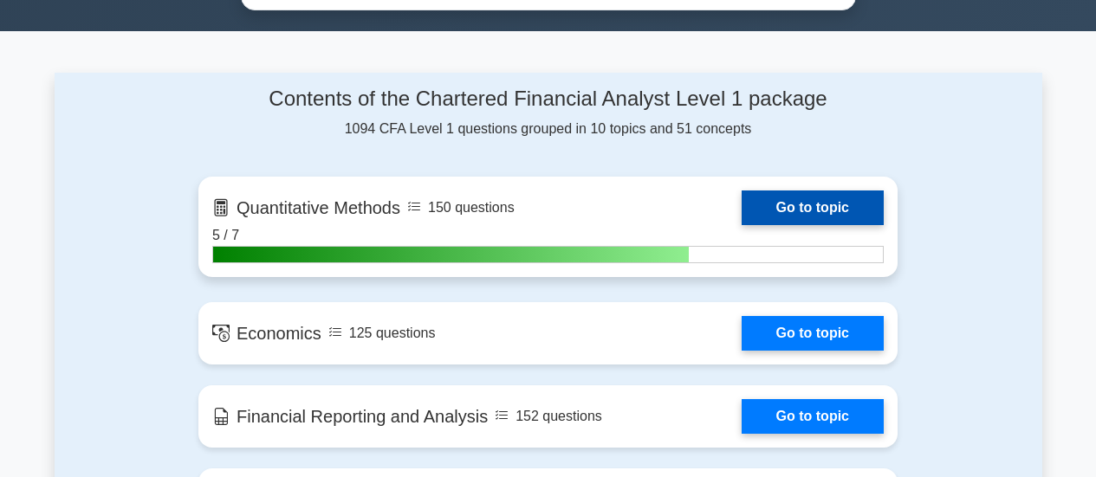
scroll to position [1040, 0]
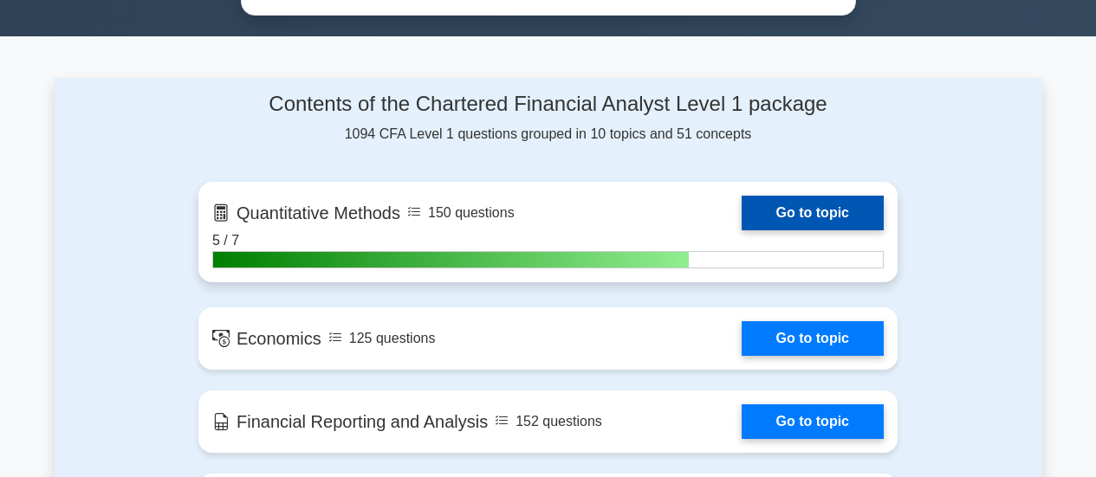
click at [783, 207] on link "Go to topic" at bounding box center [813, 213] width 142 height 35
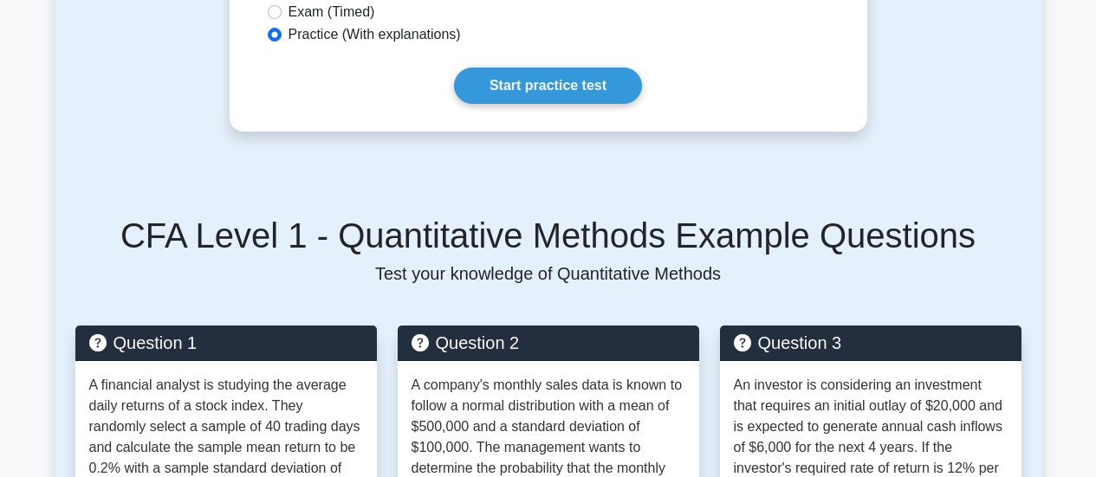
scroll to position [592, 0]
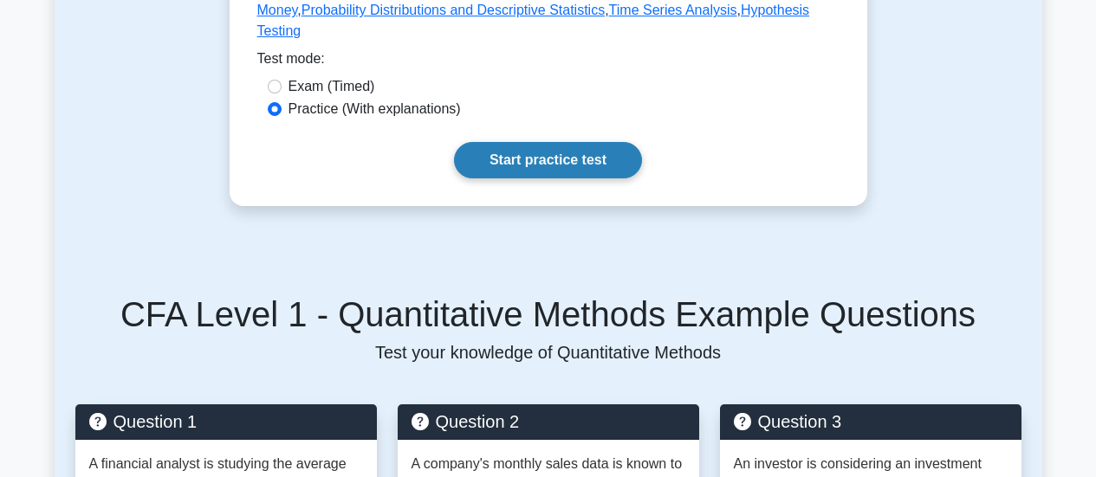
click at [568, 177] on link "Start practice test" at bounding box center [548, 160] width 188 height 36
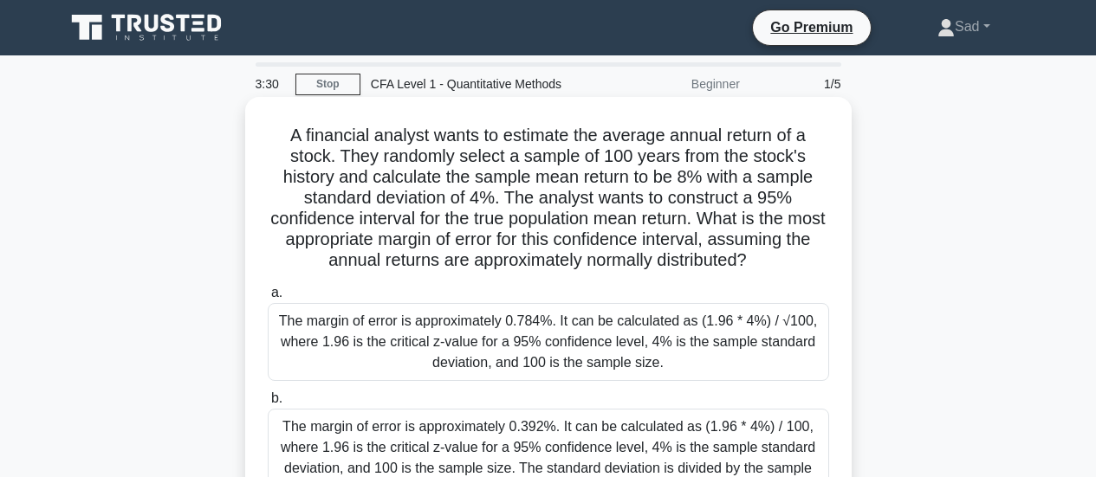
scroll to position [173, 0]
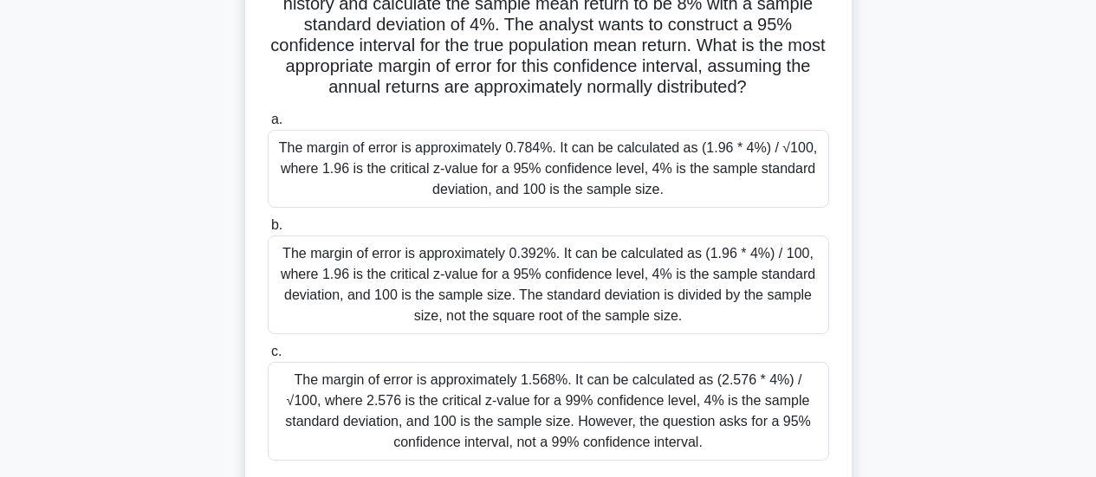
click at [730, 183] on div "The margin of error is approximately 0.784%. It can be calculated as (1.96 * 4%…" at bounding box center [548, 169] width 561 height 78
click at [268, 126] on input "a. The margin of error is approximately 0.784%. It can be calculated as (1.96 *…" at bounding box center [268, 119] width 0 height 11
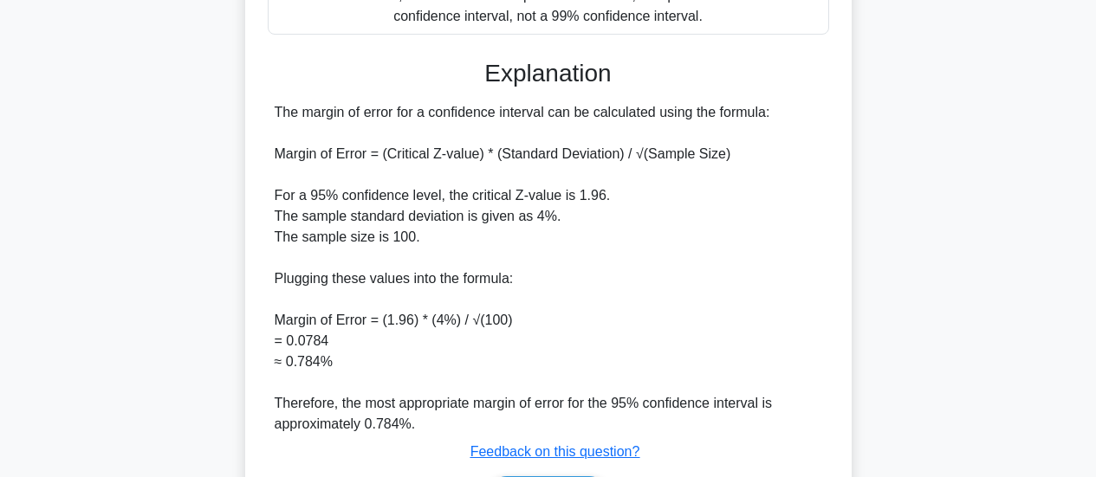
scroll to position [606, 0]
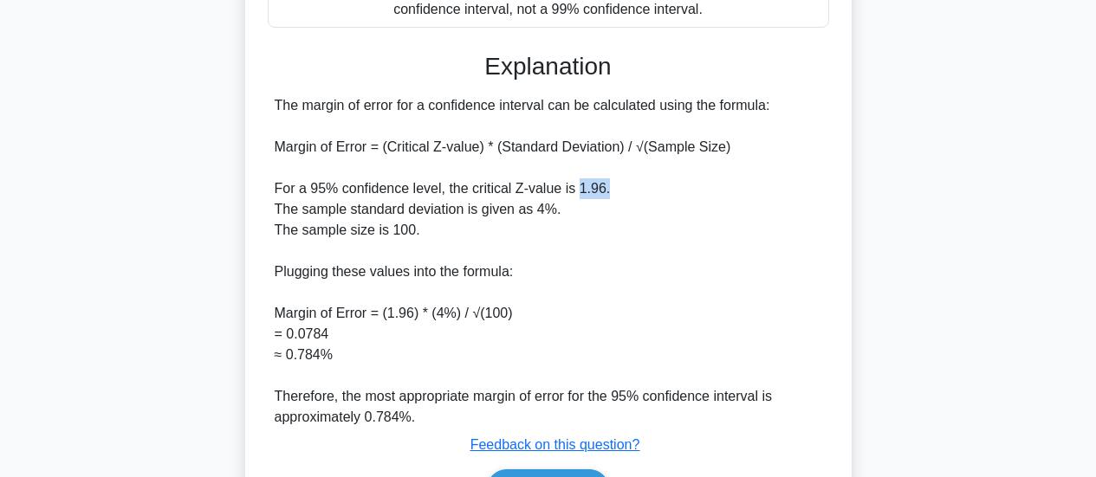
drag, startPoint x: 575, startPoint y: 191, endPoint x: 602, endPoint y: 193, distance: 26.9
click at [602, 193] on div "The margin of error for a confidence interval can be calculated using the formu…" at bounding box center [549, 261] width 548 height 333
drag, startPoint x: 386, startPoint y: 234, endPoint x: 413, endPoint y: 229, distance: 28.2
click at [414, 225] on div "The margin of error for a confidence interval can be calculated using the formu…" at bounding box center [549, 261] width 548 height 333
drag, startPoint x: 282, startPoint y: 316, endPoint x: 324, endPoint y: 322, distance: 42.9
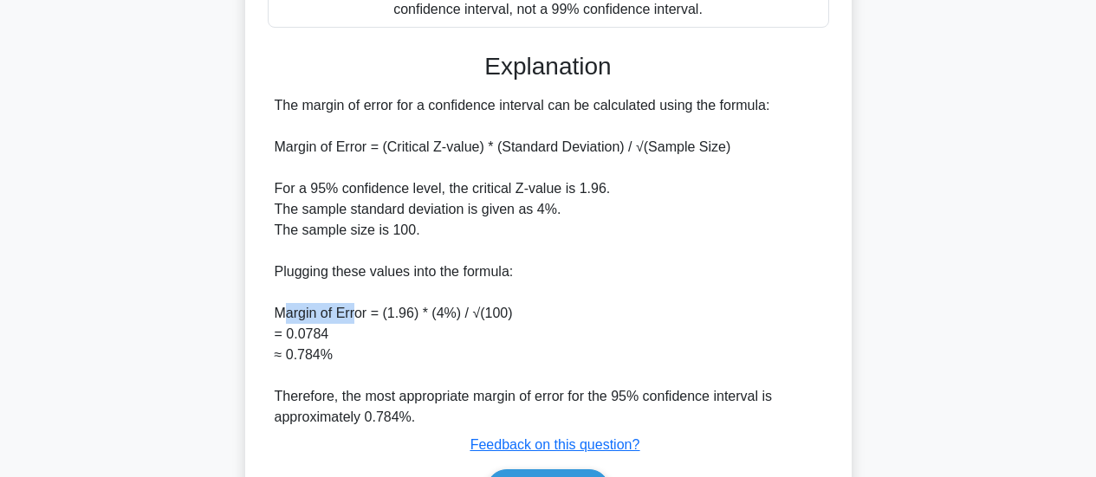
click at [353, 321] on div "The margin of error for a confidence interval can be calculated using the formu…" at bounding box center [549, 261] width 548 height 333
click at [381, 332] on div "The margin of error for a confidence interval can be calculated using the formu…" at bounding box center [549, 261] width 548 height 333
drag, startPoint x: 380, startPoint y: 319, endPoint x: 402, endPoint y: 322, distance: 21.9
click at [402, 322] on div "The margin of error for a confidence interval can be calculated using the formu…" at bounding box center [549, 261] width 548 height 333
click at [421, 314] on div "The margin of error for a confidence interval can be calculated using the formu…" at bounding box center [549, 261] width 548 height 333
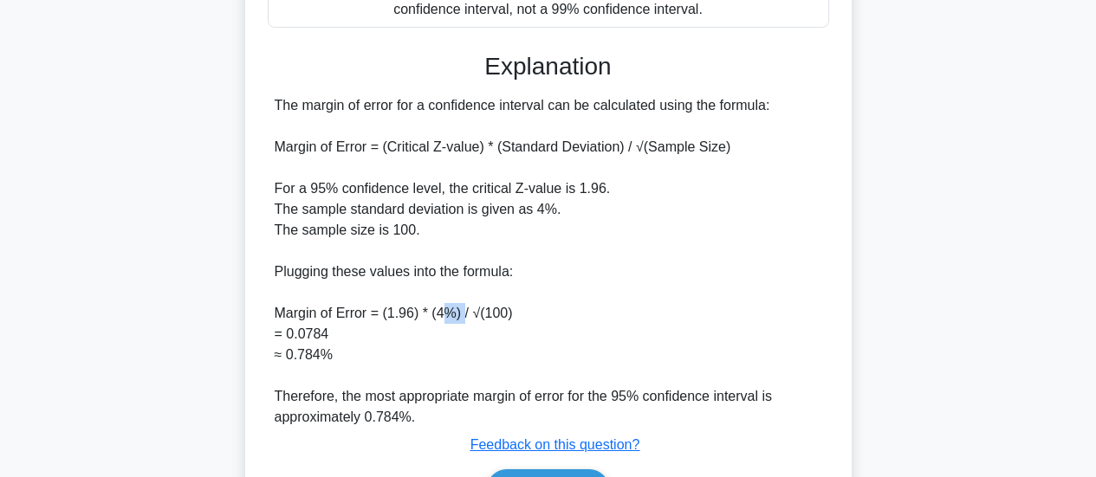
drag, startPoint x: 444, startPoint y: 316, endPoint x: 465, endPoint y: 322, distance: 21.7
click at [465, 322] on div "The margin of error for a confidence interval can be calculated using the formu…" at bounding box center [549, 261] width 548 height 333
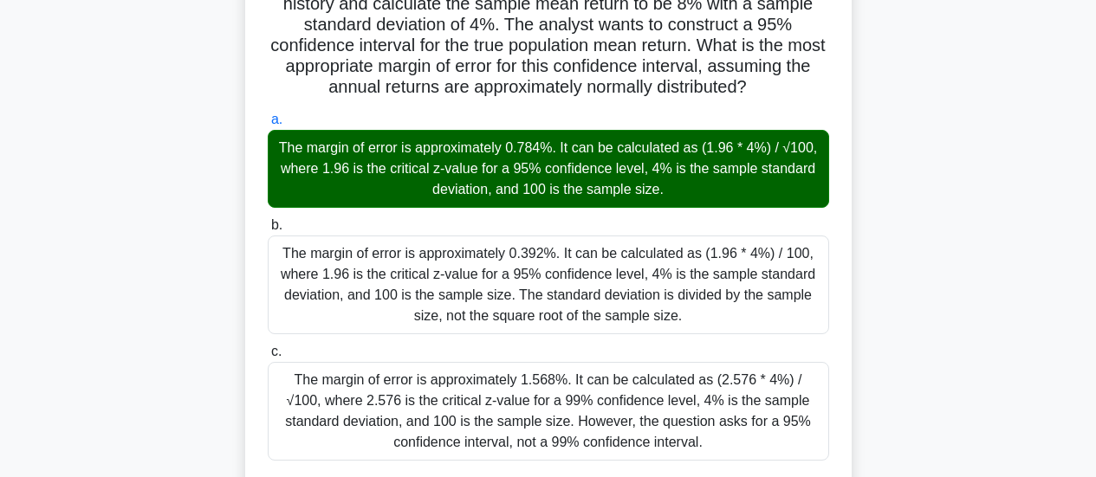
scroll to position [0, 0]
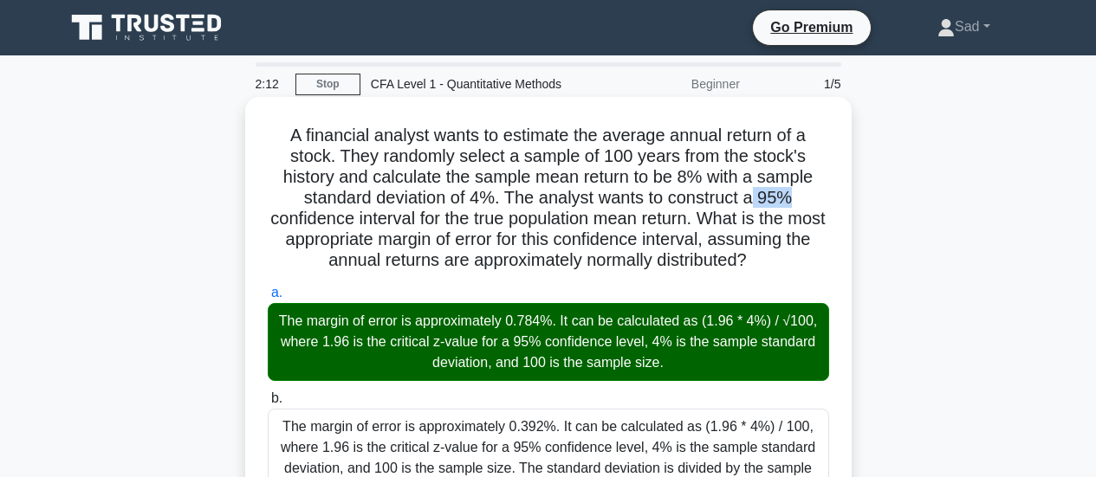
drag, startPoint x: 757, startPoint y: 202, endPoint x: 795, endPoint y: 203, distance: 37.3
click at [795, 203] on h5 "A financial analyst wants to estimate the average annual return of a stock. The…" at bounding box center [548, 198] width 565 height 147
drag, startPoint x: 471, startPoint y: 198, endPoint x: 482, endPoint y: 201, distance: 11.0
click at [482, 201] on h5 "A financial analyst wants to estimate the average annual return of a stock. The…" at bounding box center [548, 198] width 565 height 147
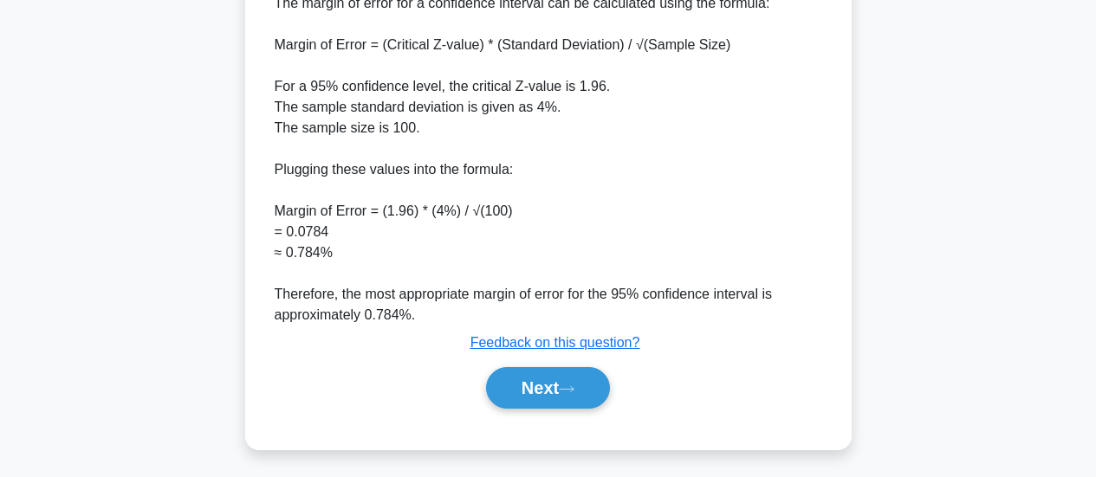
scroll to position [715, 0]
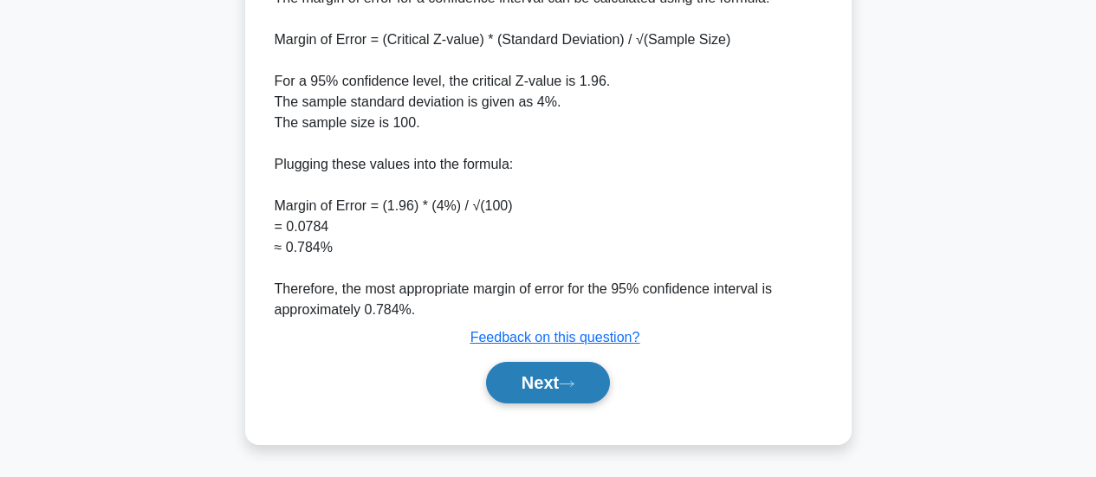
click at [578, 376] on button "Next" at bounding box center [548, 383] width 124 height 42
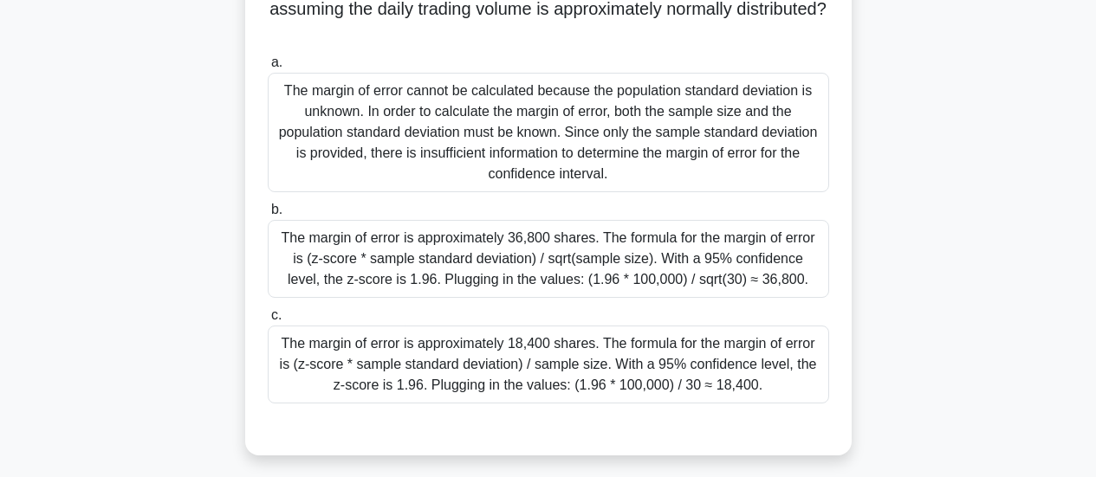
scroll to position [260, 0]
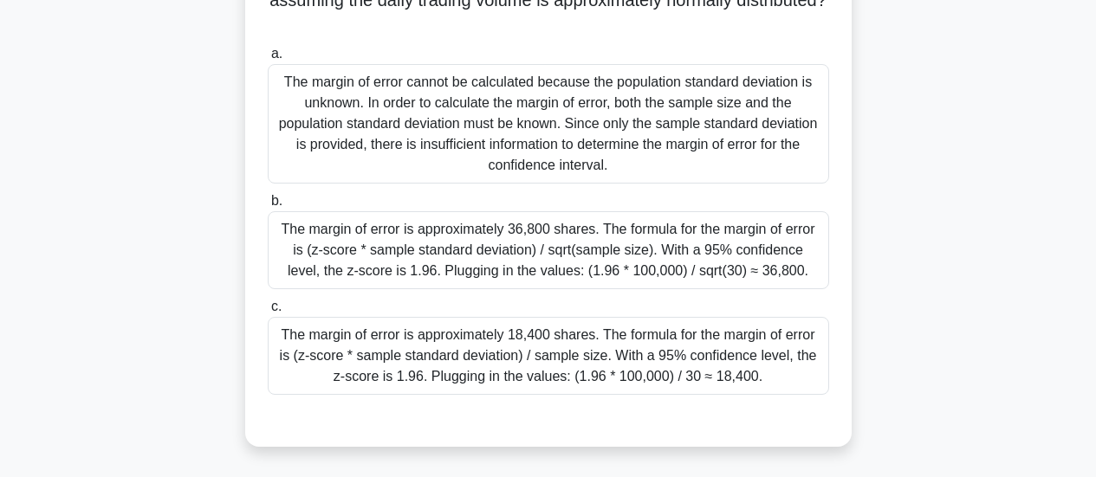
click at [634, 126] on div "The margin of error cannot be calculated because the population standard deviat…" at bounding box center [548, 124] width 561 height 120
click at [268, 60] on input "a. The margin of error cannot be calculated because the population standard dev…" at bounding box center [268, 54] width 0 height 11
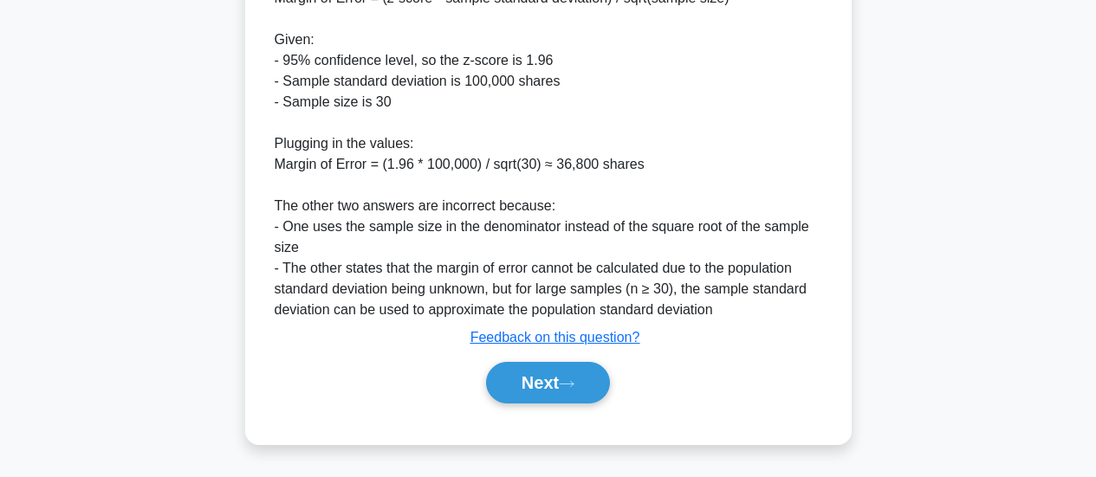
scroll to position [821, 0]
click at [595, 392] on button "Next" at bounding box center [548, 383] width 124 height 42
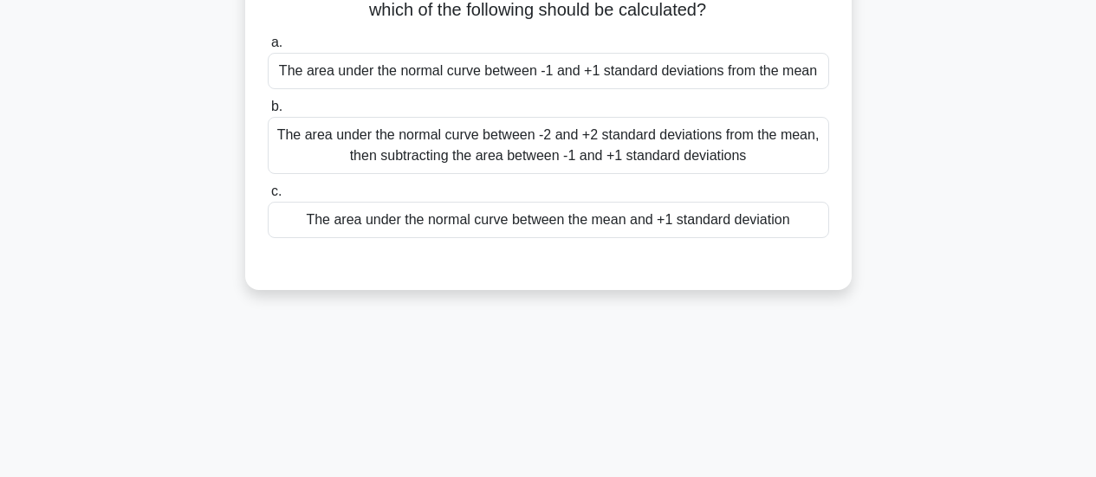
scroll to position [25, 0]
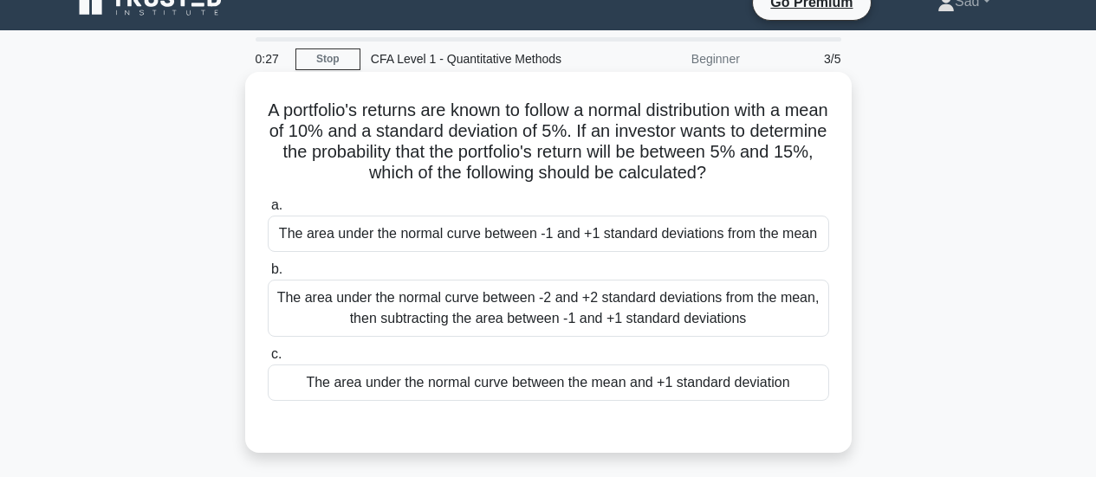
click at [527, 239] on div "The area under the normal curve between -1 and +1 standard deviations from the …" at bounding box center [548, 234] width 561 height 36
click at [268, 211] on input "a. The area under the normal curve between -1 and +1 standard deviations from t…" at bounding box center [268, 205] width 0 height 11
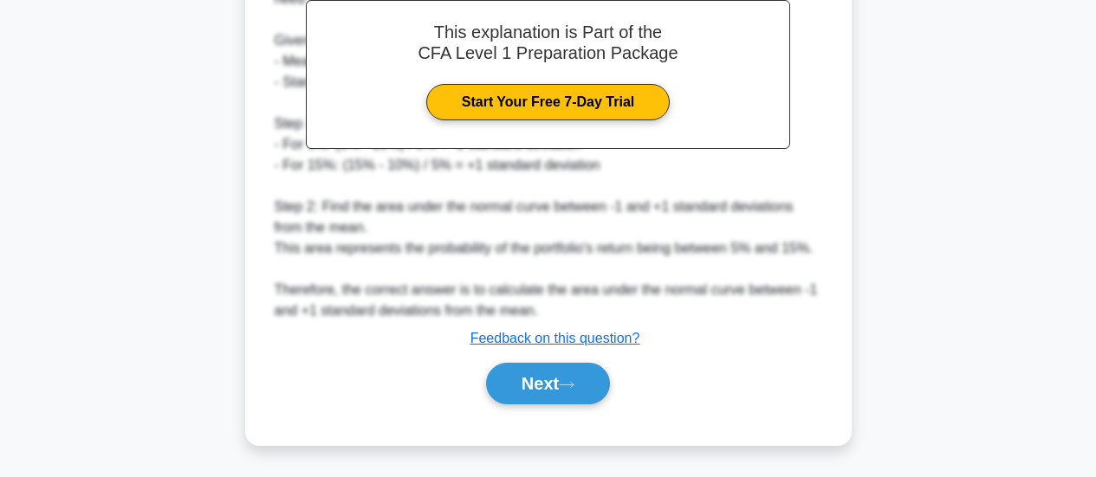
scroll to position [548, 0]
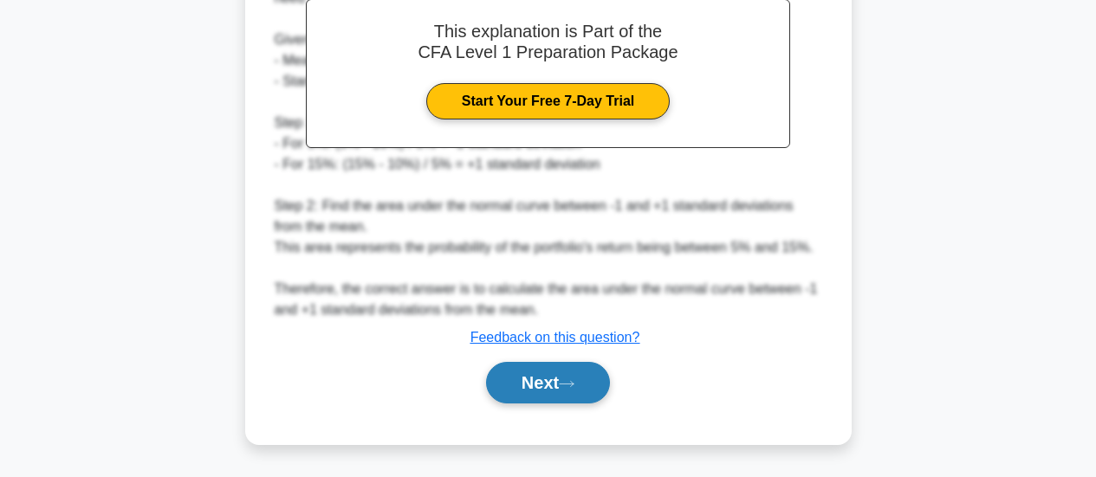
click at [572, 390] on button "Next" at bounding box center [548, 383] width 124 height 42
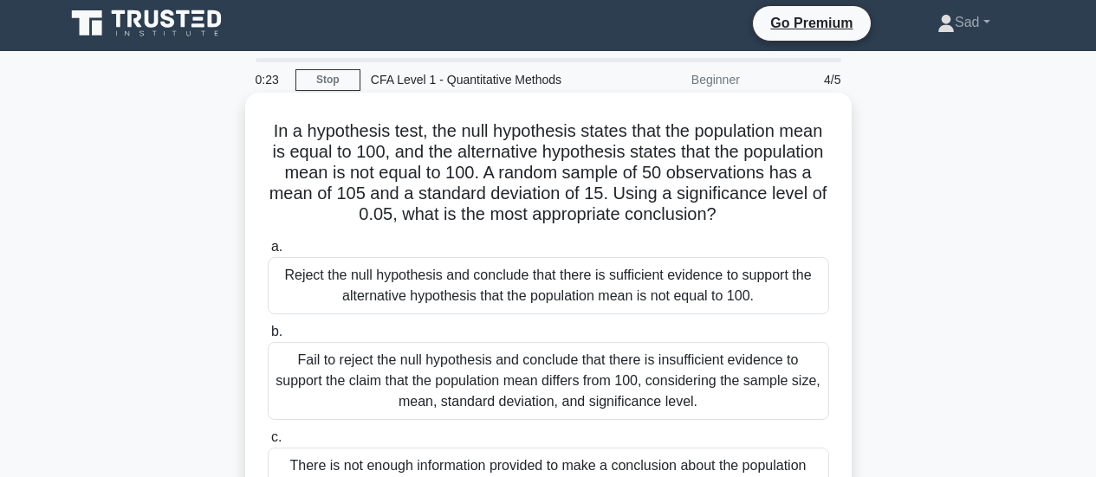
scroll to position [0, 0]
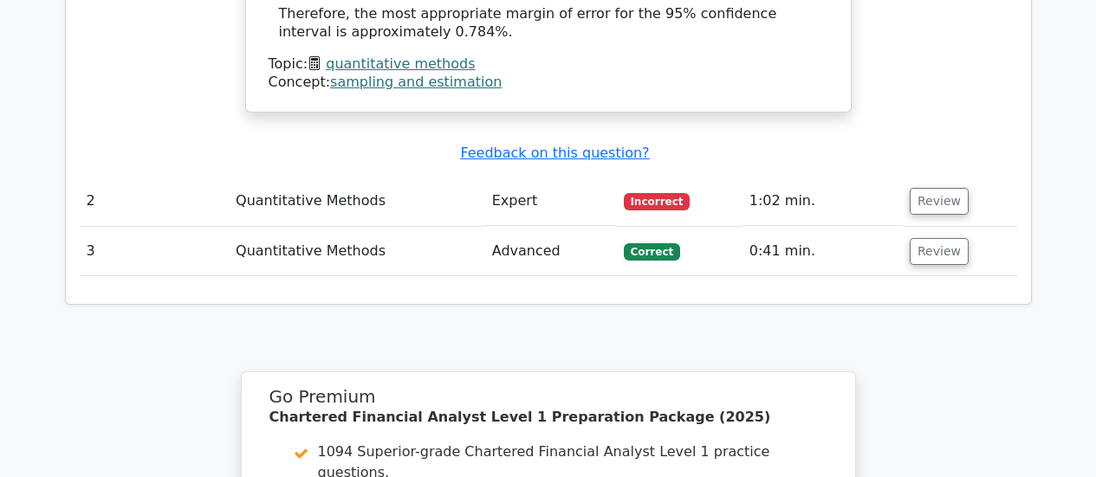
scroll to position [2166, 0]
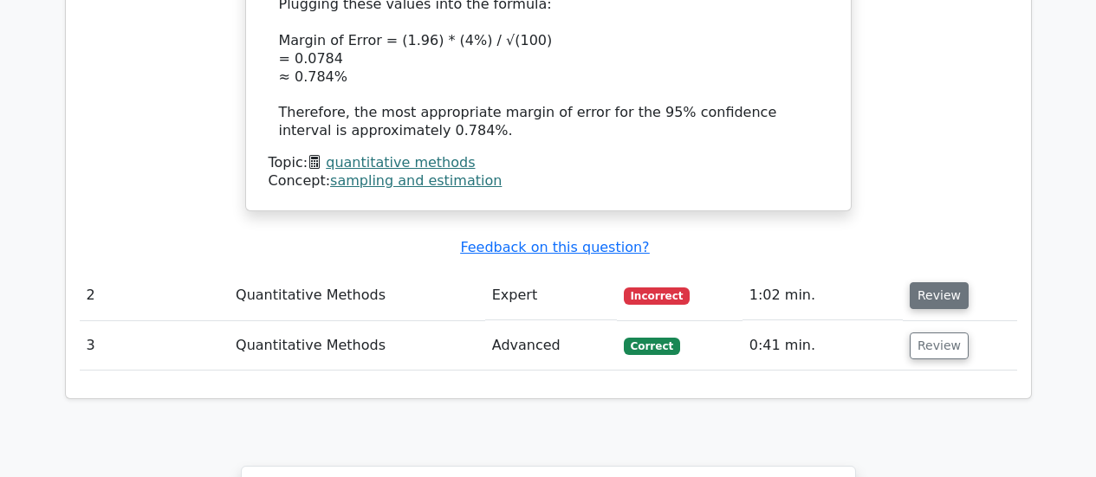
click at [954, 282] on button "Review" at bounding box center [939, 295] width 59 height 27
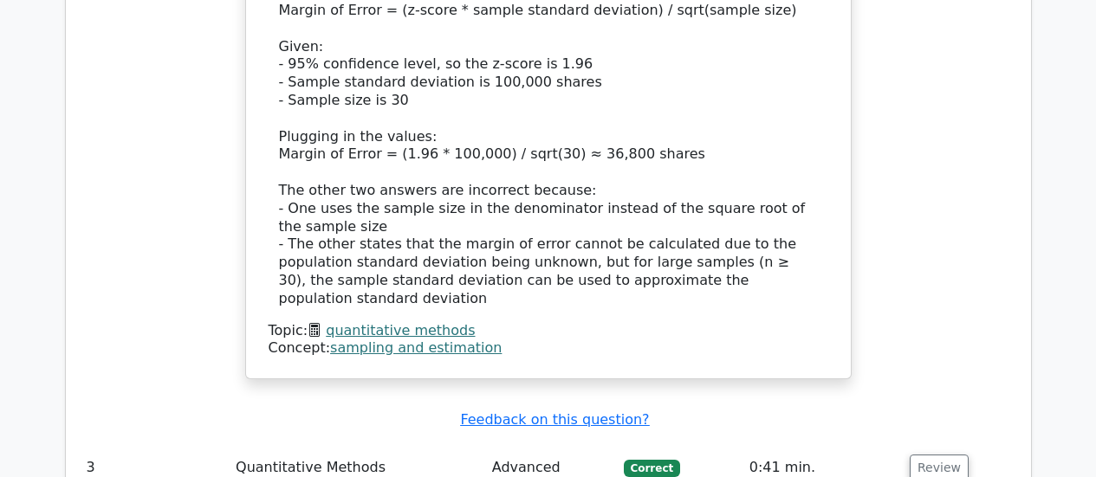
scroll to position [3206, 0]
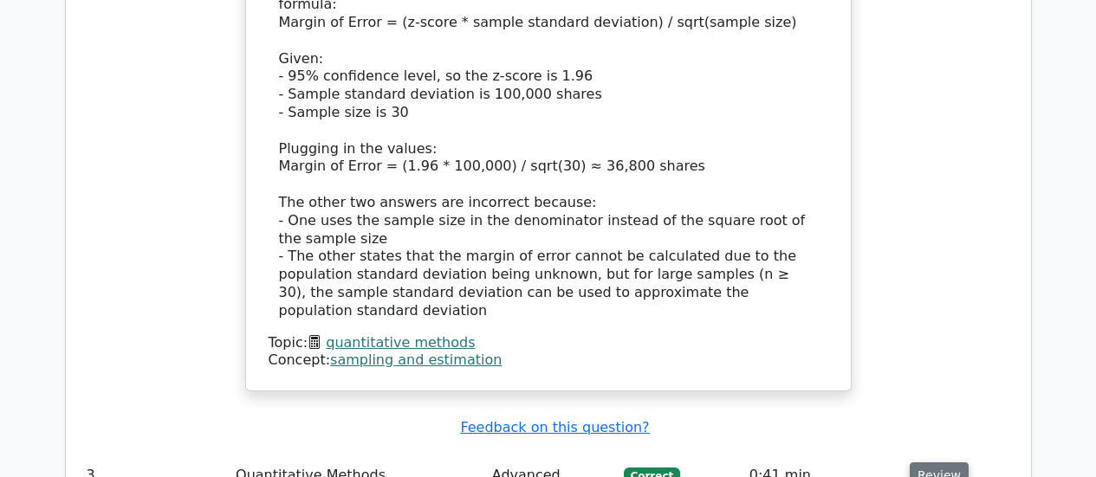
click at [944, 463] on button "Review" at bounding box center [939, 476] width 59 height 27
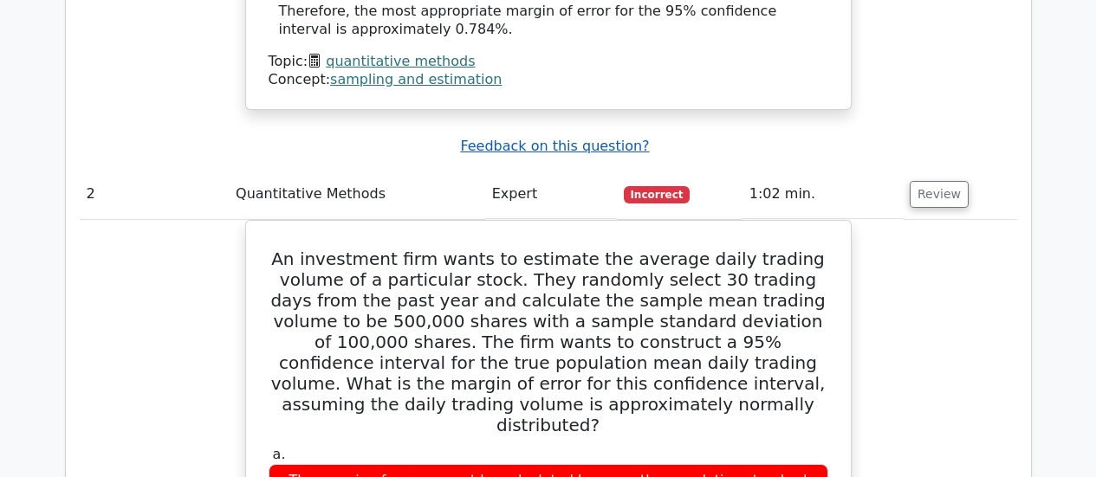
scroll to position [2488, 0]
